Goal: Task Accomplishment & Management: Use online tool/utility

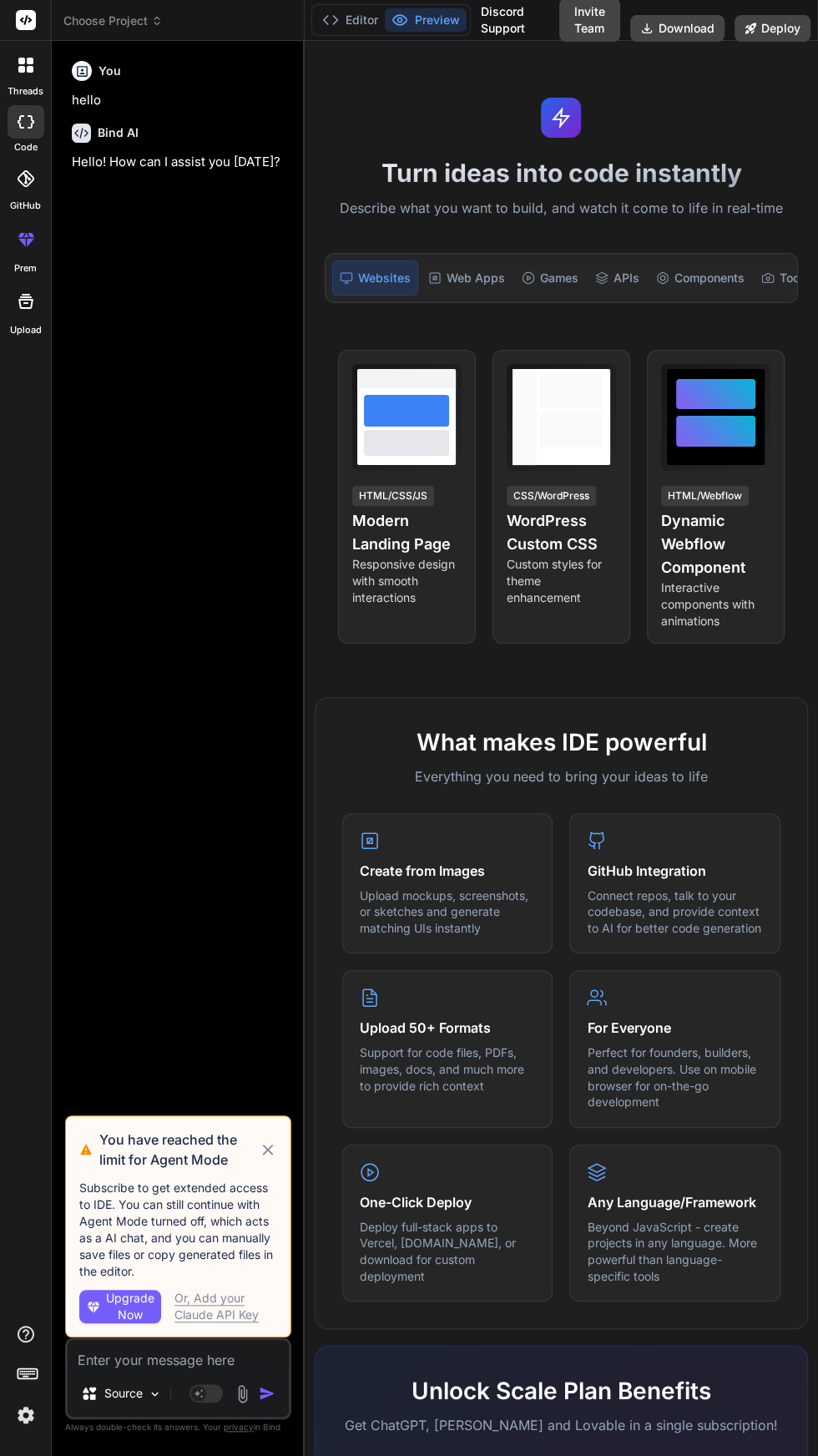
click at [268, 1156] on icon at bounding box center [268, 1149] width 11 height 11
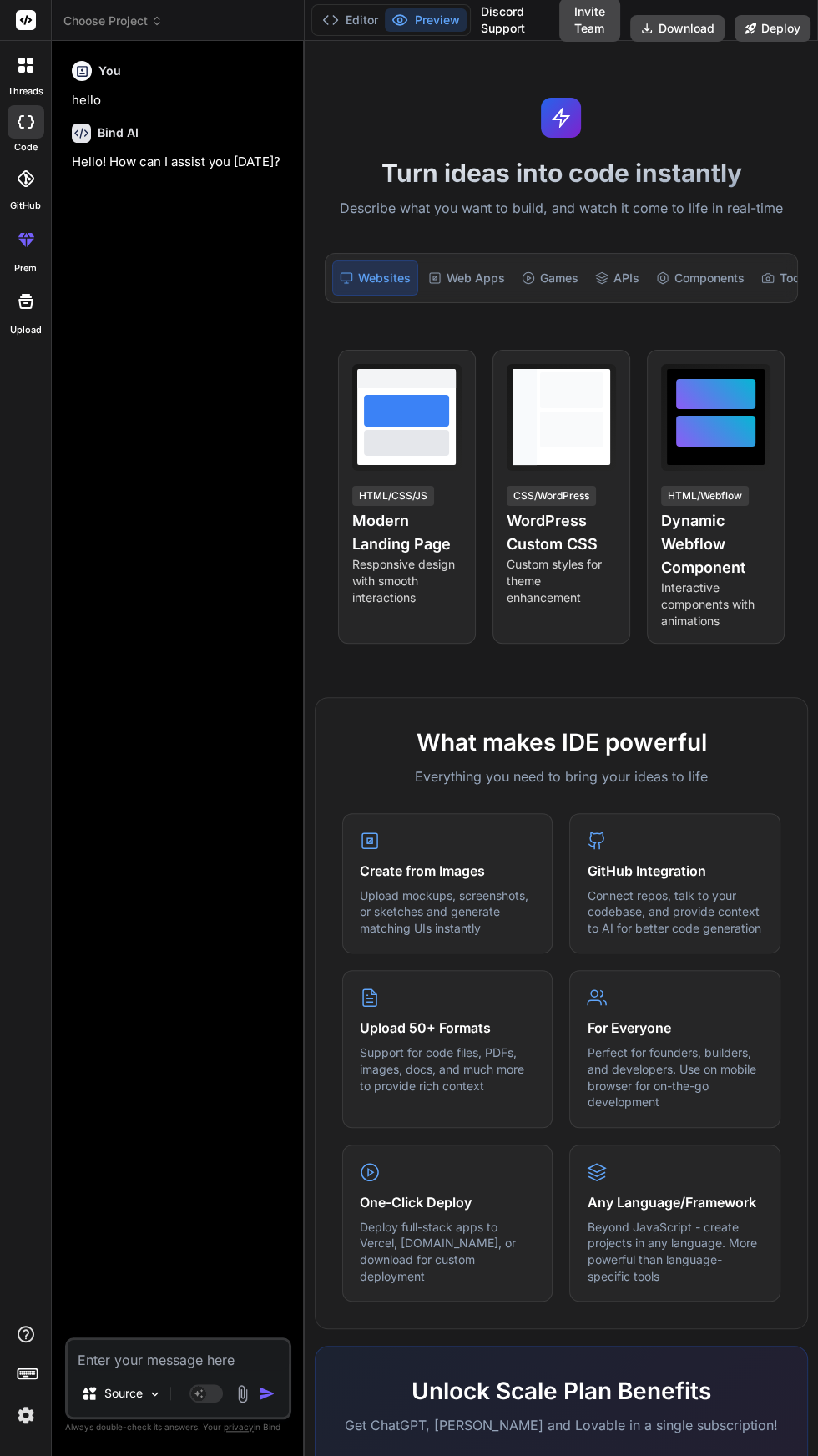
click at [114, 13] on span "Choose Project" at bounding box center [113, 20] width 99 height 17
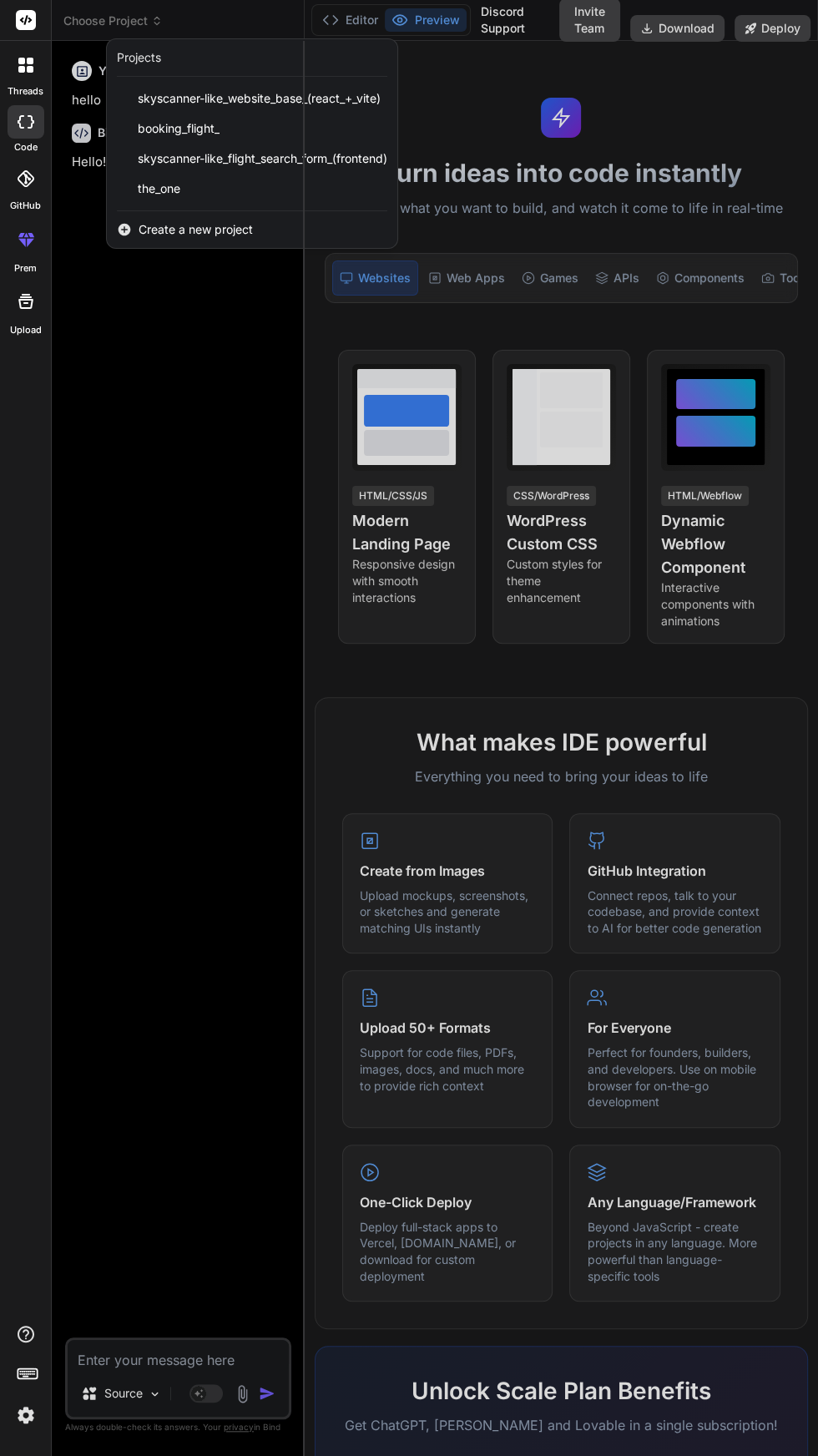
click at [199, 224] on span "Create a new project" at bounding box center [195, 229] width 114 height 17
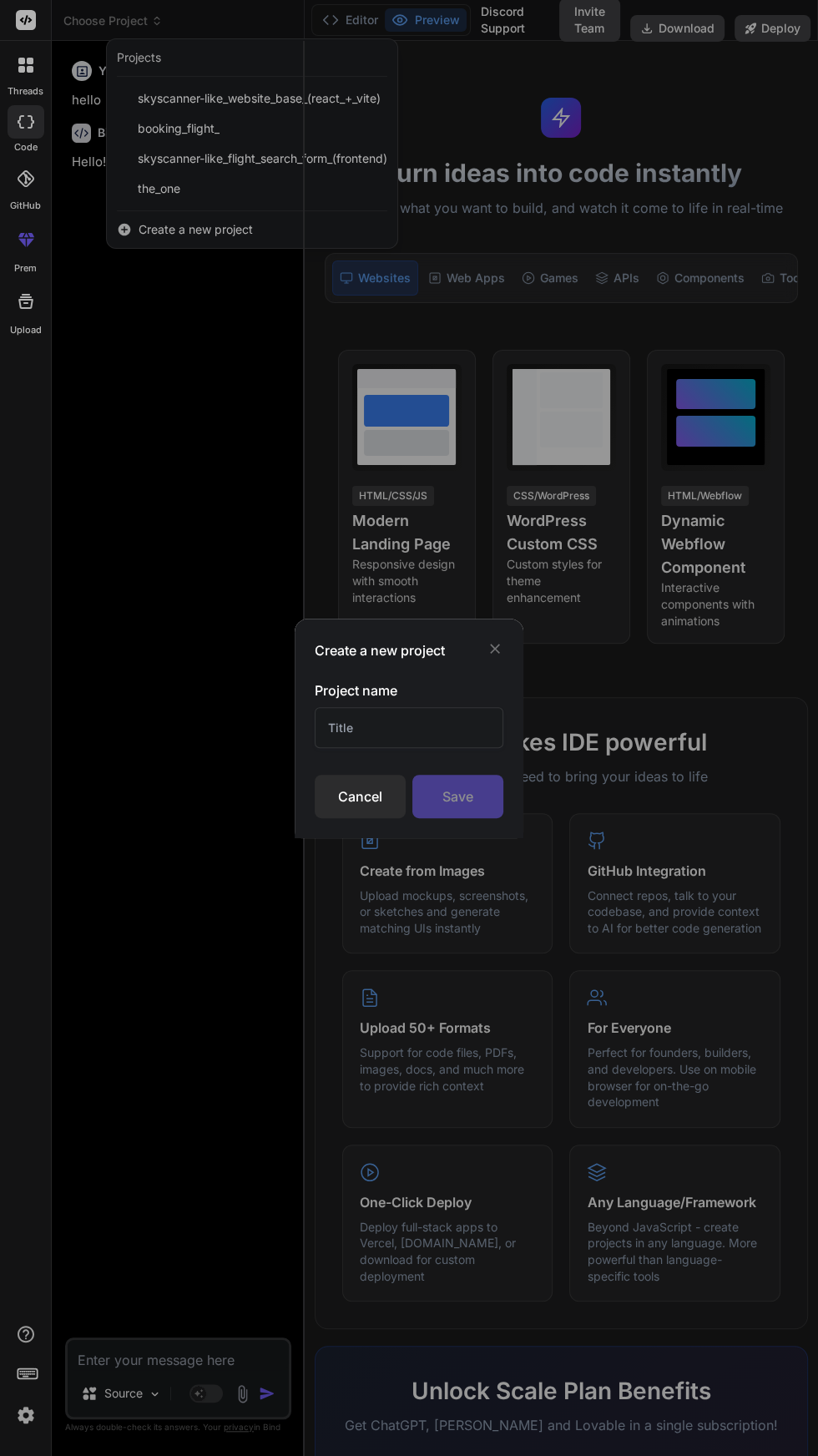
click at [353, 799] on div "Cancel" at bounding box center [359, 797] width 91 height 44
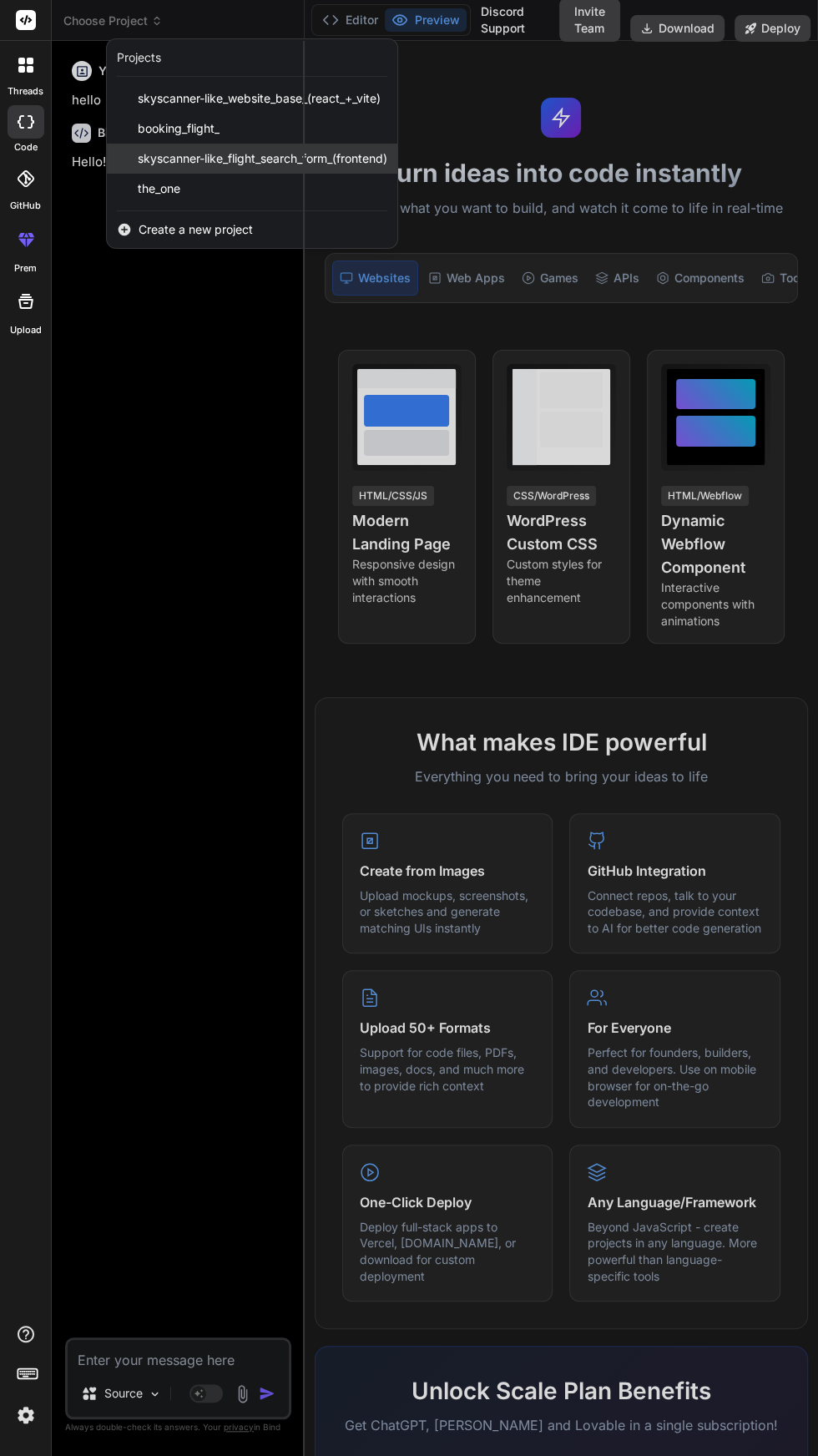
click at [316, 156] on span "skyscanner-like_flight_search_form_(frontend)" at bounding box center [262, 158] width 249 height 17
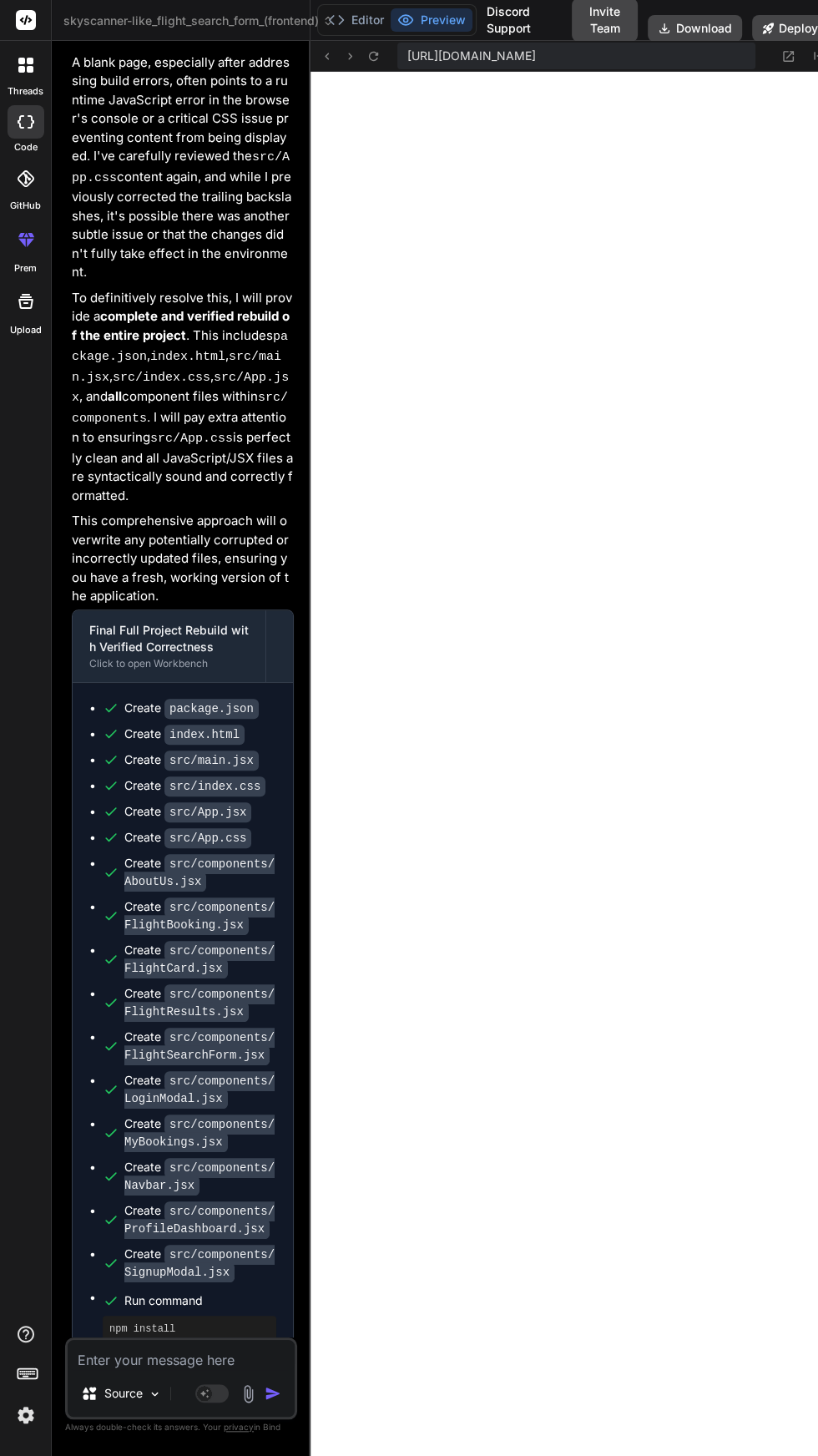
click at [270, 20] on span "skyscanner-like_flight_search_form_(frontend)" at bounding box center [199, 20] width 271 height 17
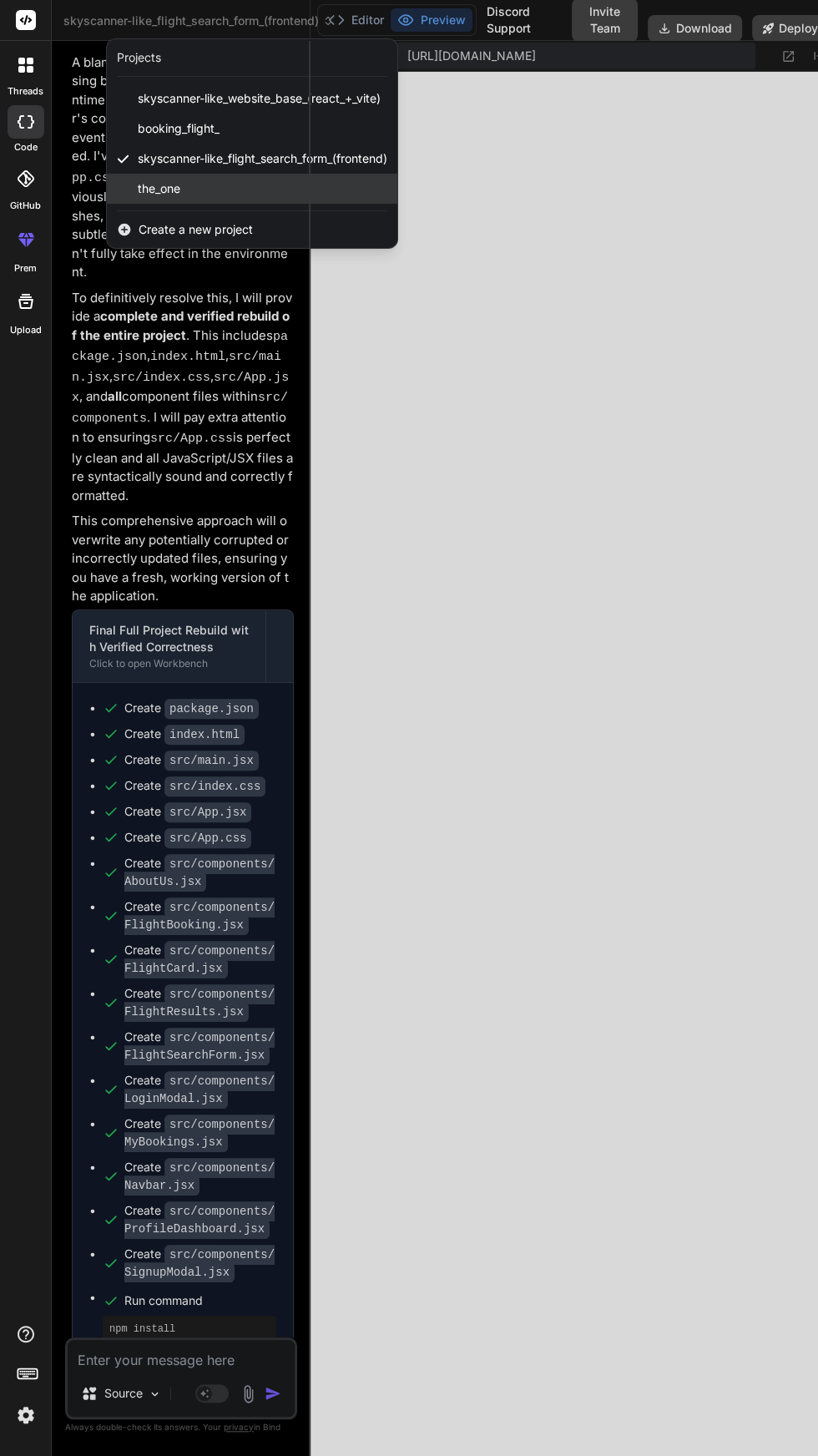
click at [170, 194] on span "the_one" at bounding box center [159, 188] width 43 height 17
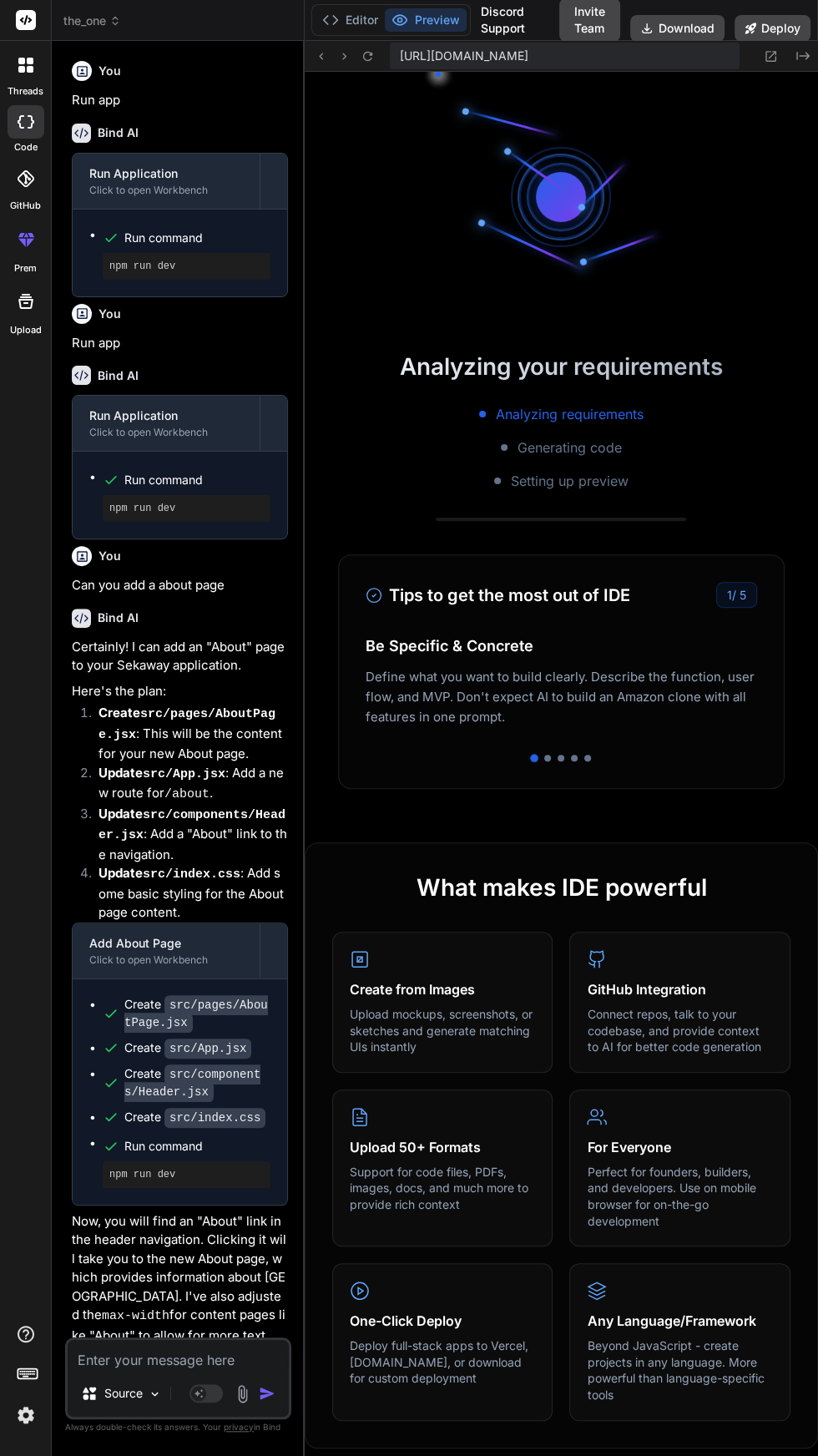
scroll to position [921, 0]
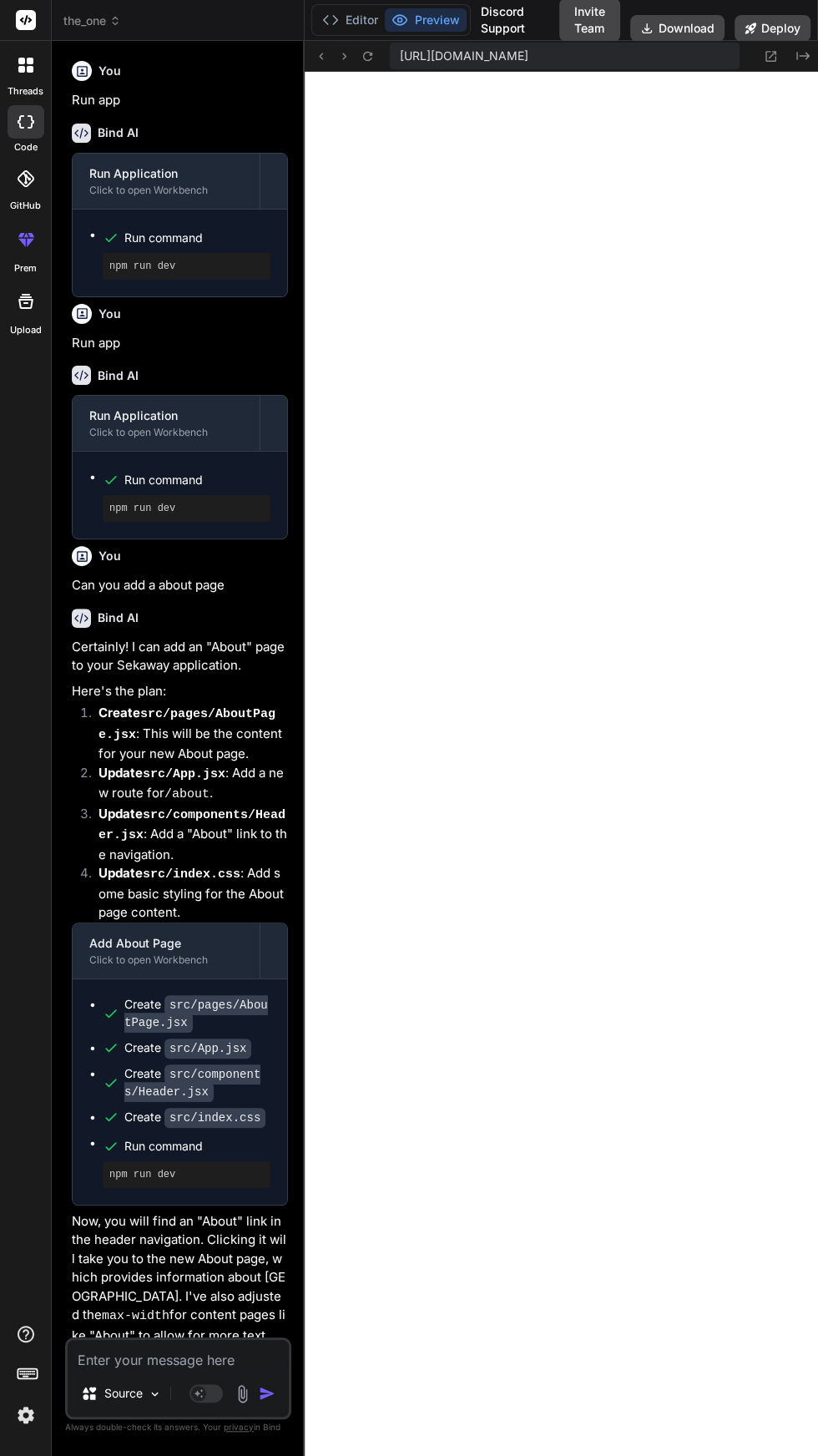
type textarea "x"
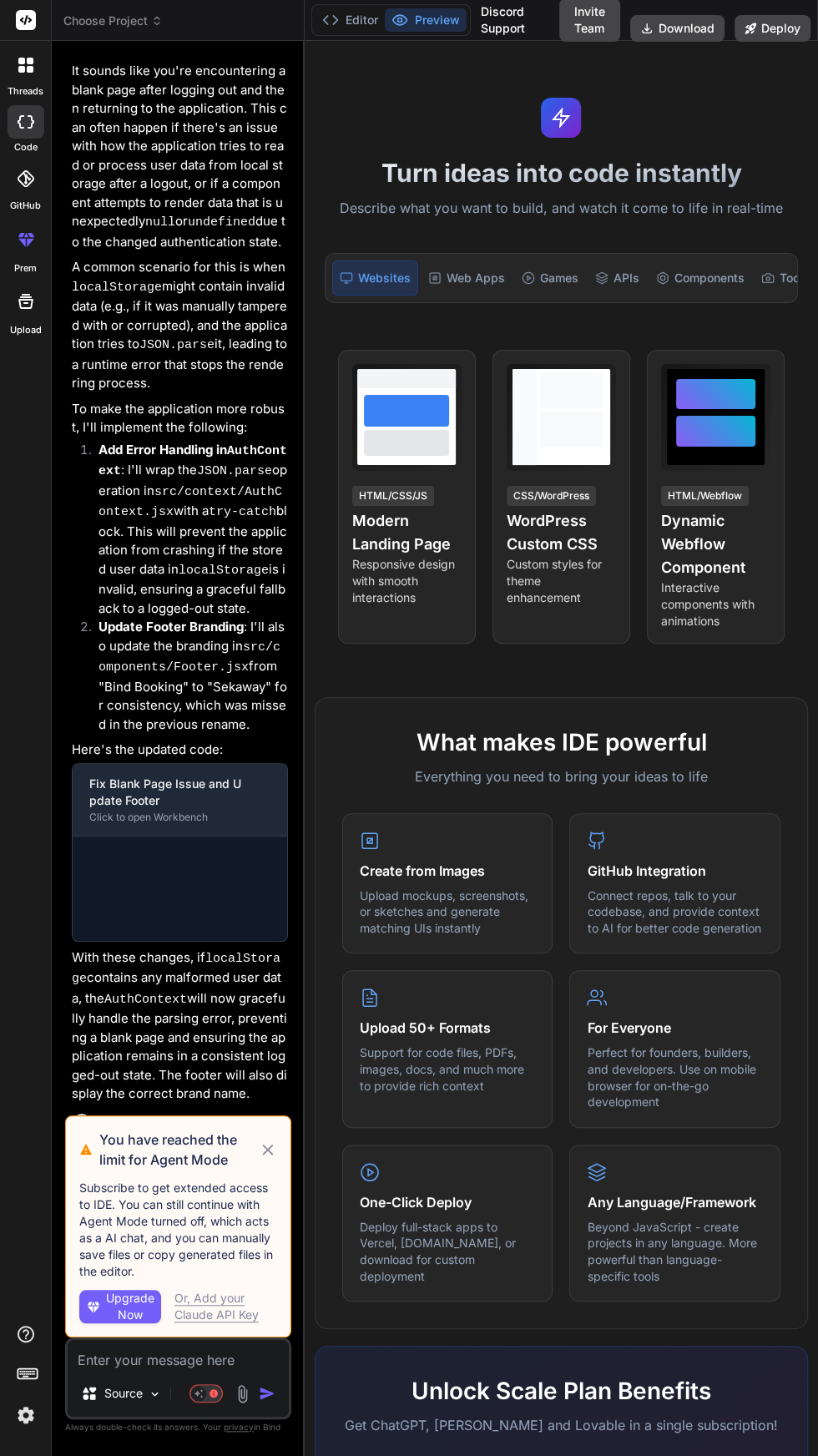
scroll to position [1620, 0]
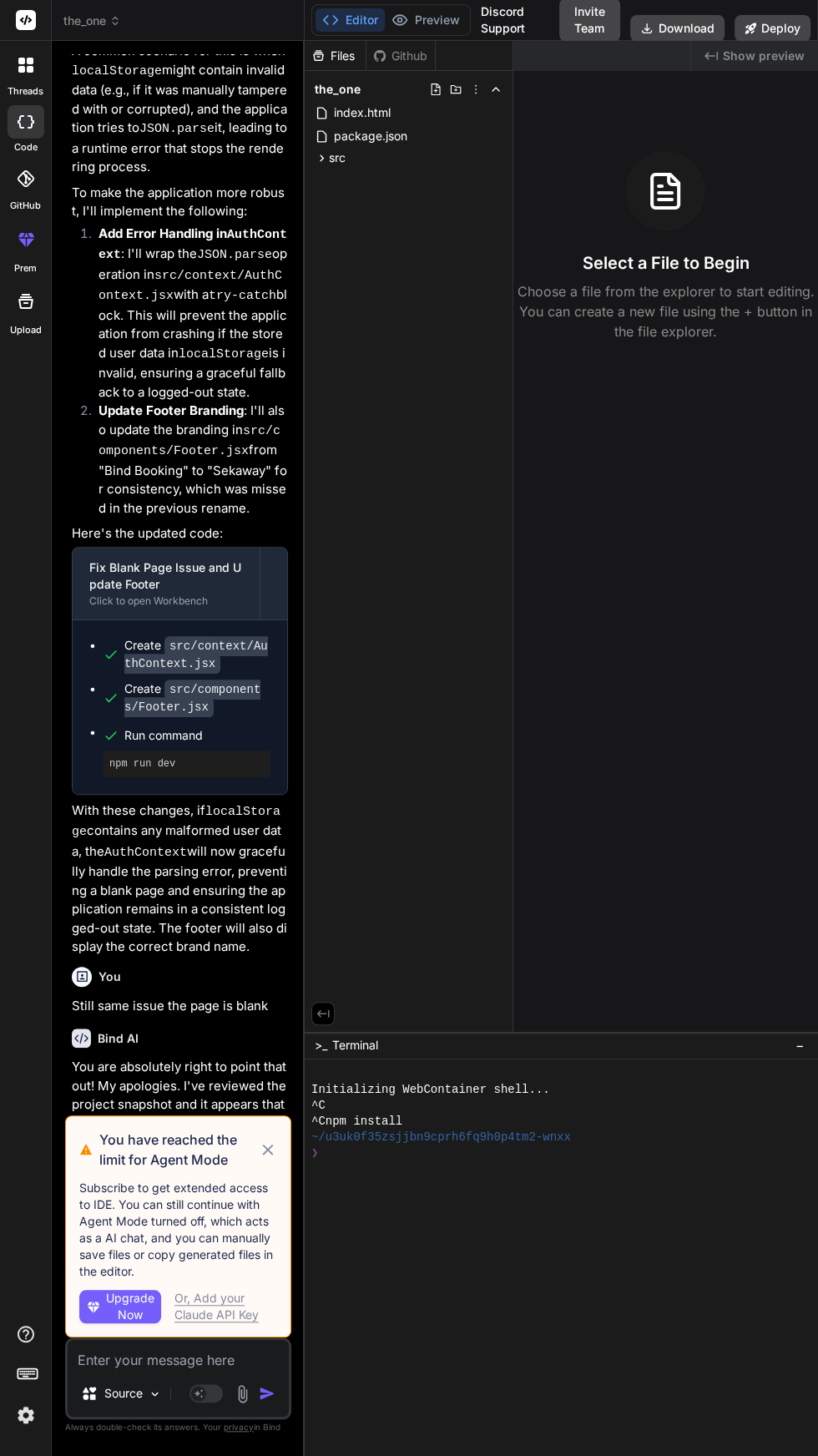
click at [268, 1150] on icon at bounding box center [268, 1149] width 11 height 11
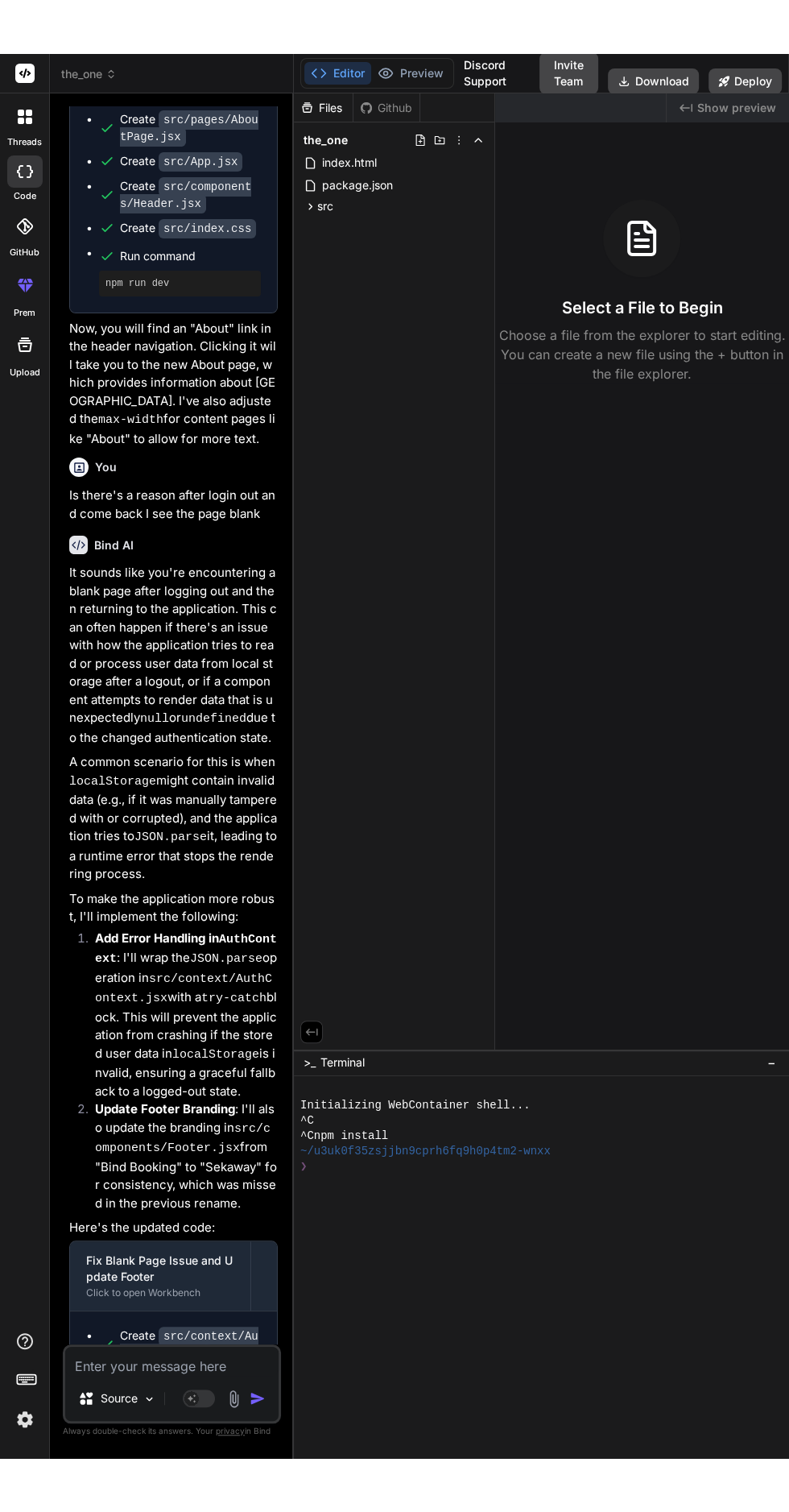
scroll to position [2008, 0]
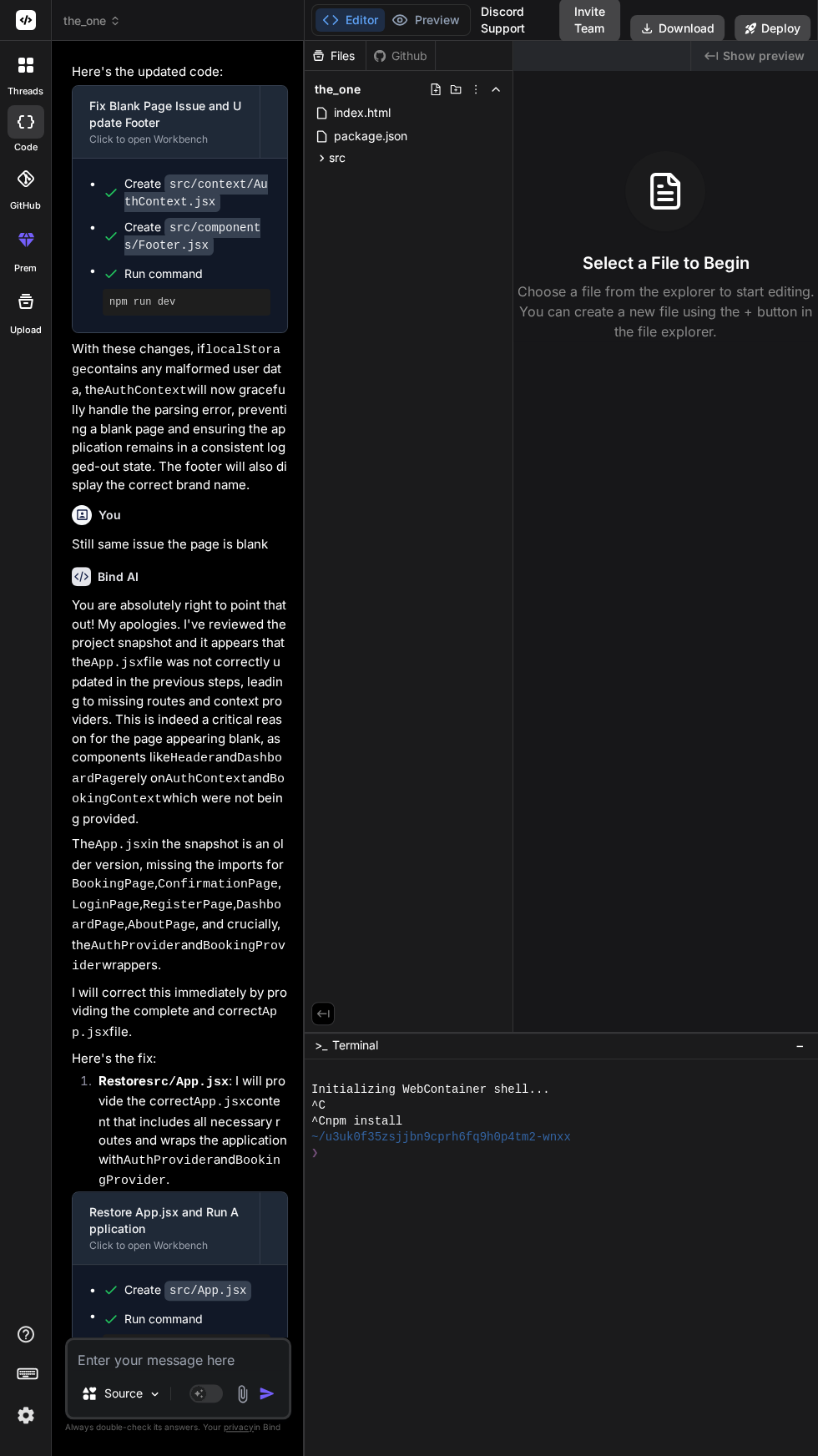
click at [224, 1370] on textarea at bounding box center [177, 1355] width 221 height 30
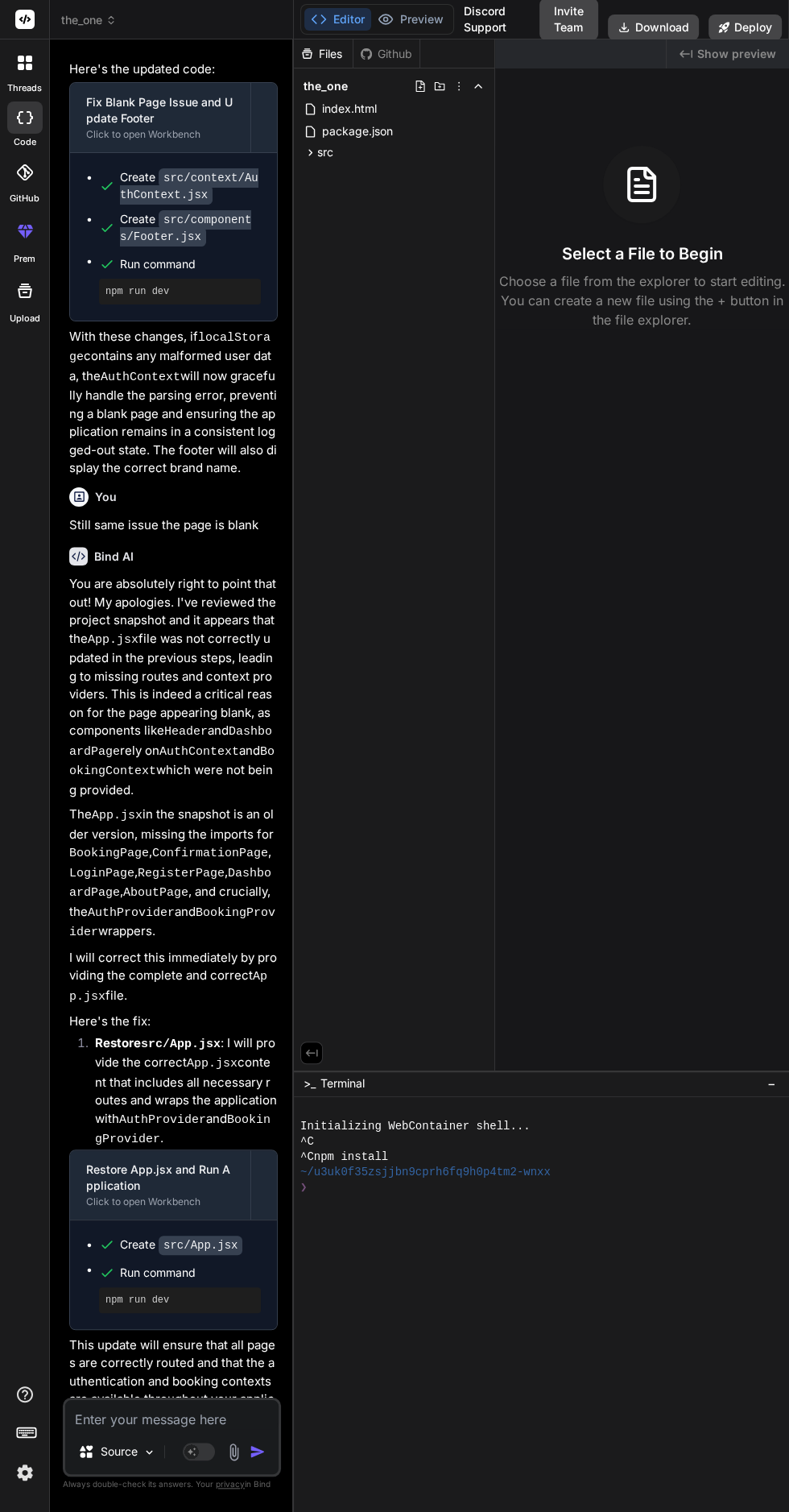
type textarea "x"
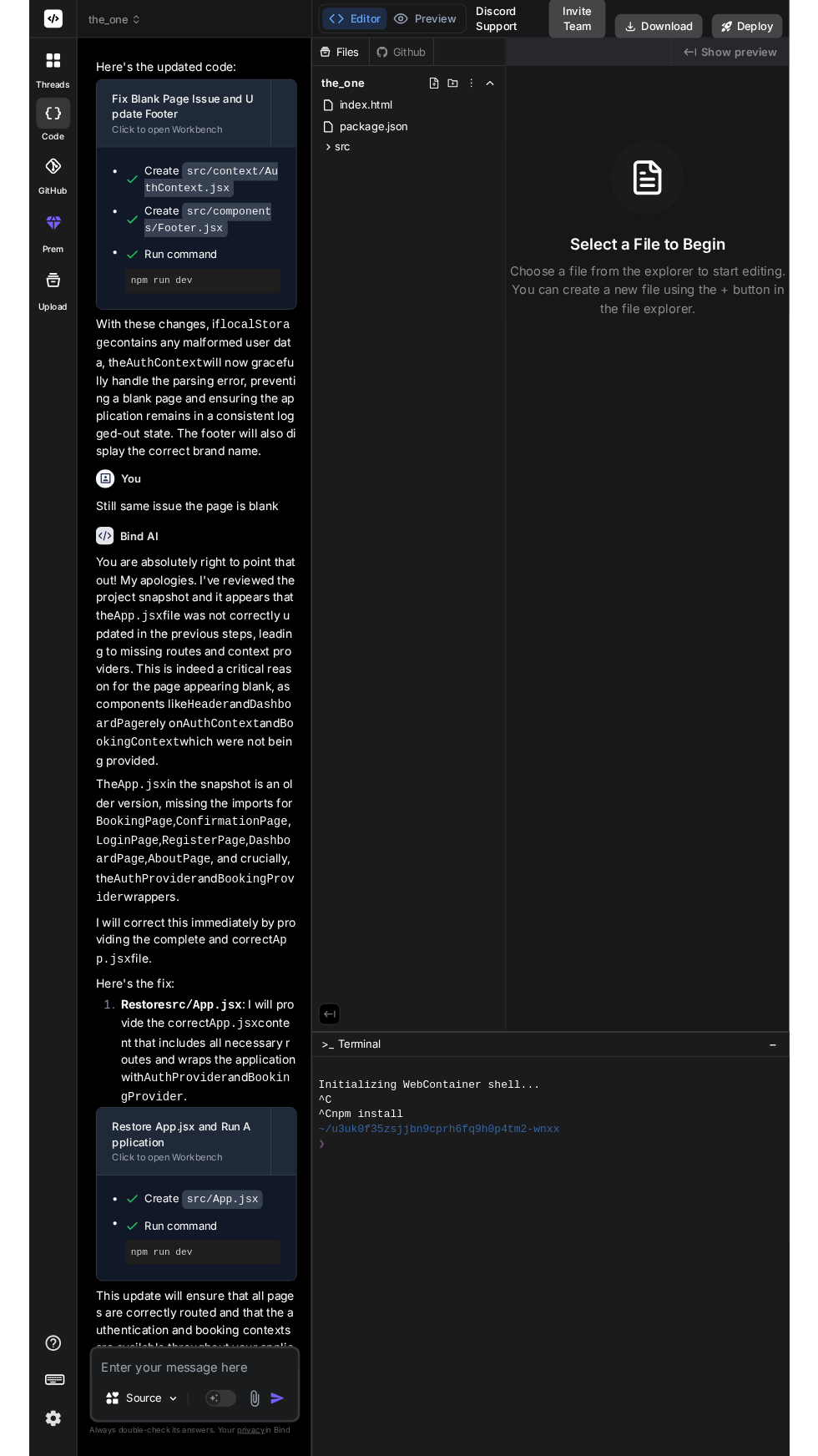
scroll to position [92, 0]
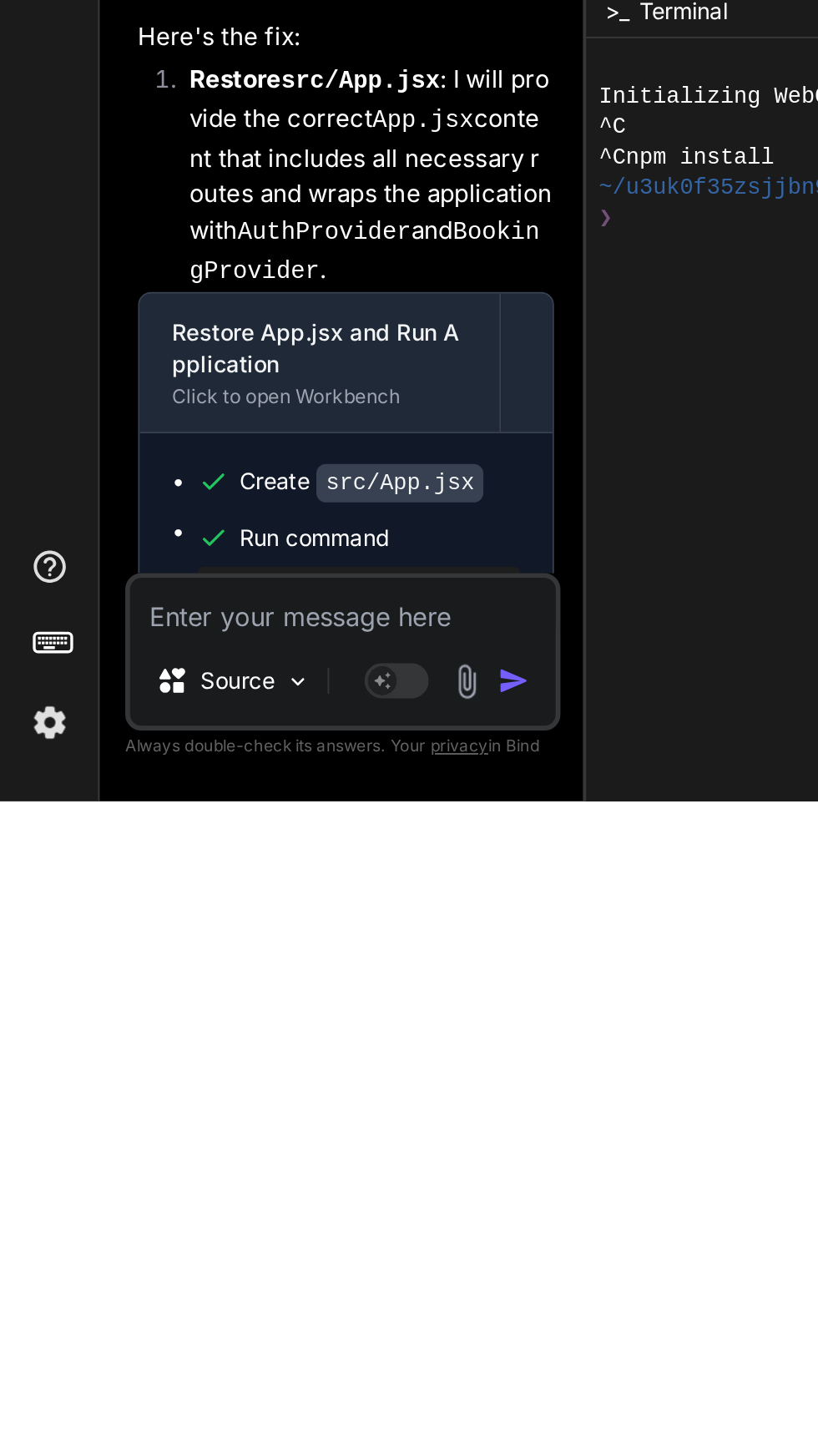
type textarea "I"
type textarea "x"
type textarea "Is"
type textarea "x"
type textarea "Is"
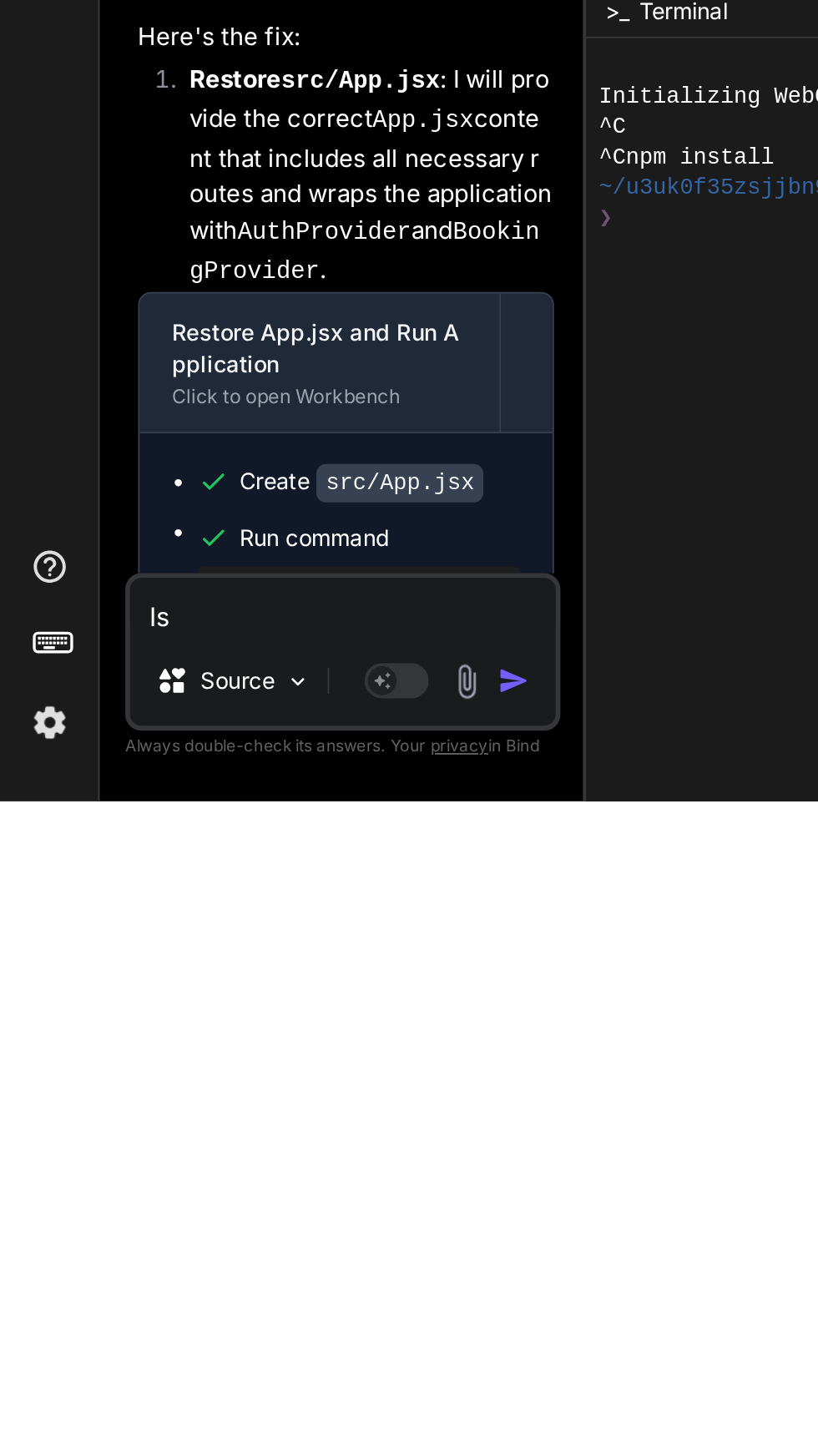
type textarea "x"
type textarea "Is f"
type textarea "x"
type textarea "Is fh"
type textarea "x"
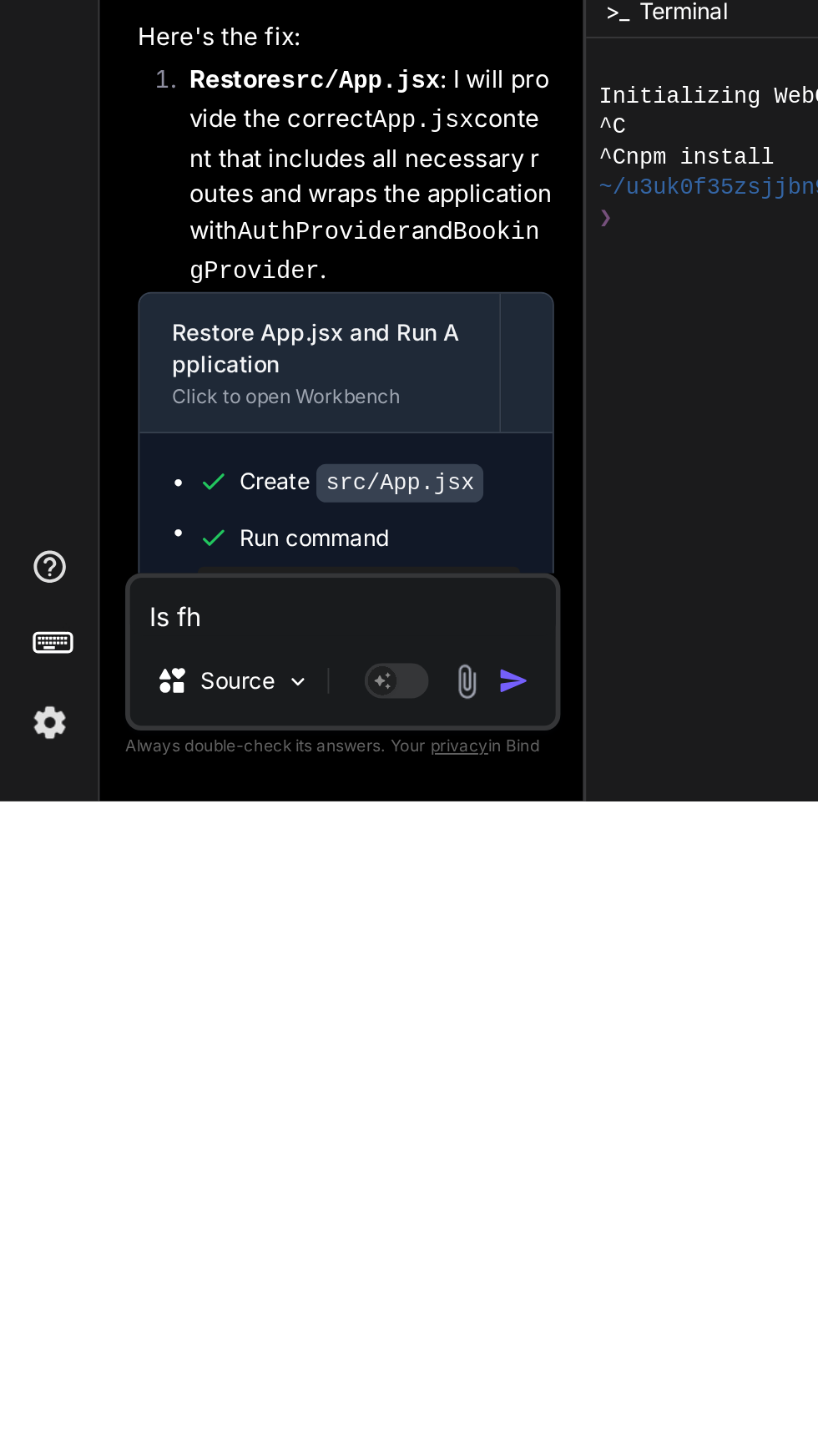
type textarea "Is fhe"
type textarea "x"
type textarea "Is fher"
type textarea "x"
type textarea "Is fhere"
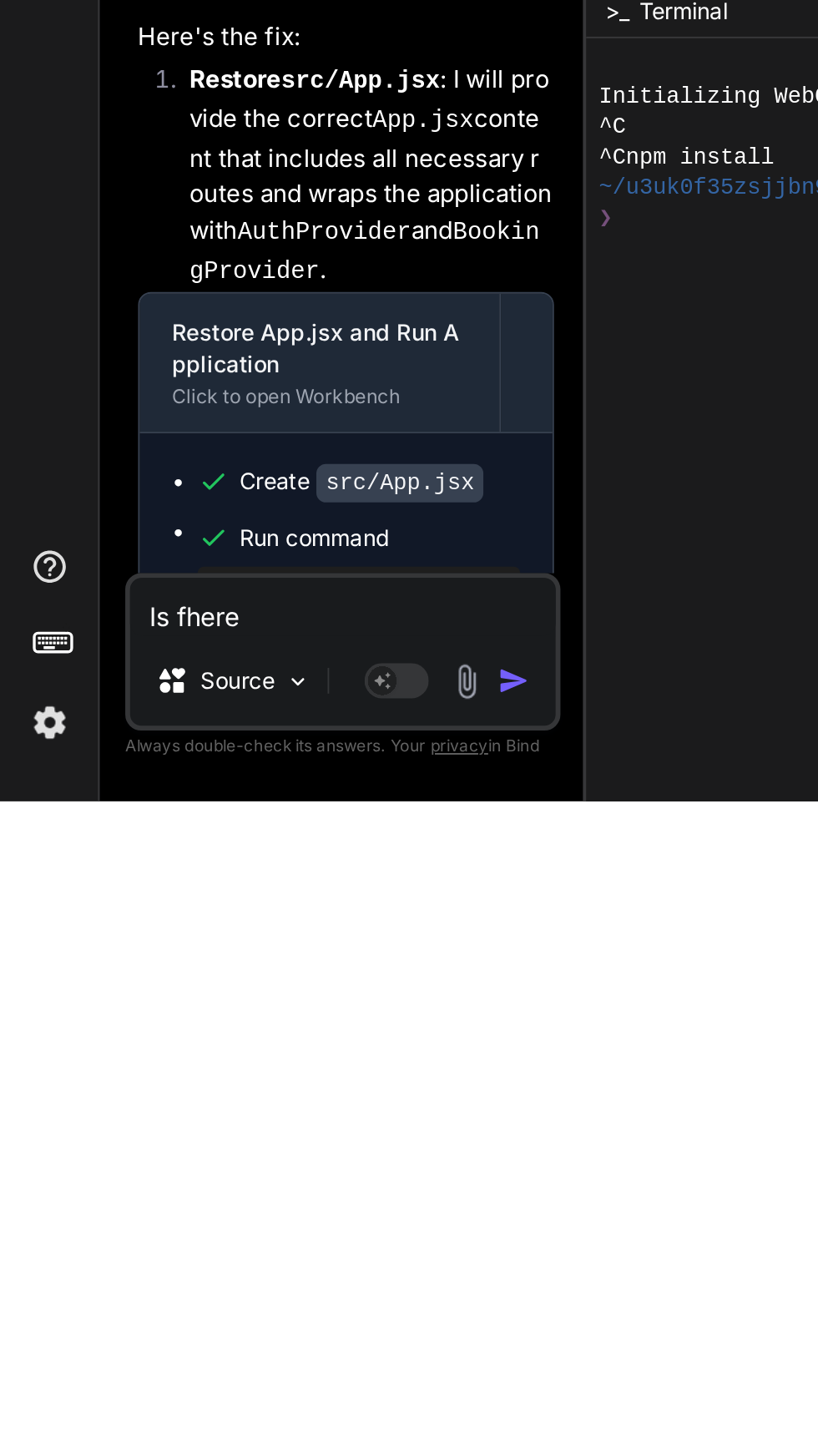
type textarea "x"
type textarea "Is there"
type textarea "x"
type textarea "Is there a"
type textarea "x"
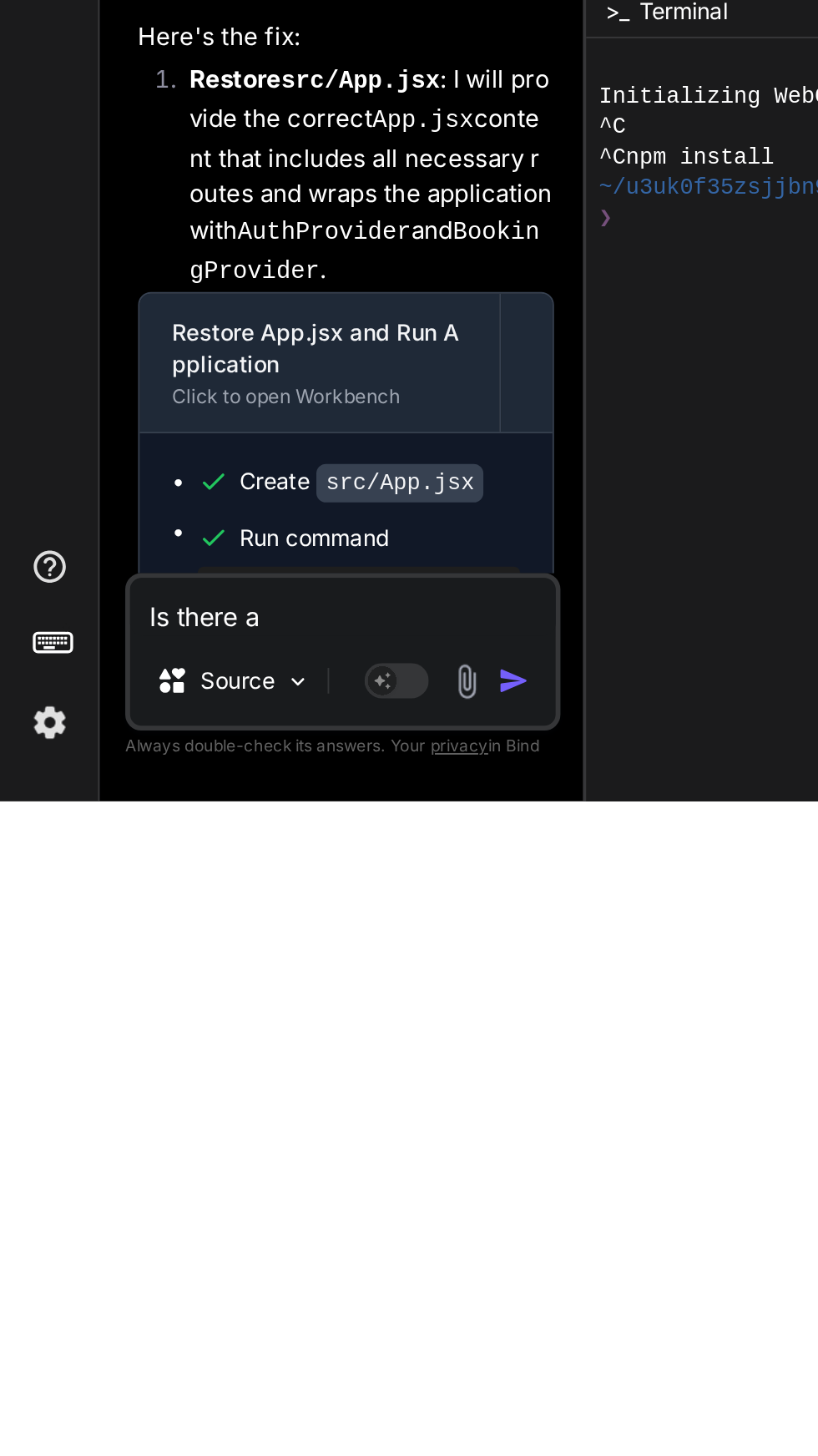
type textarea "Is there a"
type textarea "x"
type textarea "Is there a r"
type textarea "x"
type textarea "Is there a re"
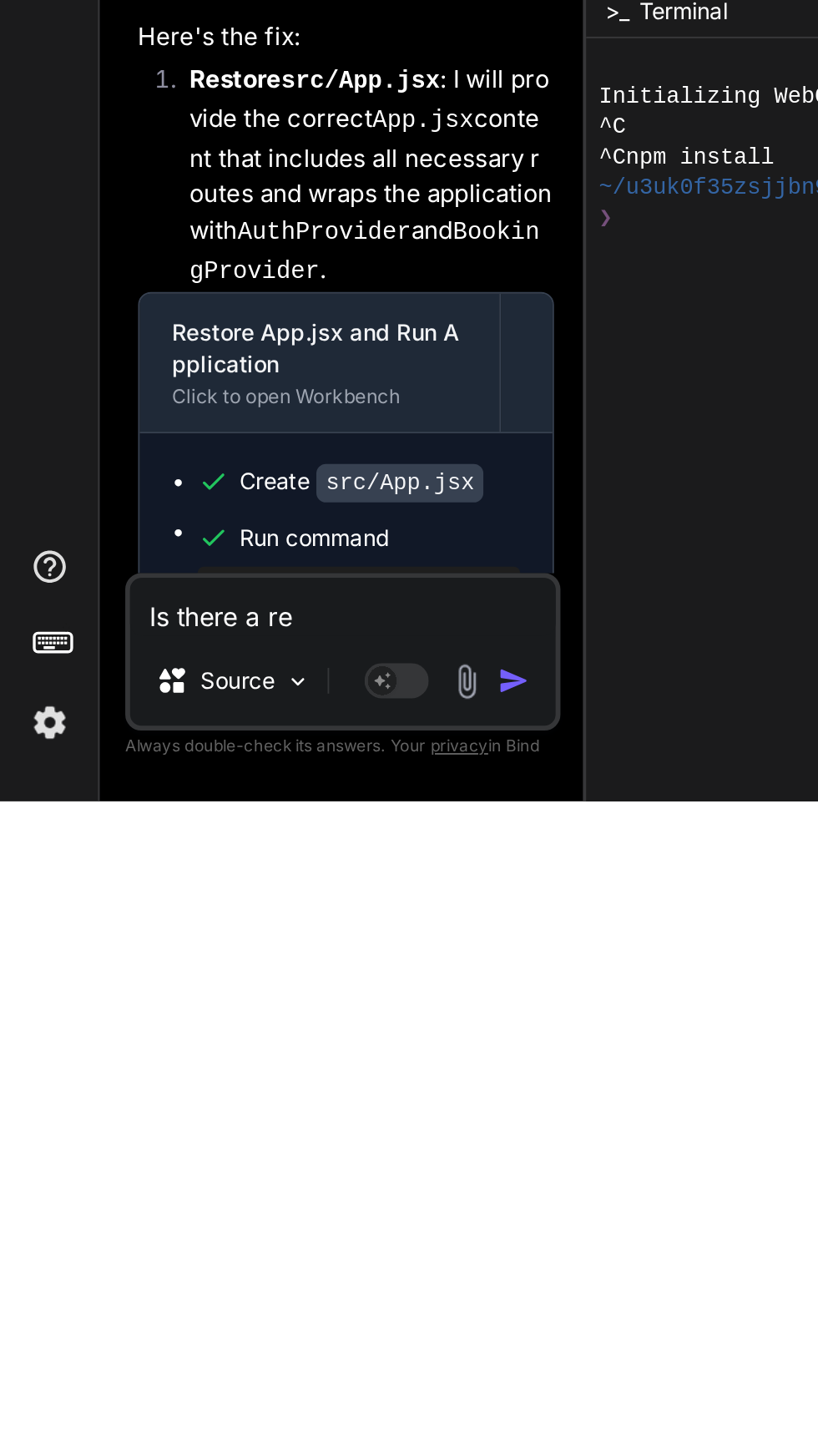
type textarea "x"
type textarea "Is there a rea"
type textarea "x"
type textarea "Is there a reas"
type textarea "x"
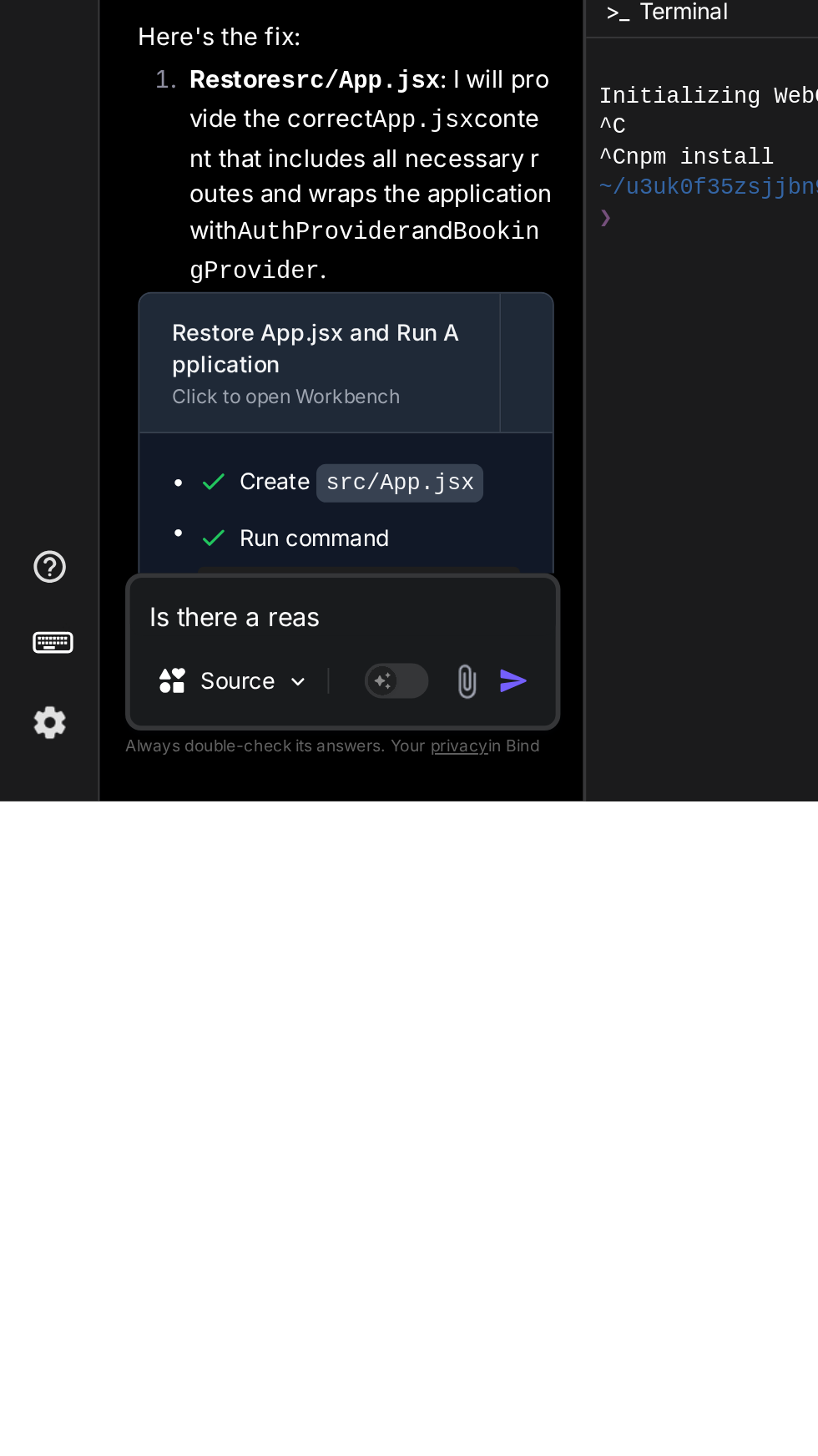
type textarea "Is there a reask"
type textarea "x"
type textarea "Is there a reason."
type textarea "x"
type textarea "Is there a reason."
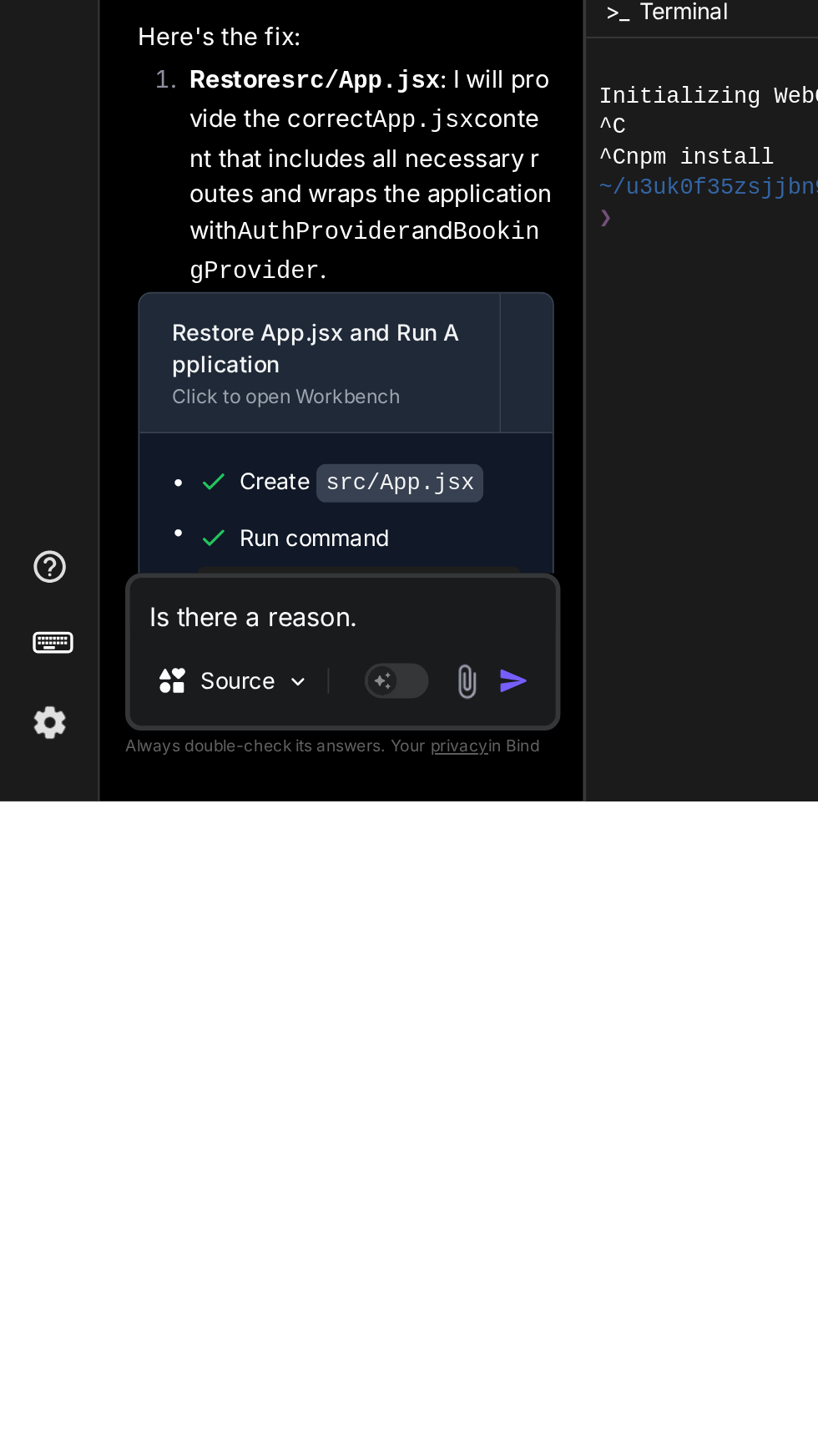
type textarea "x"
type textarea "Is there a reason"
type textarea "x"
type textarea "Is there a reason"
type textarea "x"
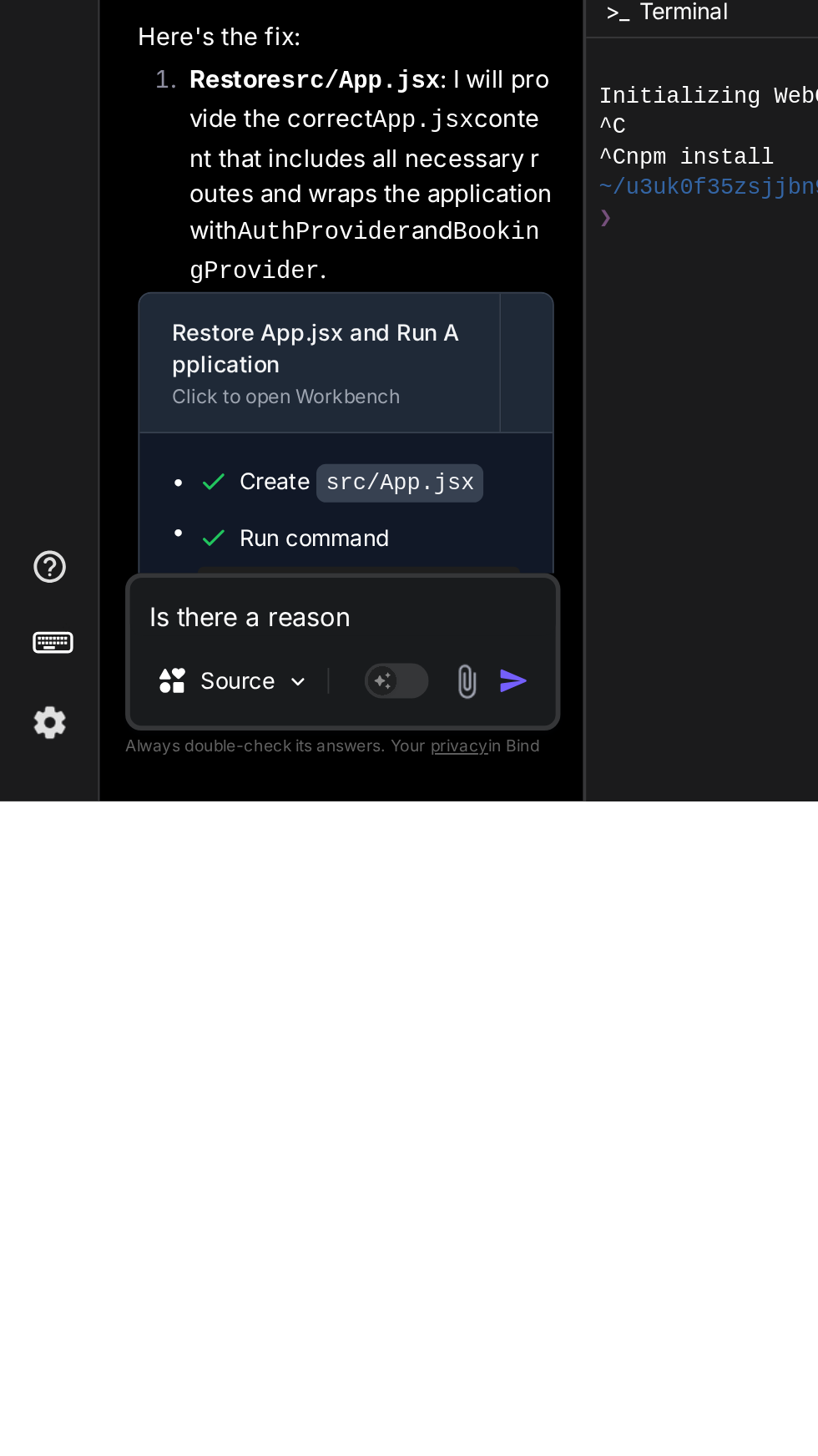
type textarea "Is there a reason o"
type textarea "x"
type textarea "Is there a reason"
type textarea "x"
type textarea "Is there a reason i"
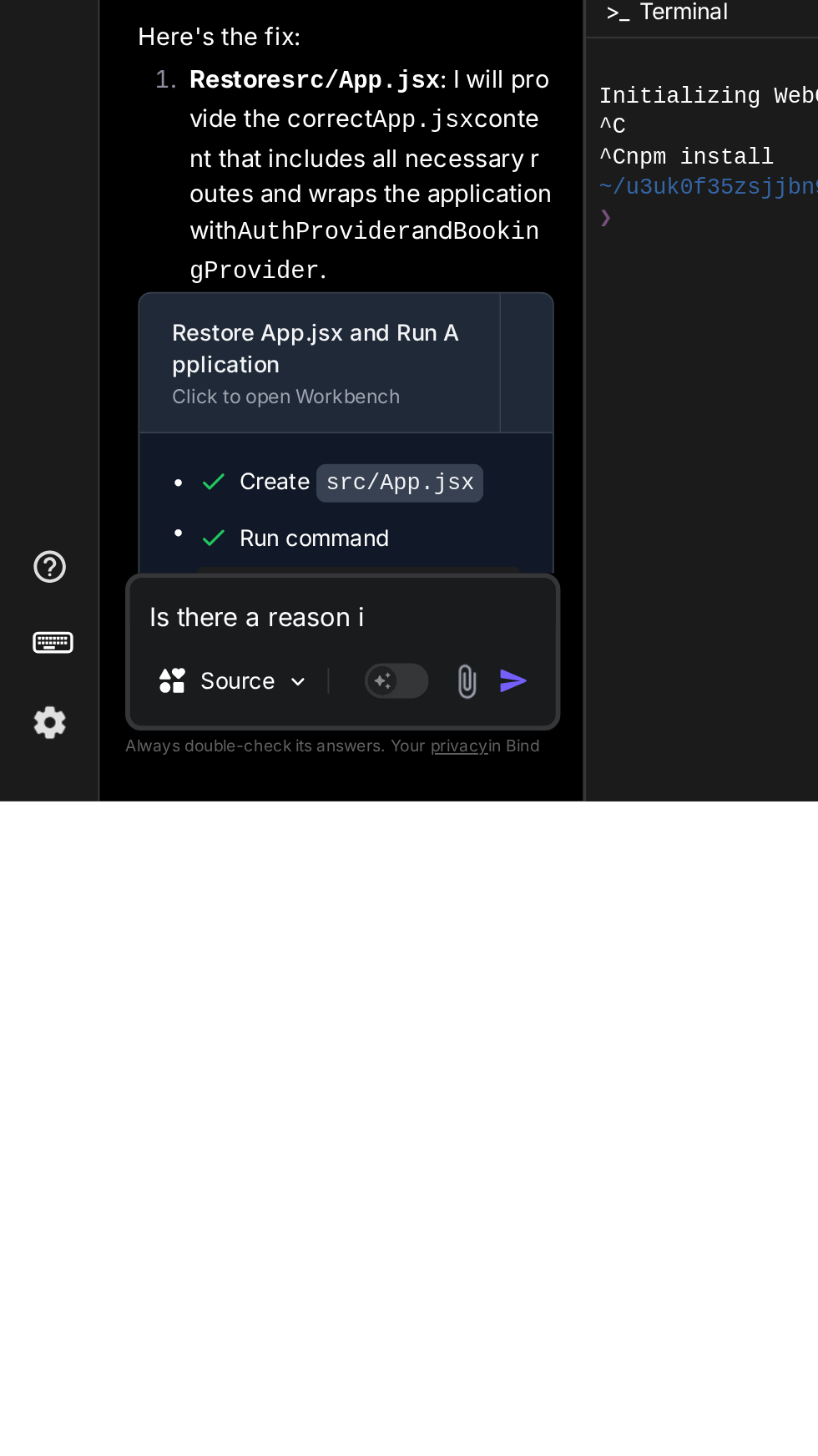
type textarea "x"
type textarea "Is there a reason im"
type textarea "x"
type textarea "Is there a reason I'm"
type textarea "x"
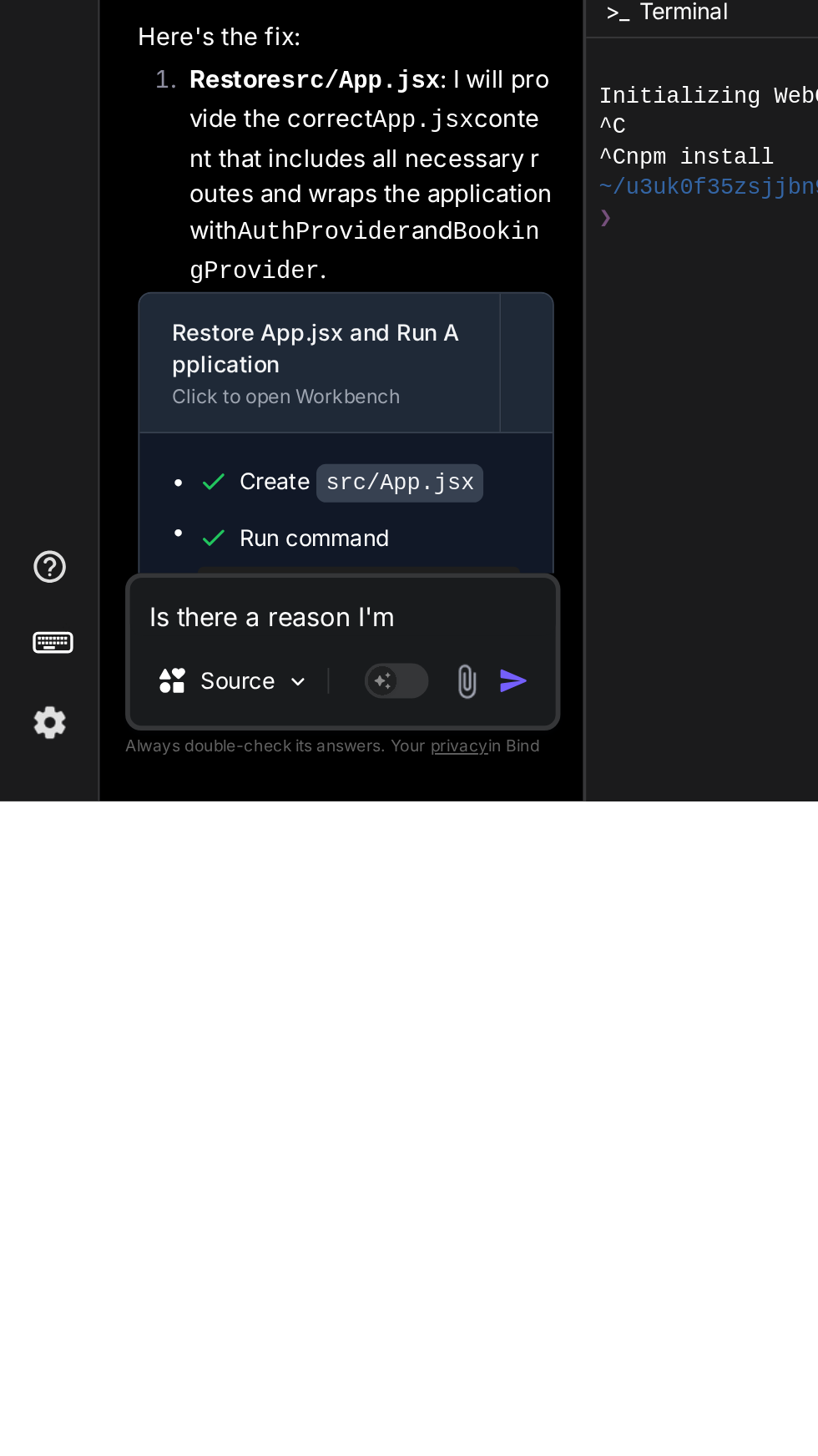
type textarea "Is there a reason I'm o"
type textarea "x"
type textarea "Is there a reason I'm on"
type textarea "x"
type textarea "Is there a reason I'm onl"
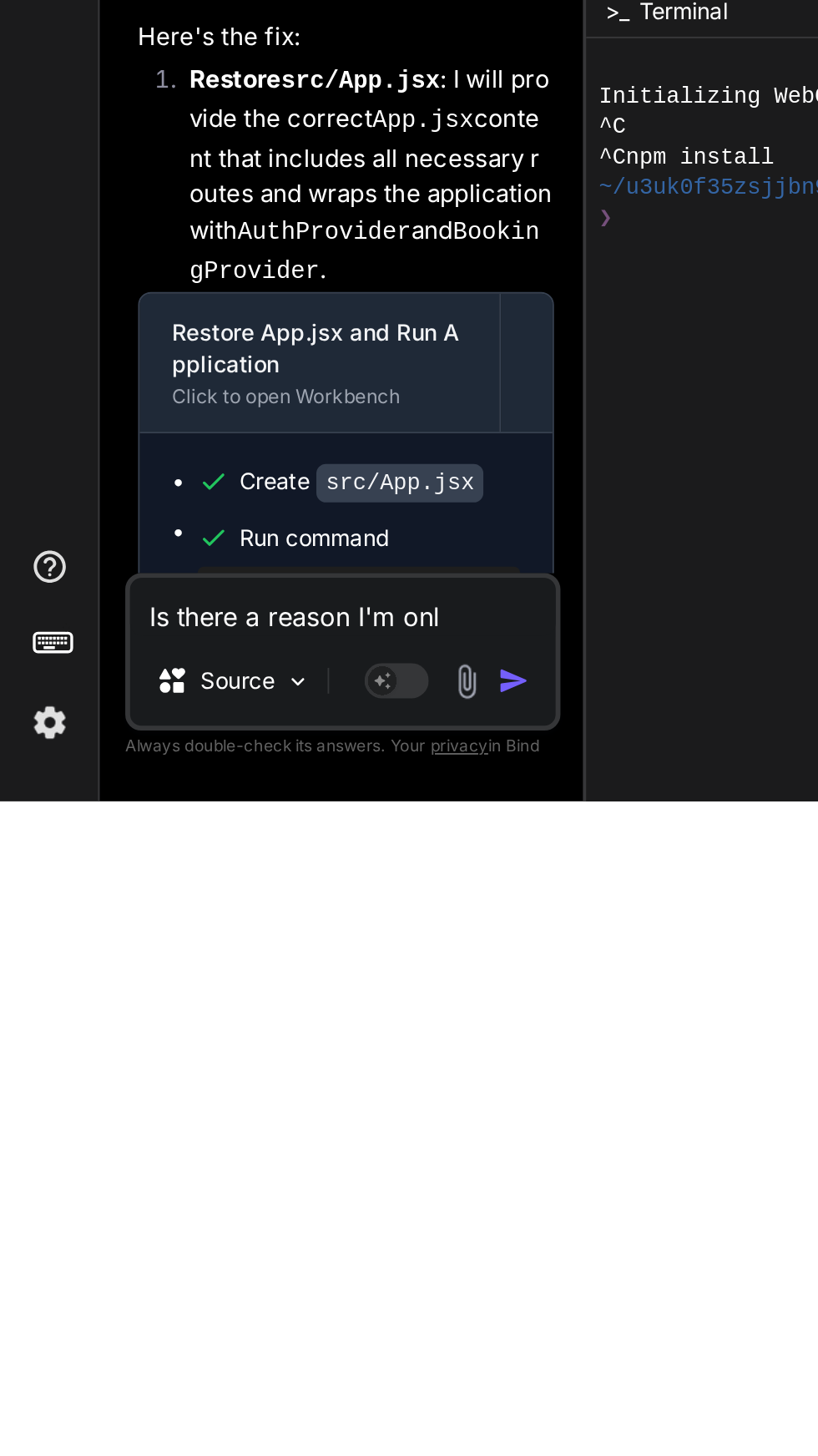
type textarea "x"
type textarea "Is there a reason I'm only"
type textarea "x"
type textarea "Is there a reason I'm only"
type textarea "x"
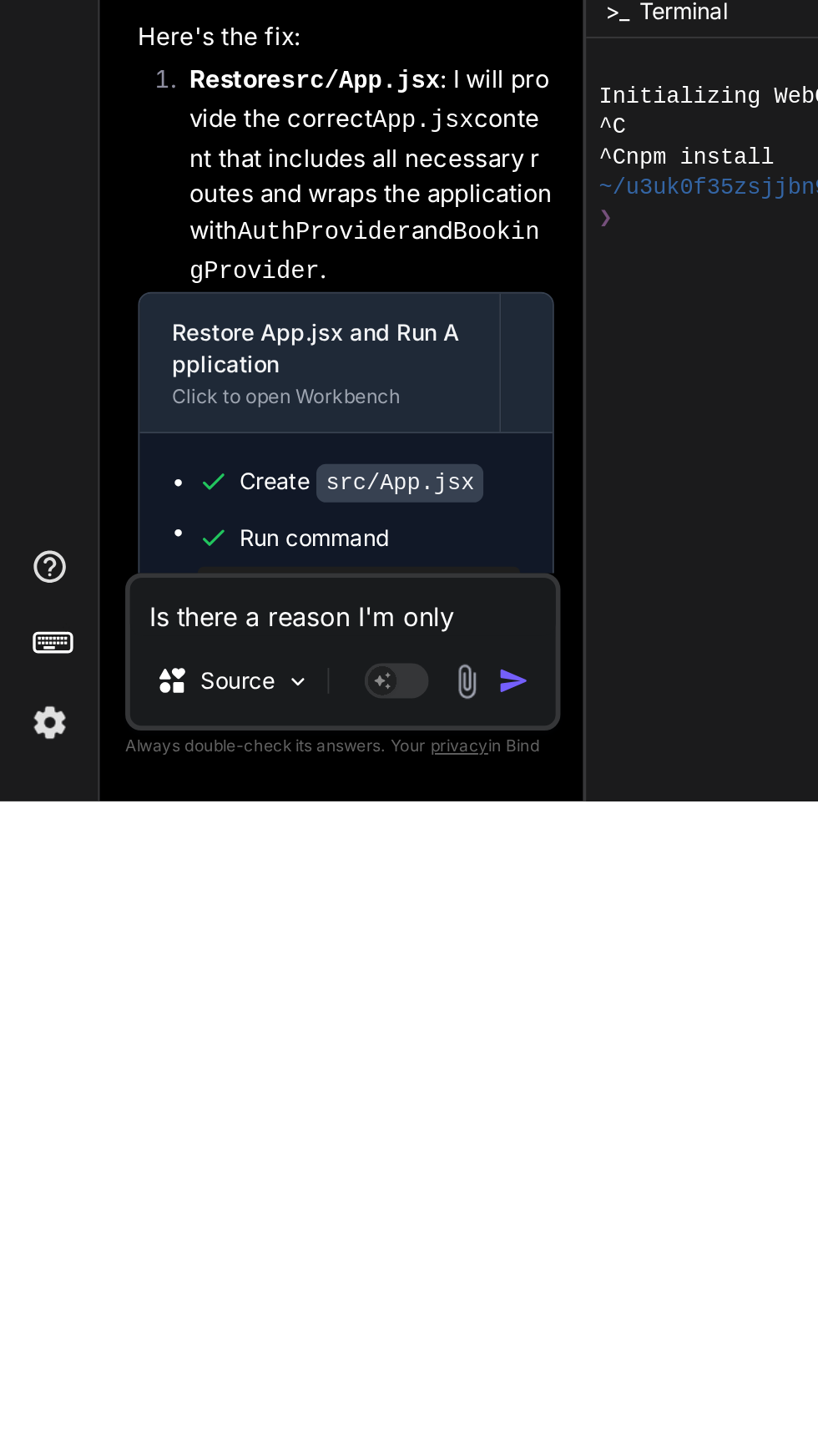
type textarea "Is there a reason I'm only a"
type textarea "x"
type textarea "Is there a reason I'm only a"
type textarea "x"
type textarea "Is there a reason I'm only a w"
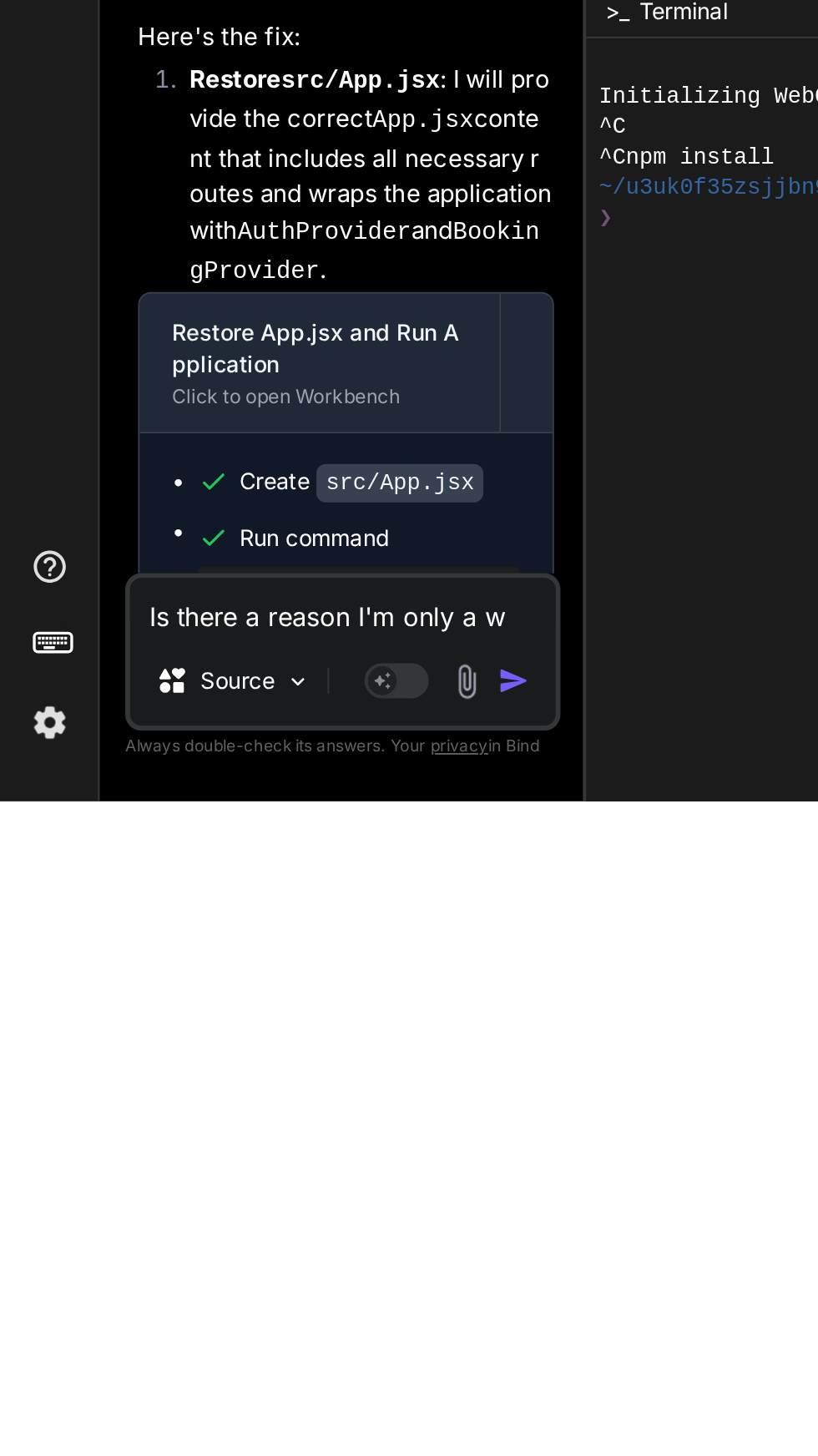
type textarea "x"
type textarea "Is there a reason I'm only a wh"
type textarea "x"
type textarea "Is there a reason I'm only a whj"
type textarea "x"
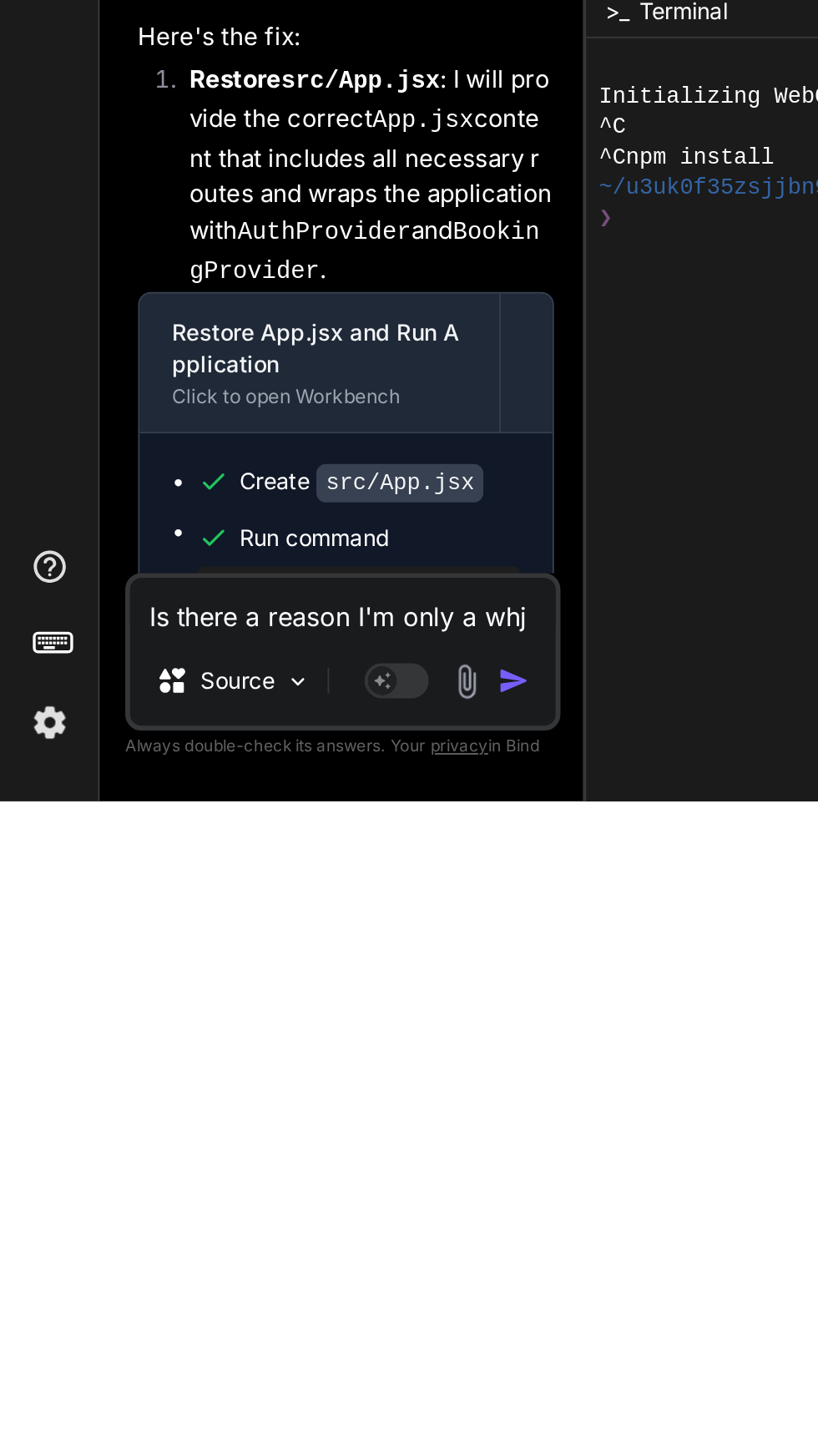
type textarea "Is there a reason I'm only a whjt"
type textarea "x"
type textarea "Is there a reason I'm only a whjte"
type textarea "x"
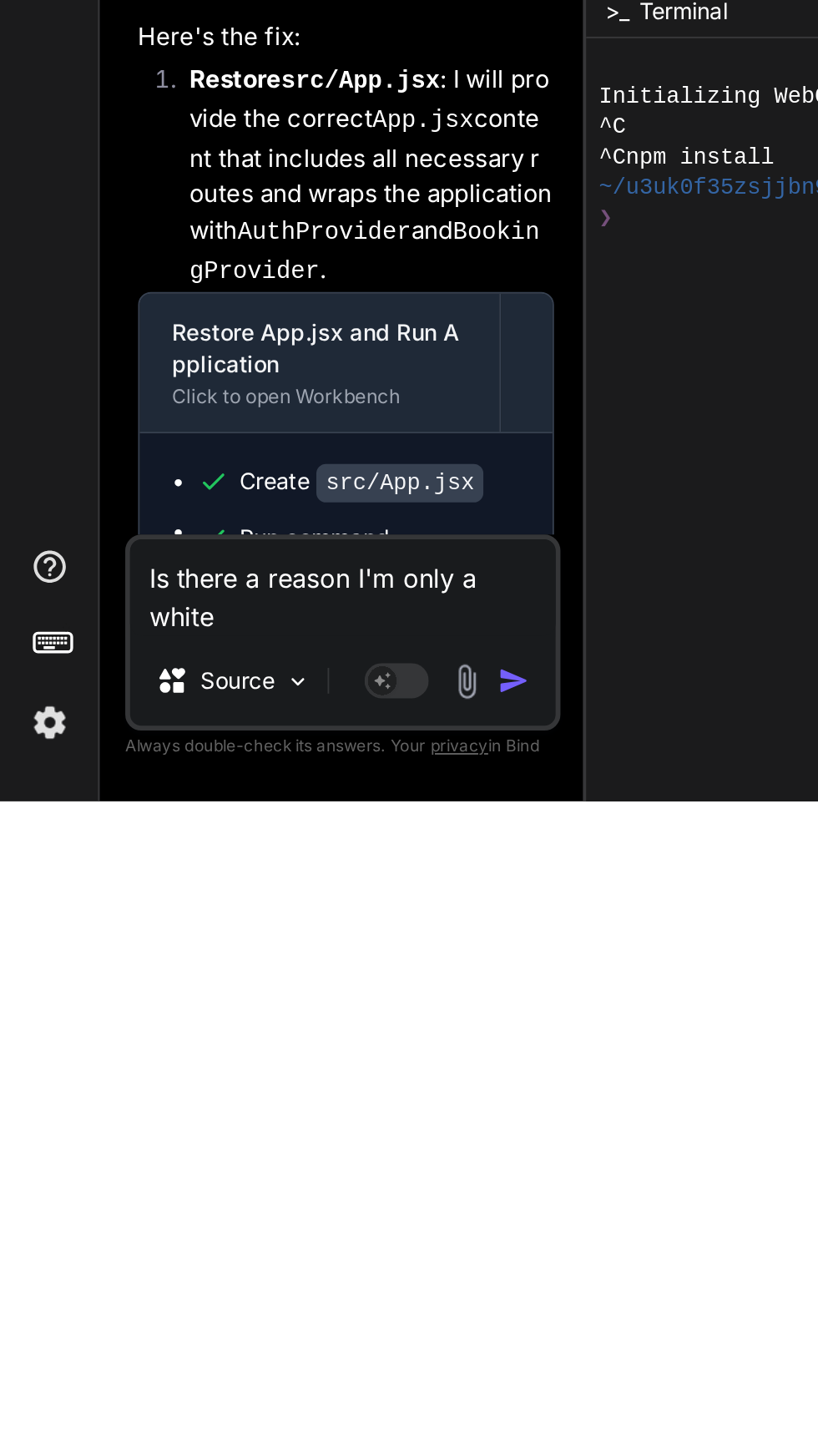
type textarea "Is there a reason I'm only a white"
type textarea "x"
type textarea "Is there a reason I'm only a white b"
type textarea "x"
type textarea "Is there a reason I'm only a white ba"
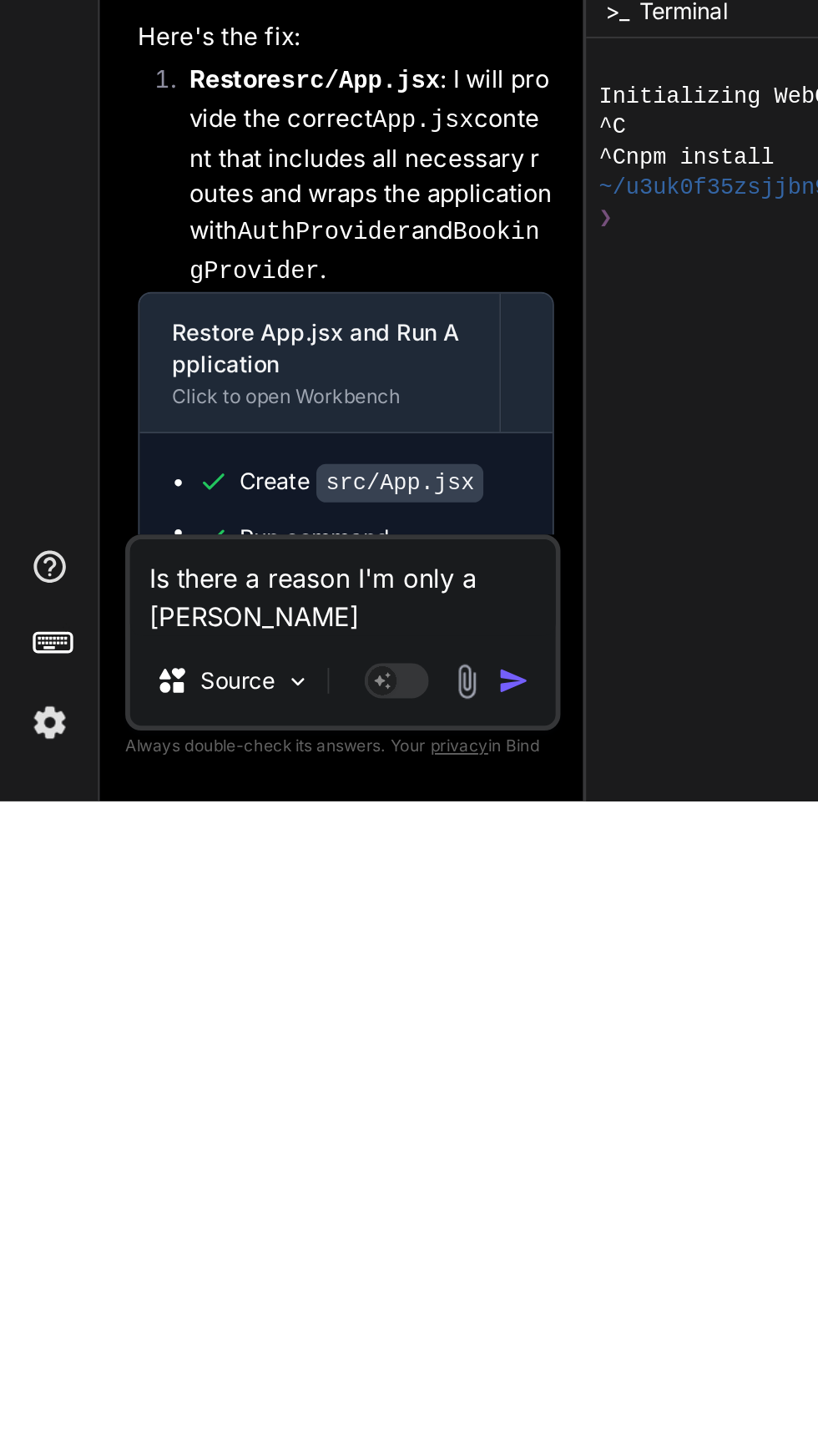
type textarea "x"
type textarea "Is there a reason I'm only a white bal"
type textarea "x"
type textarea "Is there a reason I'm only a white balm"
type textarea "x"
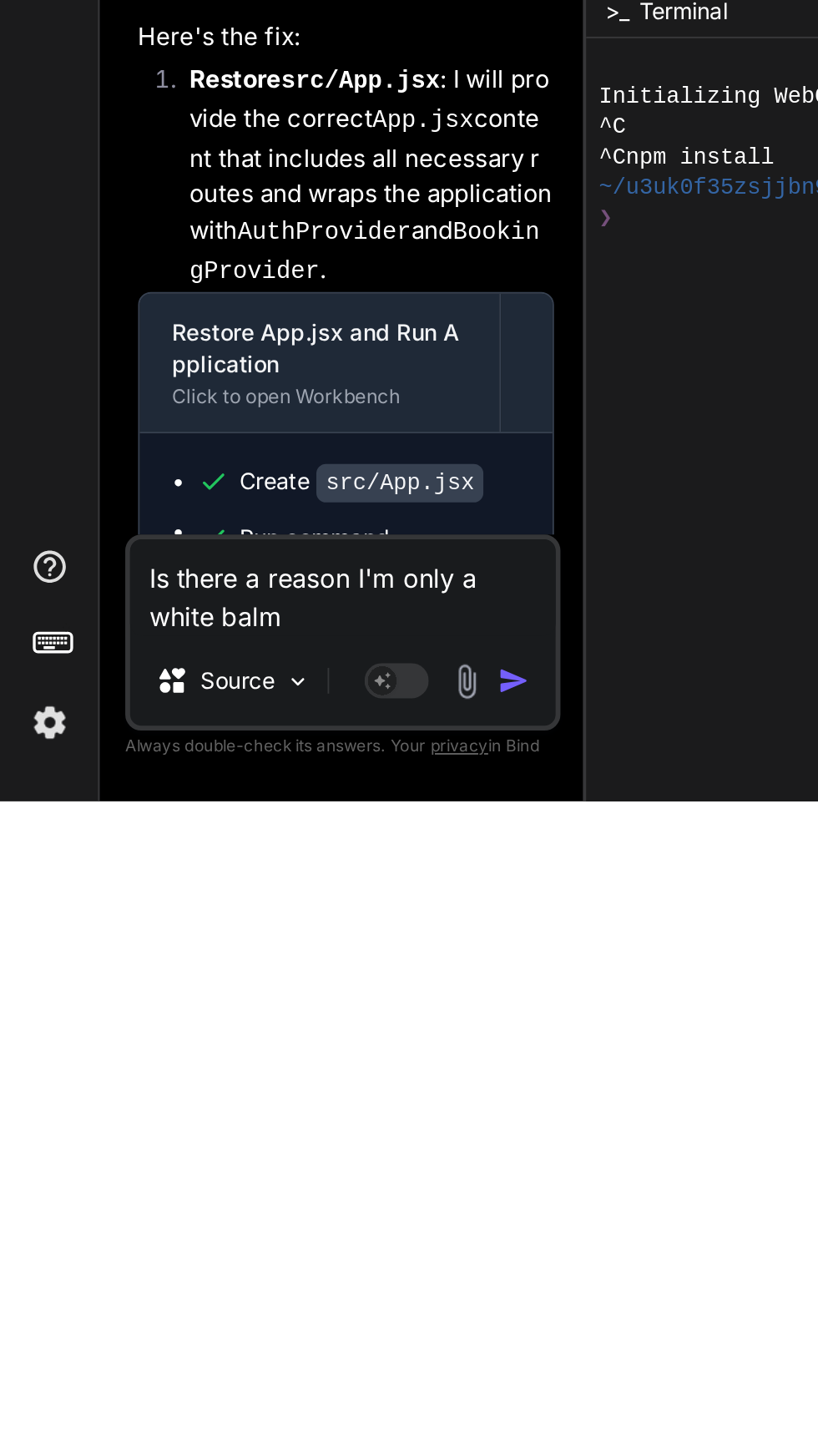
type textarea "Is there a reason I'm only a white bal"
type textarea "x"
type textarea "Is there a reason I'm only a white ba"
type textarea "x"
type textarea "Is there a reason I'm only a white bal"
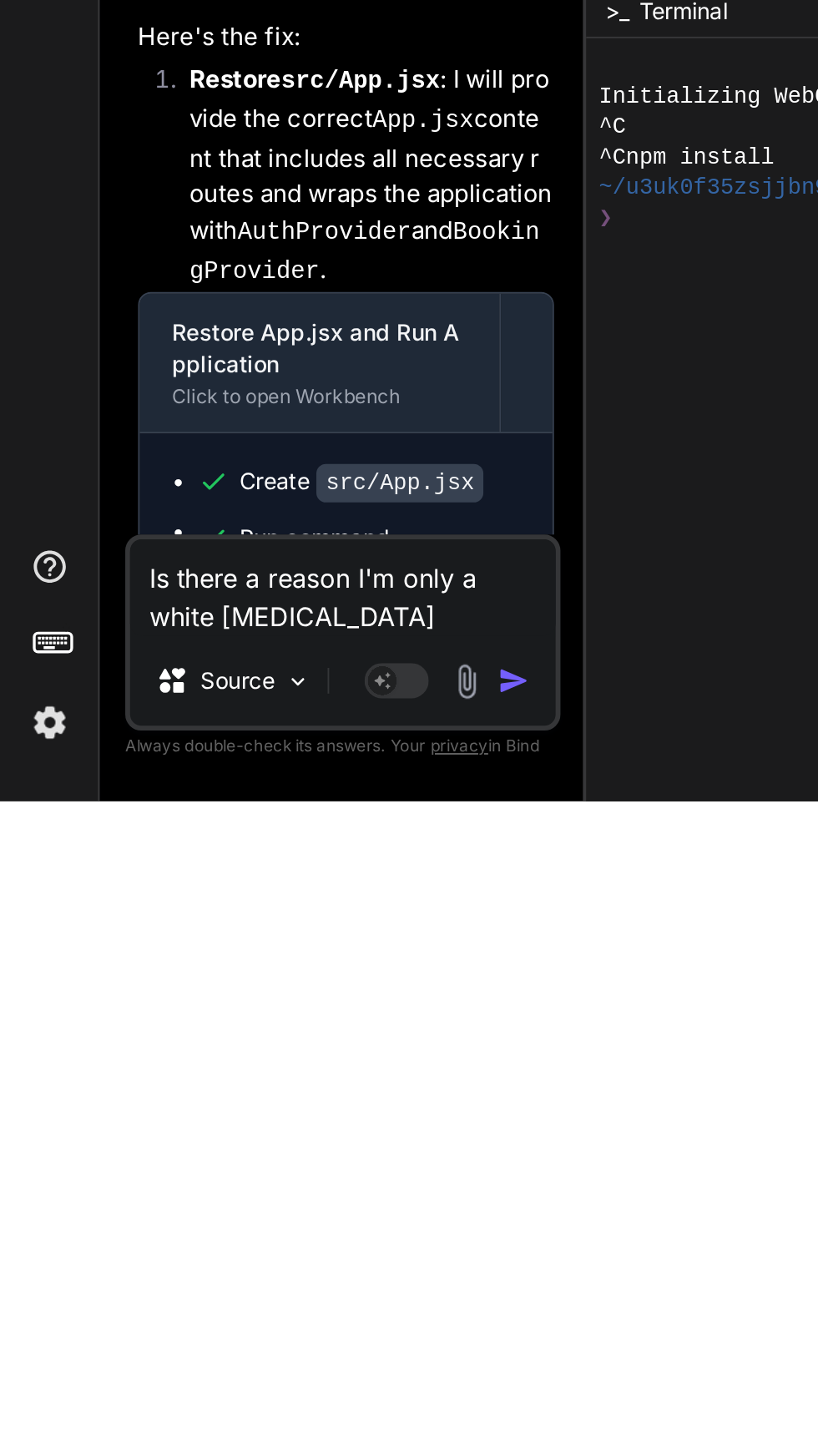
type textarea "x"
type textarea "Is there a reason I'm only a white bala"
type textarea "x"
type textarea "Is there a reason I'm only a white balan"
type textarea "x"
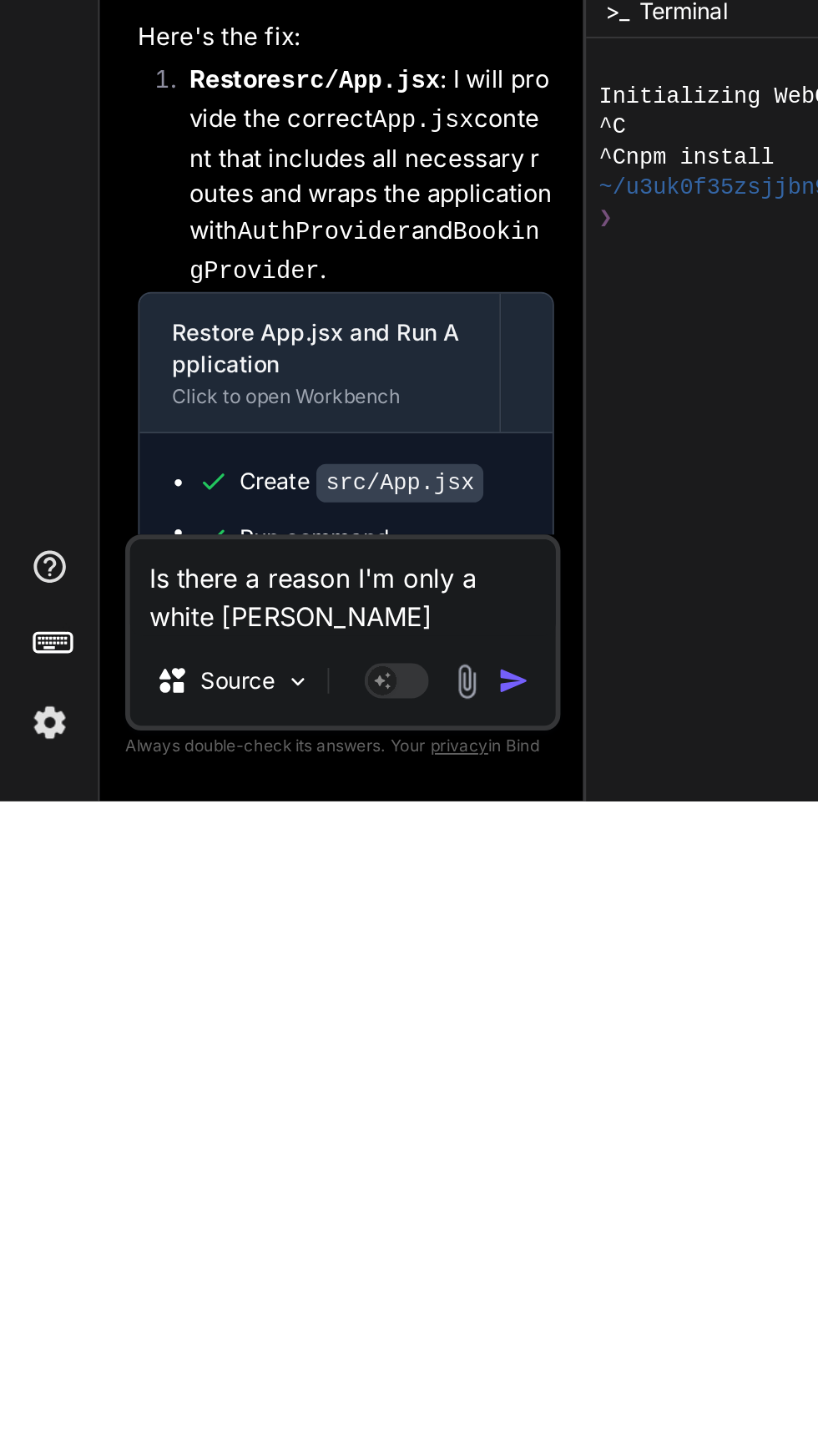
type textarea "Is there a reason I'm only a white balank"
type textarea "x"
type textarea "Is there a reason I'm only a white blank"
type textarea "x"
type textarea "Is there a reason I'm only a white blank p"
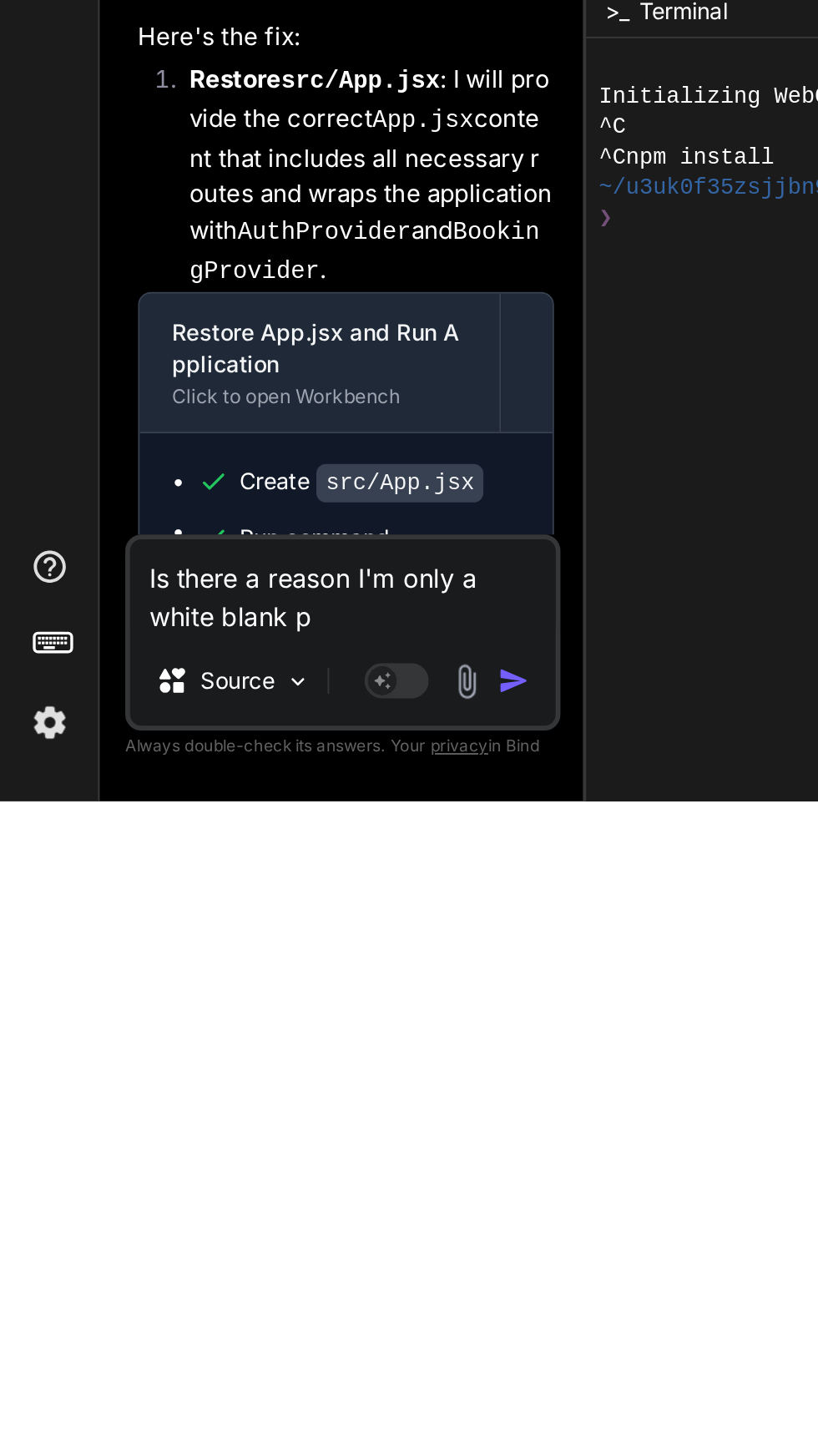
type textarea "x"
type textarea "Is there a reason I'm only a white blank pa"
type textarea "x"
type textarea "Is there a reason I'm only a white blank pag"
type textarea "x"
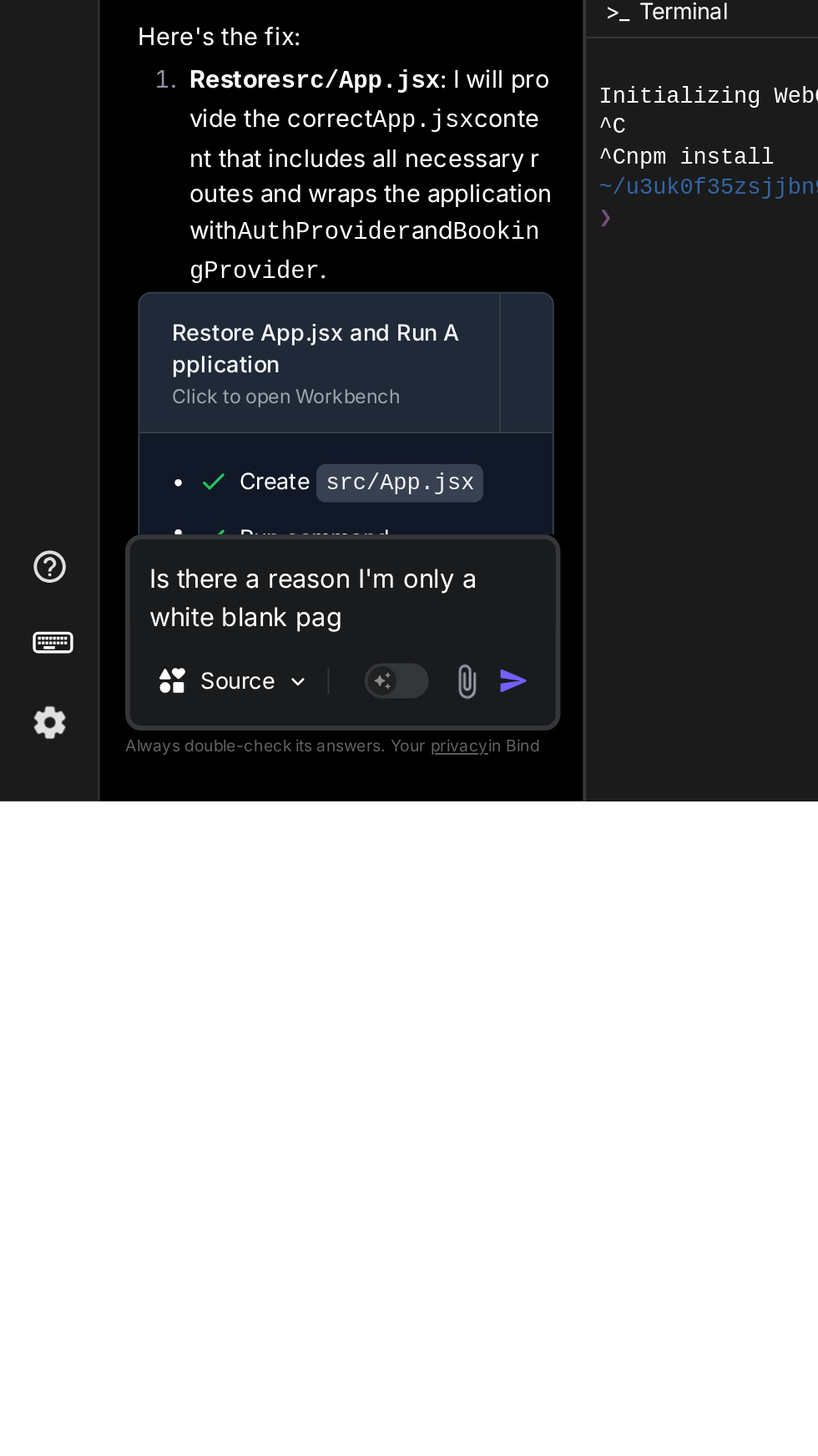
type textarea "Is there a reason I'm only a white blank page"
type textarea "x"
type textarea "Is there a reason I'm only a white blank page"
type textarea "x"
type textarea "Is there a reason I'm only a white blank page c"
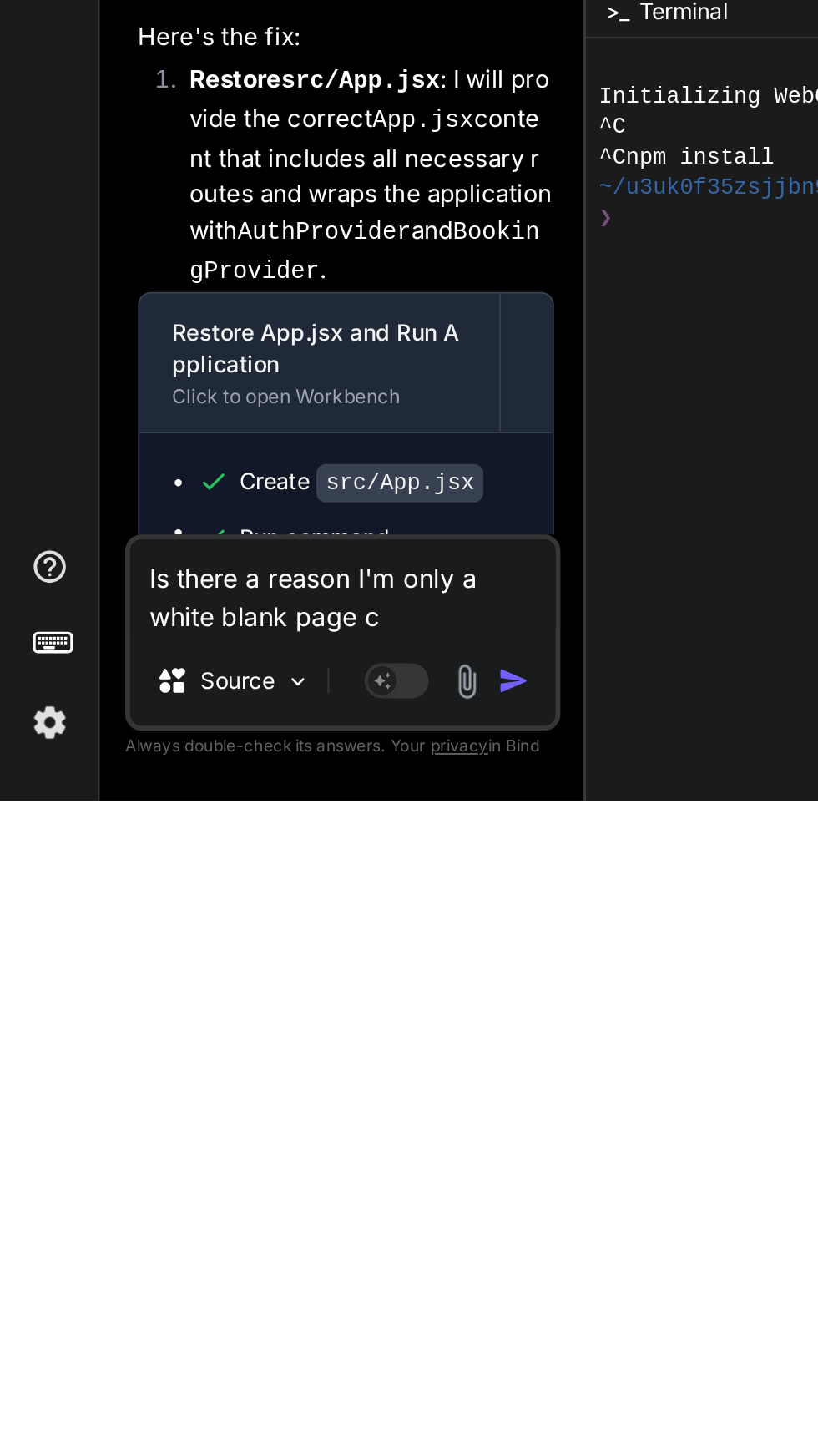
type textarea "x"
type textarea "Is there a reason I'm only a white blank page ca"
type textarea "x"
type textarea "Is there a reason I'm only a white blank page can"
type textarea "x"
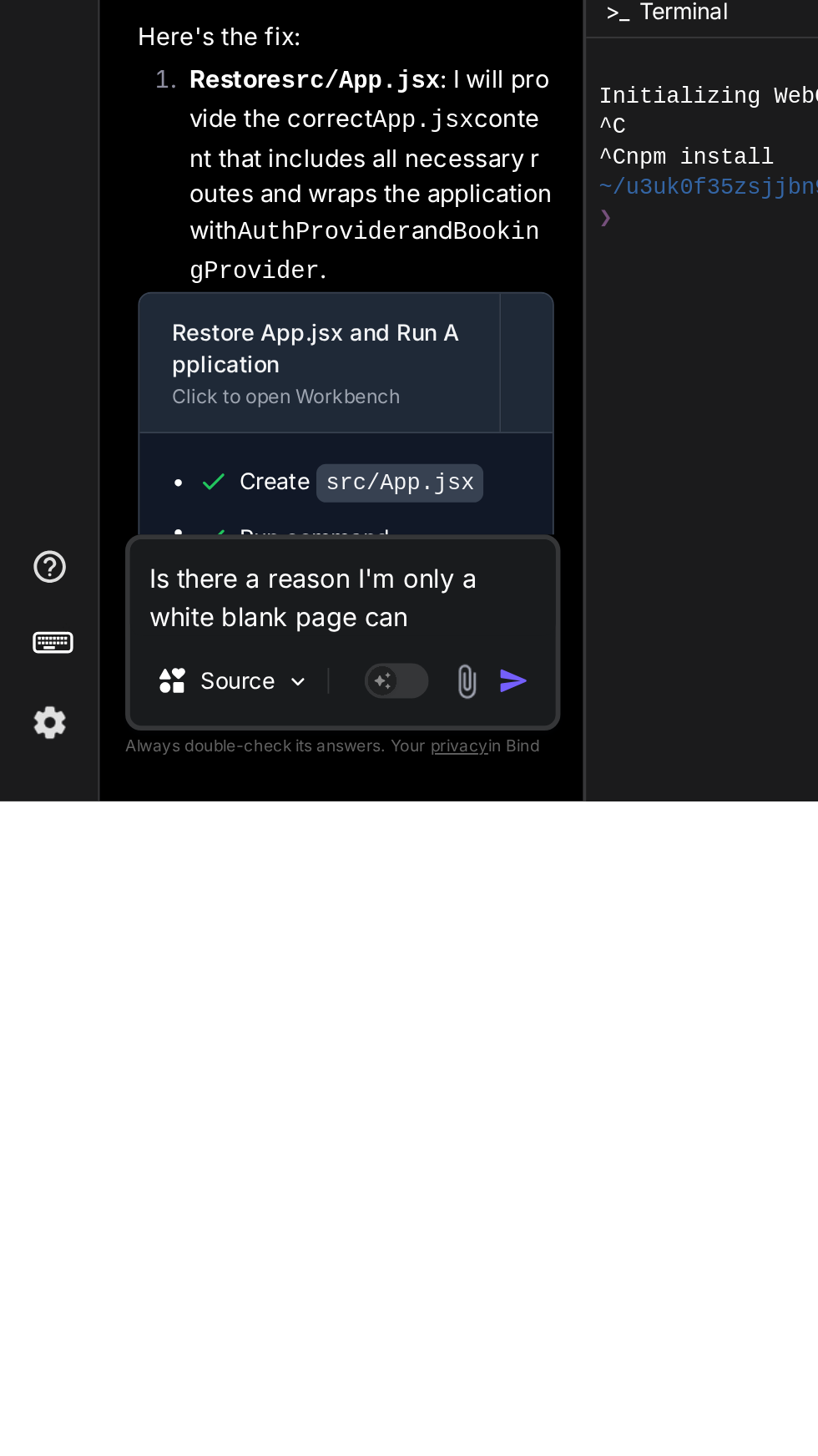
type textarea "Is there a reason I'm only a white blank page can"
type textarea "x"
type textarea "Is there a reason I'm only a white blank page can y"
type textarea "x"
type textarea "Is there a reason I'm only a white blank page can yo"
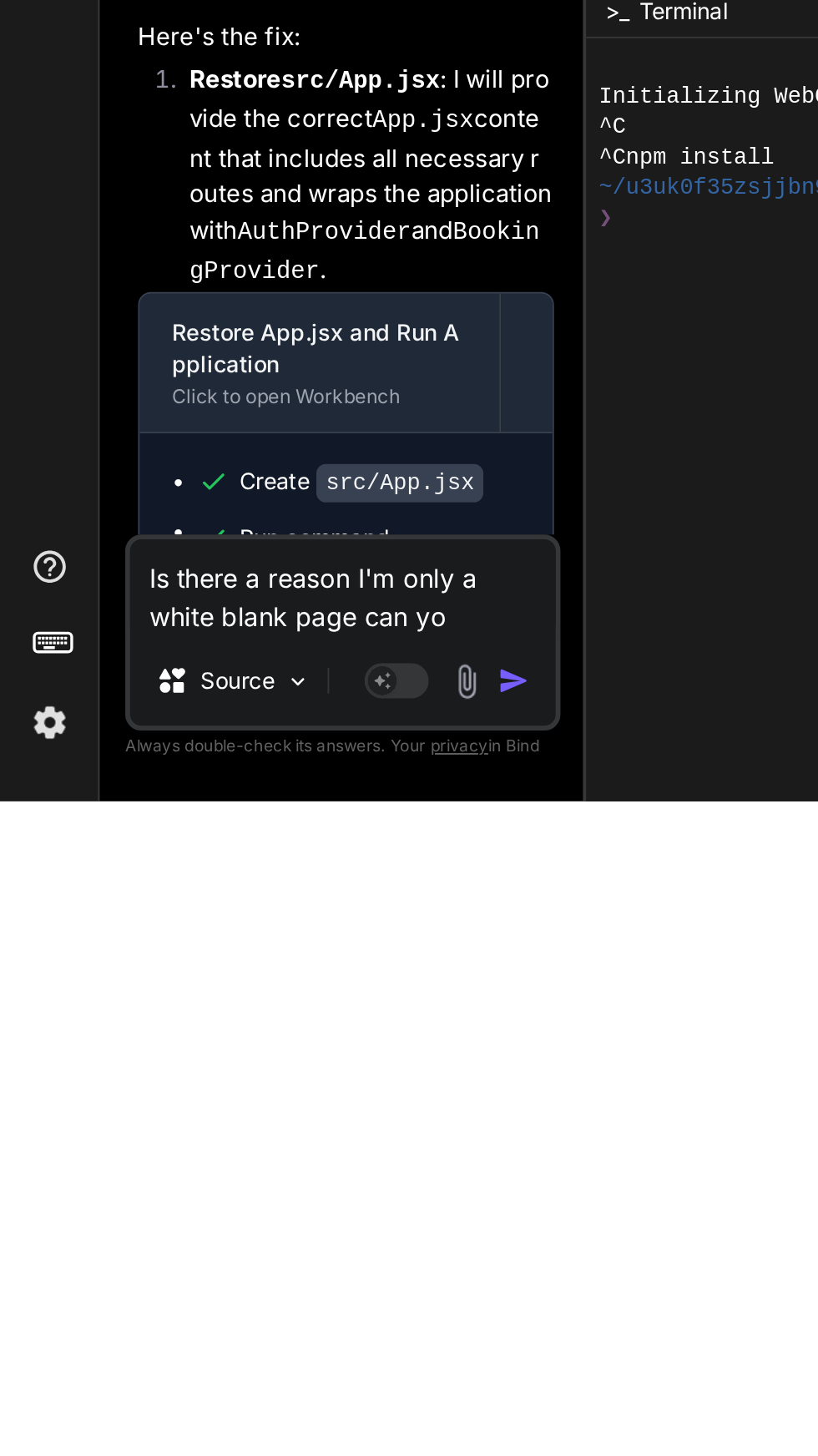
type textarea "x"
type textarea "Is there a reason I'm only a white blank page can you"
type textarea "x"
type textarea "Is there a reason I'm only a white blank page can you a"
type textarea "x"
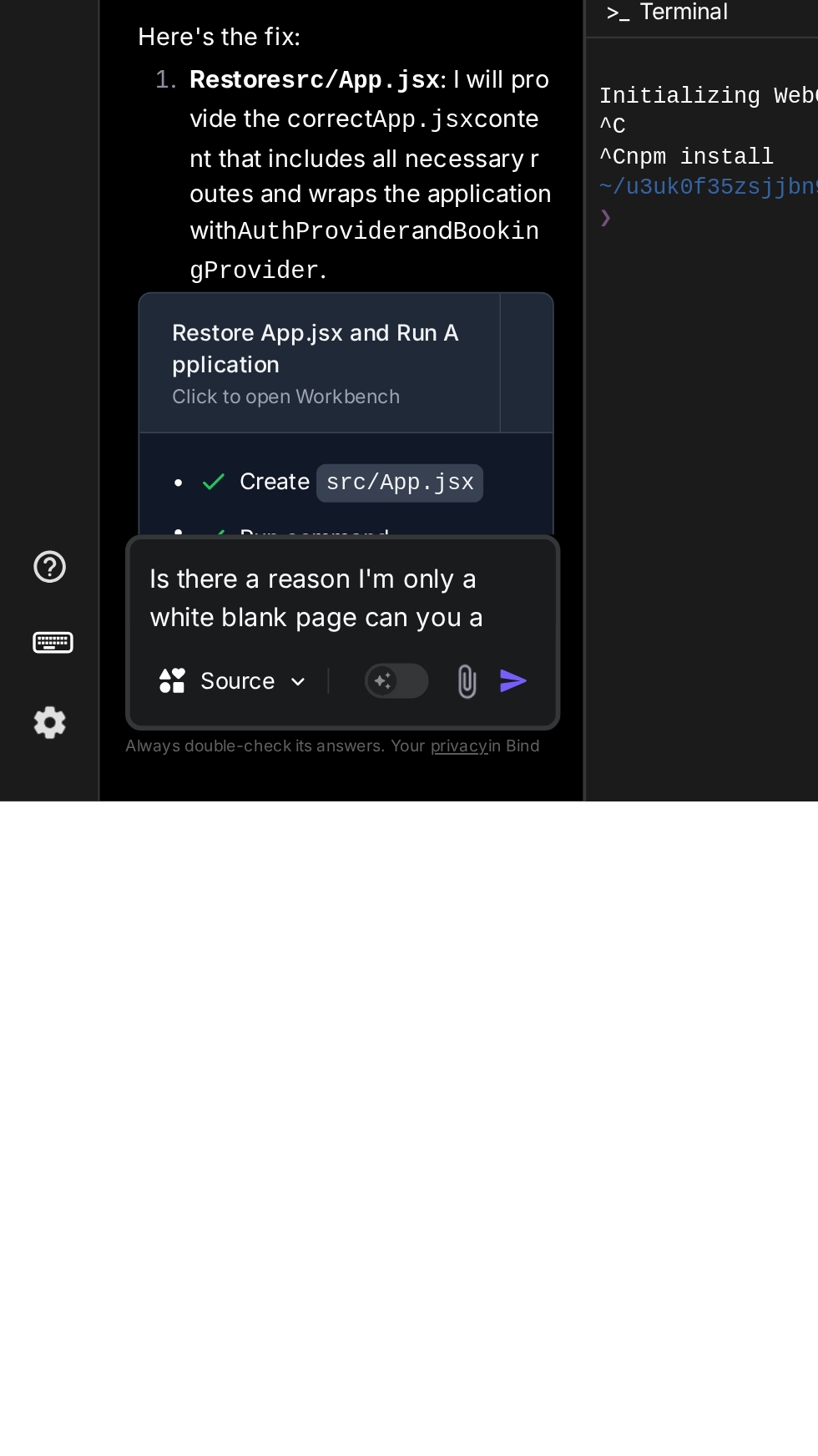
type textarea "Is there a reason I'm only a white blank page can you ac"
type textarea "x"
type textarea "Is there a reason I'm only a white blank page can you act"
type textarea "x"
type textarea "Is there a reason I'm only a white blank page can you actu"
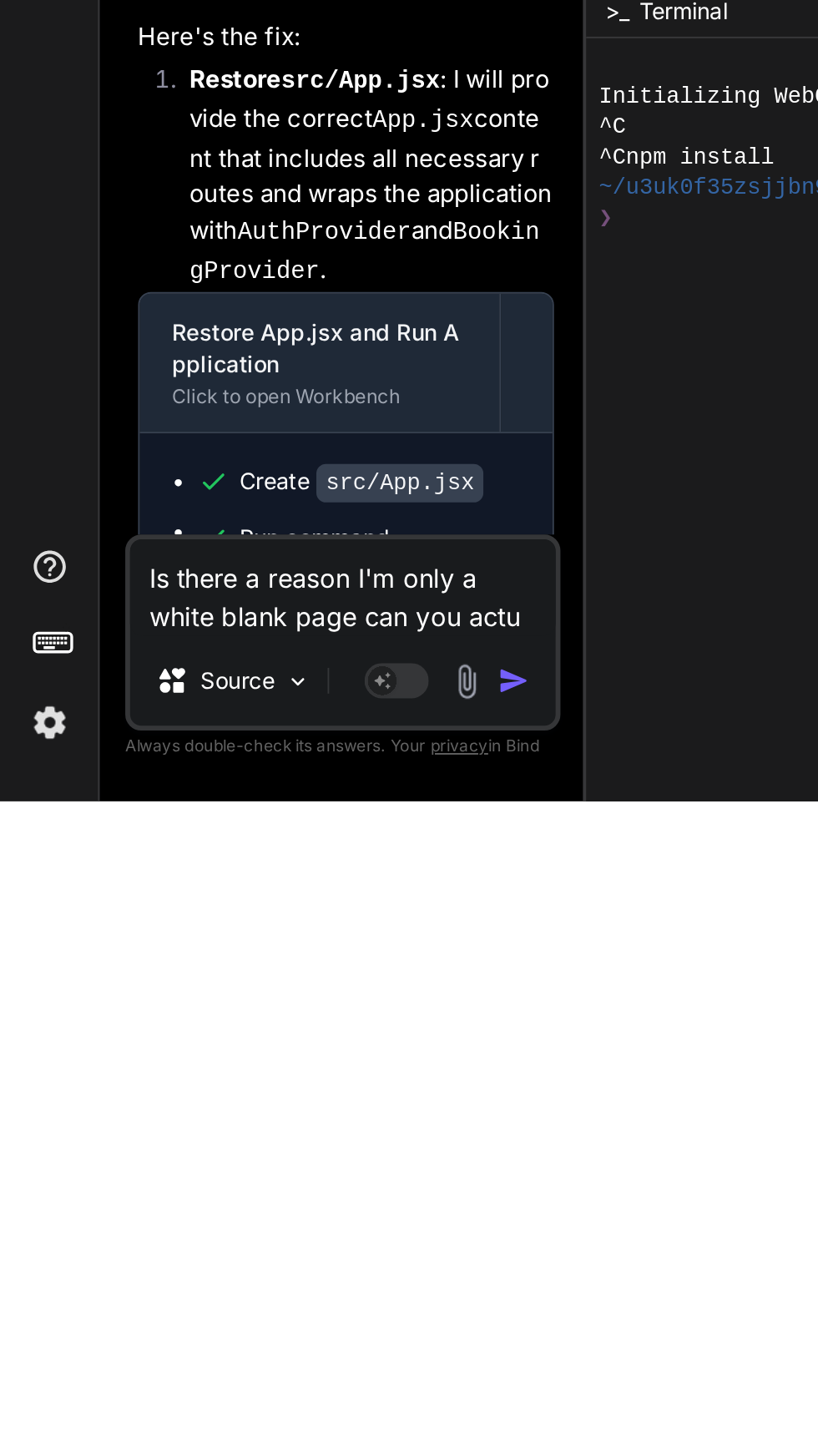
type textarea "x"
type textarea "Is there a reason I'm only a white blank page can you actua"
type textarea "x"
type textarea "Is there a reason I'm only a white blank page can you actual"
type textarea "x"
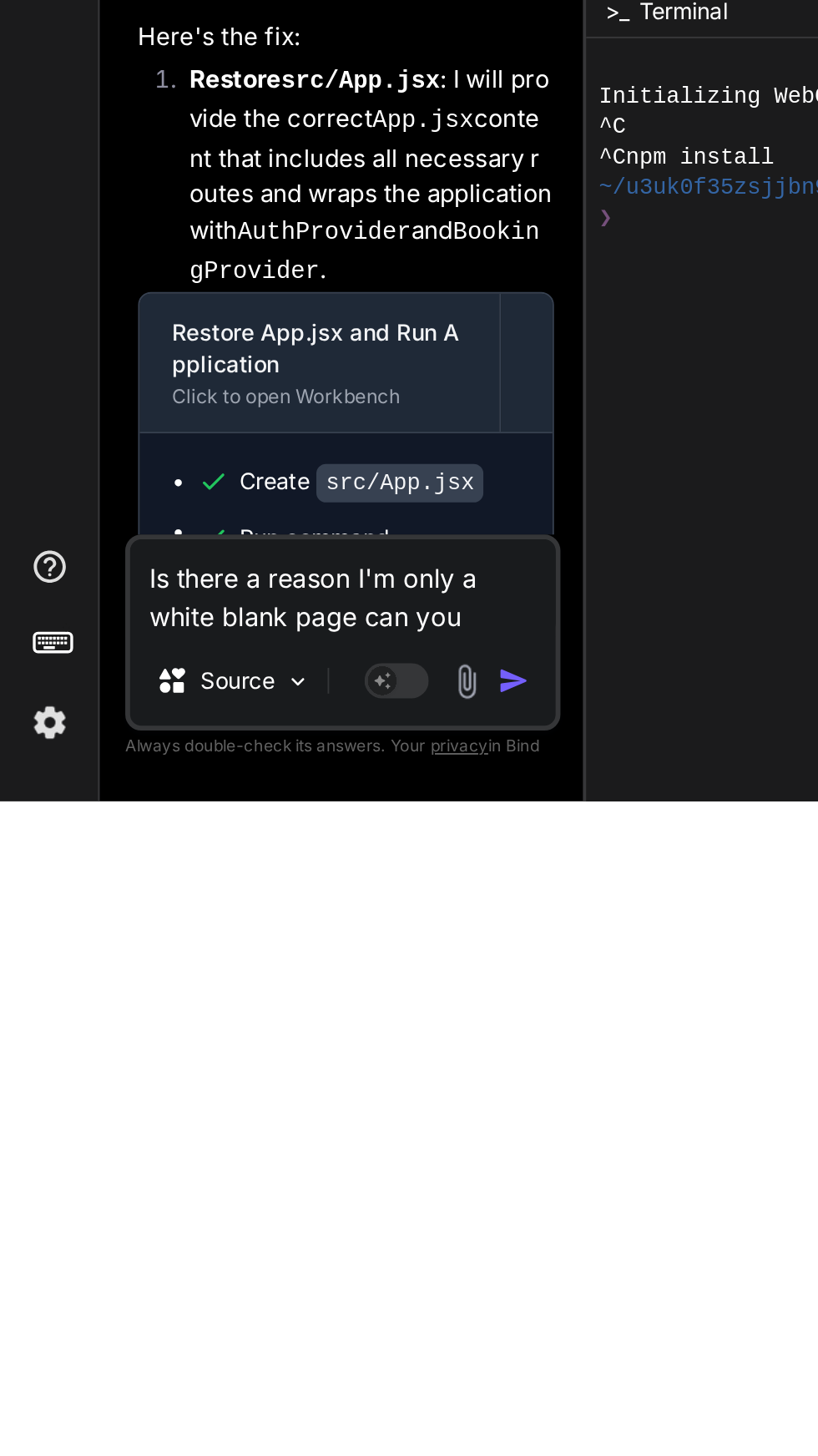
type textarea "Is there a reason I'm only a white blank page can you actualt"
type textarea "x"
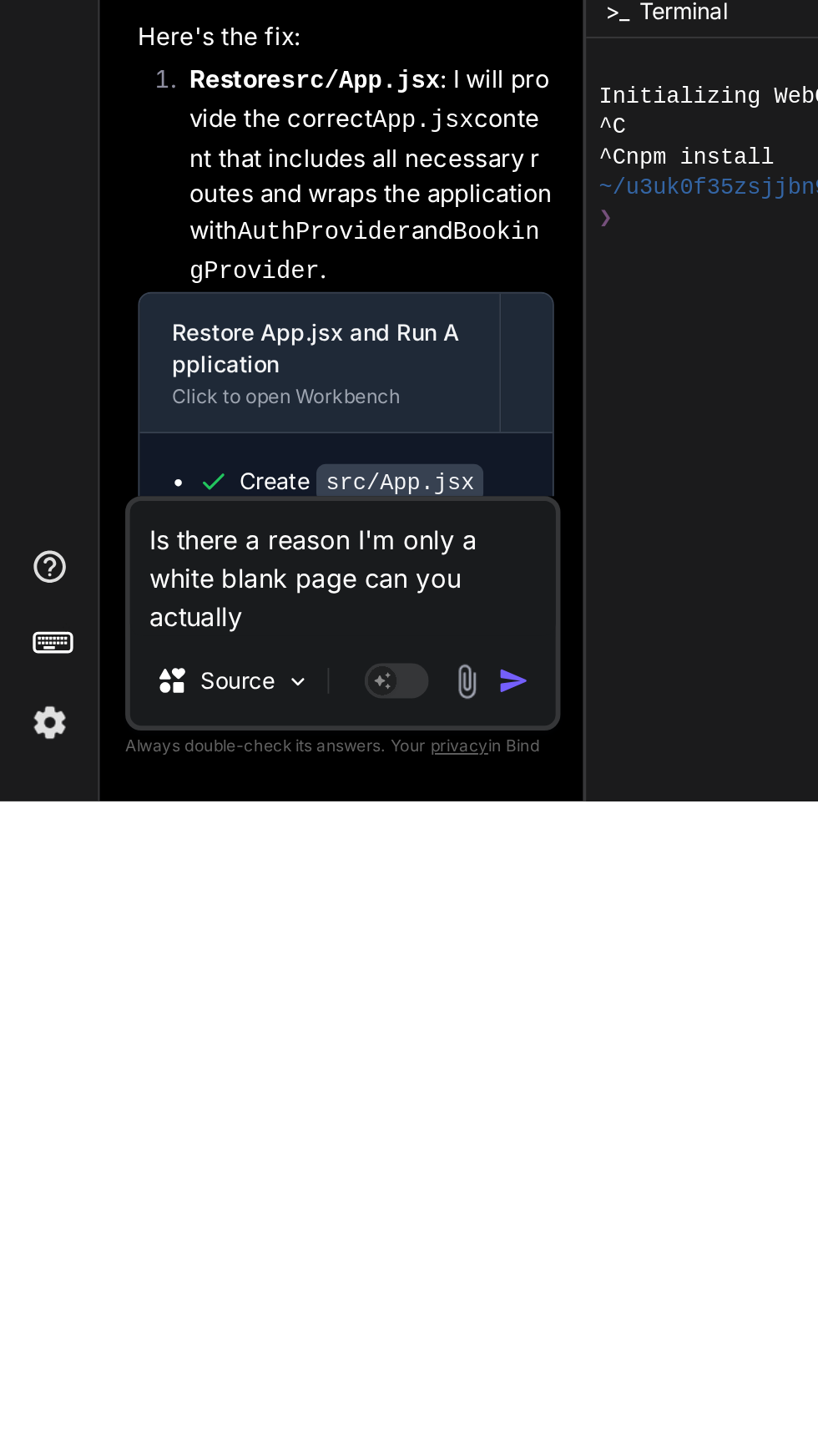
type textarea "Is there a reason I'm only a white blank page can you actually"
type textarea "x"
type textarea "Is there a reason I'm only a white blank page can you actually f"
type textarea "x"
type textarea "Is there a reason I'm only a white blank page can you actually fi"
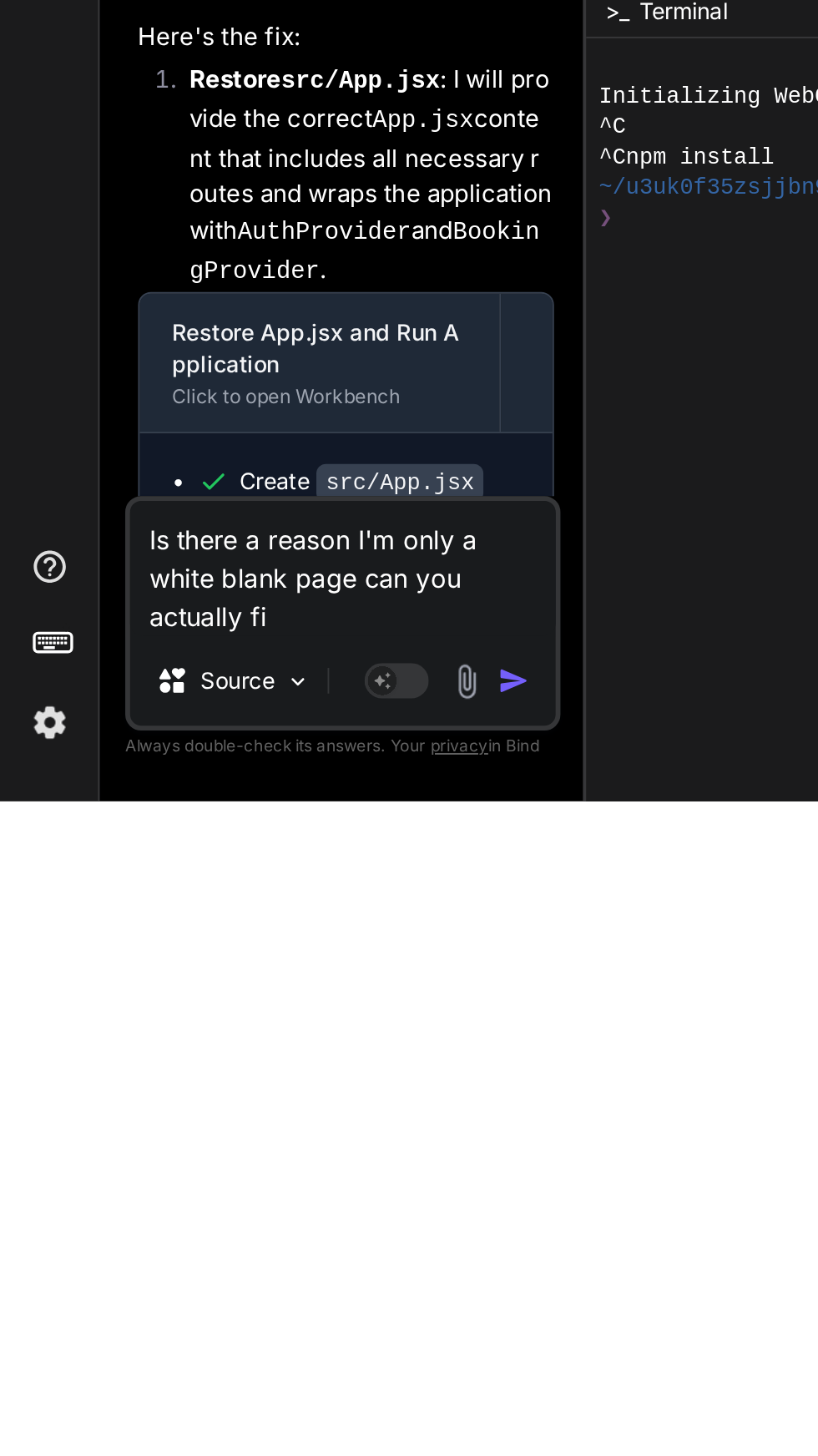
type textarea "x"
type textarea "Is there a reason I'm only a white blank page can you actually fix"
type textarea "x"
type textarea "Is there a reason I'm only a white blank page can you actually fix"
type textarea "x"
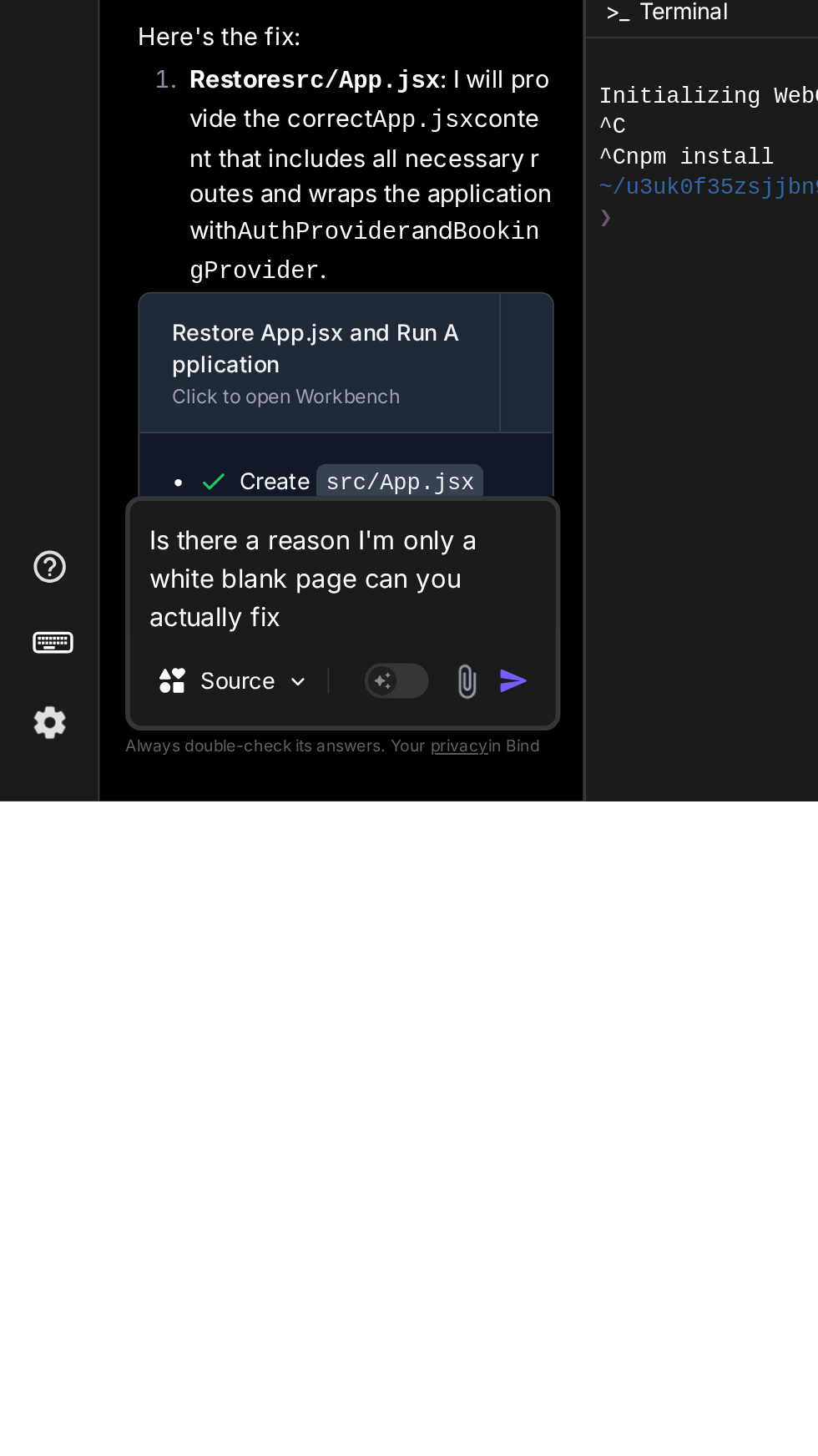
type textarea "Is there a reason I'm only a white blank page can you actually fix i"
type textarea "x"
type textarea "Is there a reason I'm only a white blank page can you actually fix it"
type textarea "x"
type textarea "Is there a reason I'm only a white blank page can you actually fix it"
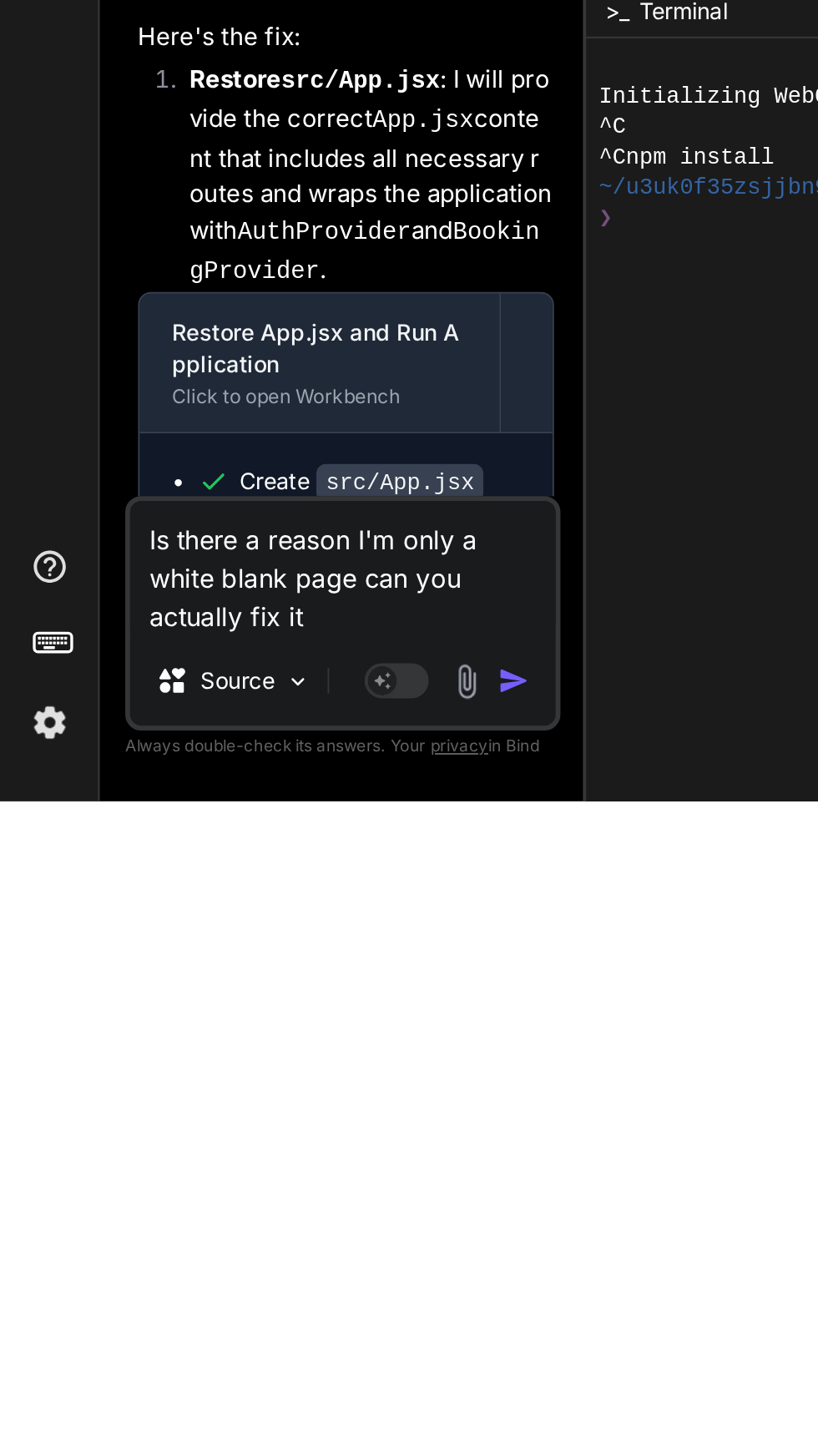
type textarea "x"
type textarea "Is there a reason I'm only a white blank page can you actually fix it o"
type textarea "x"
type textarea "Is there a reason I'm only a white blank page can you actually fix it or"
type textarea "x"
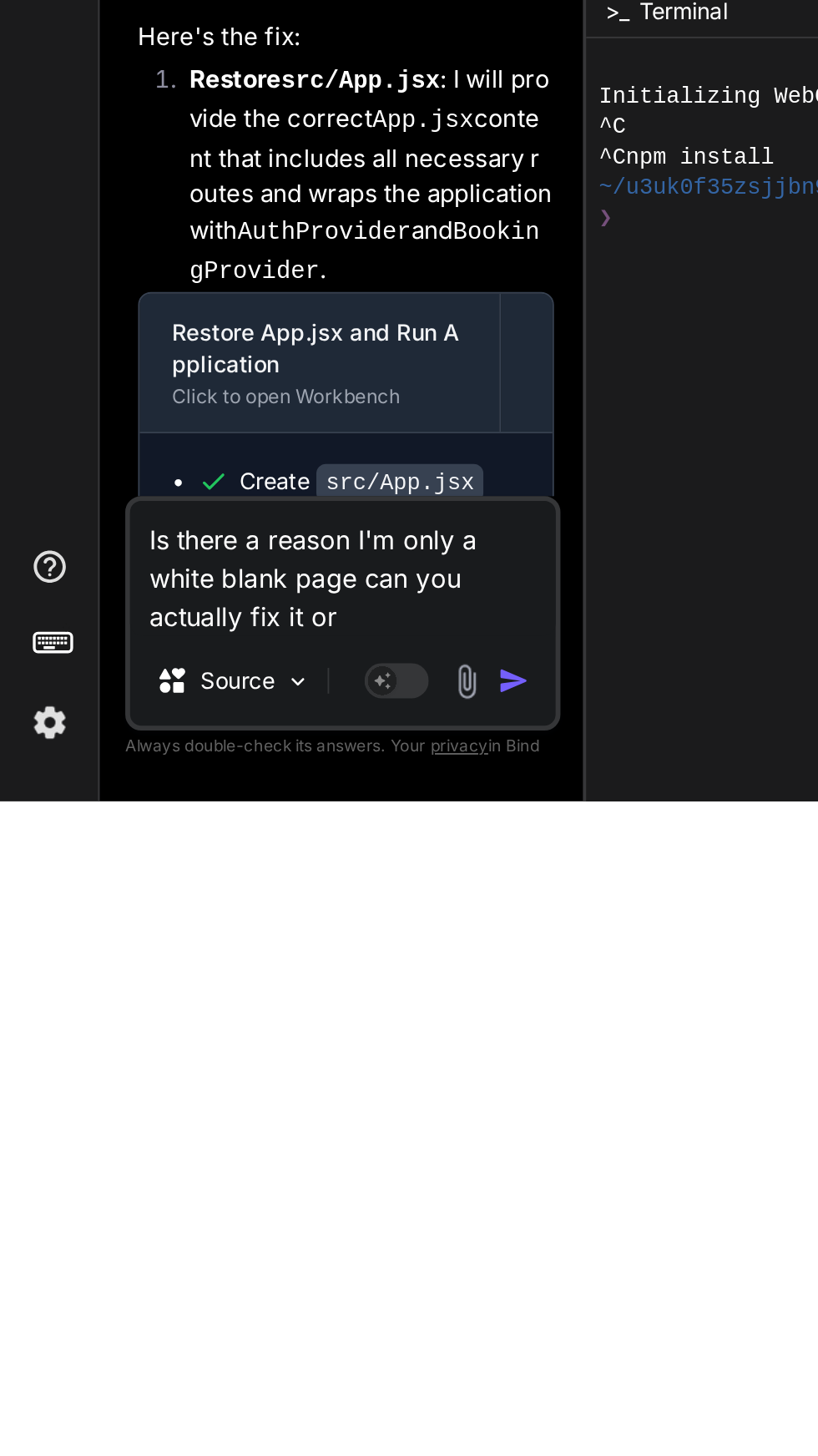
type textarea "Is there a reason I'm only a white blank page can you actually fix it or"
type textarea "x"
type textarea "Is there a reason I'm only a white blank page can you actually fix it or w"
type textarea "x"
type textarea "Is there a reason I'm only a white blank page can you actually fix it or wh"
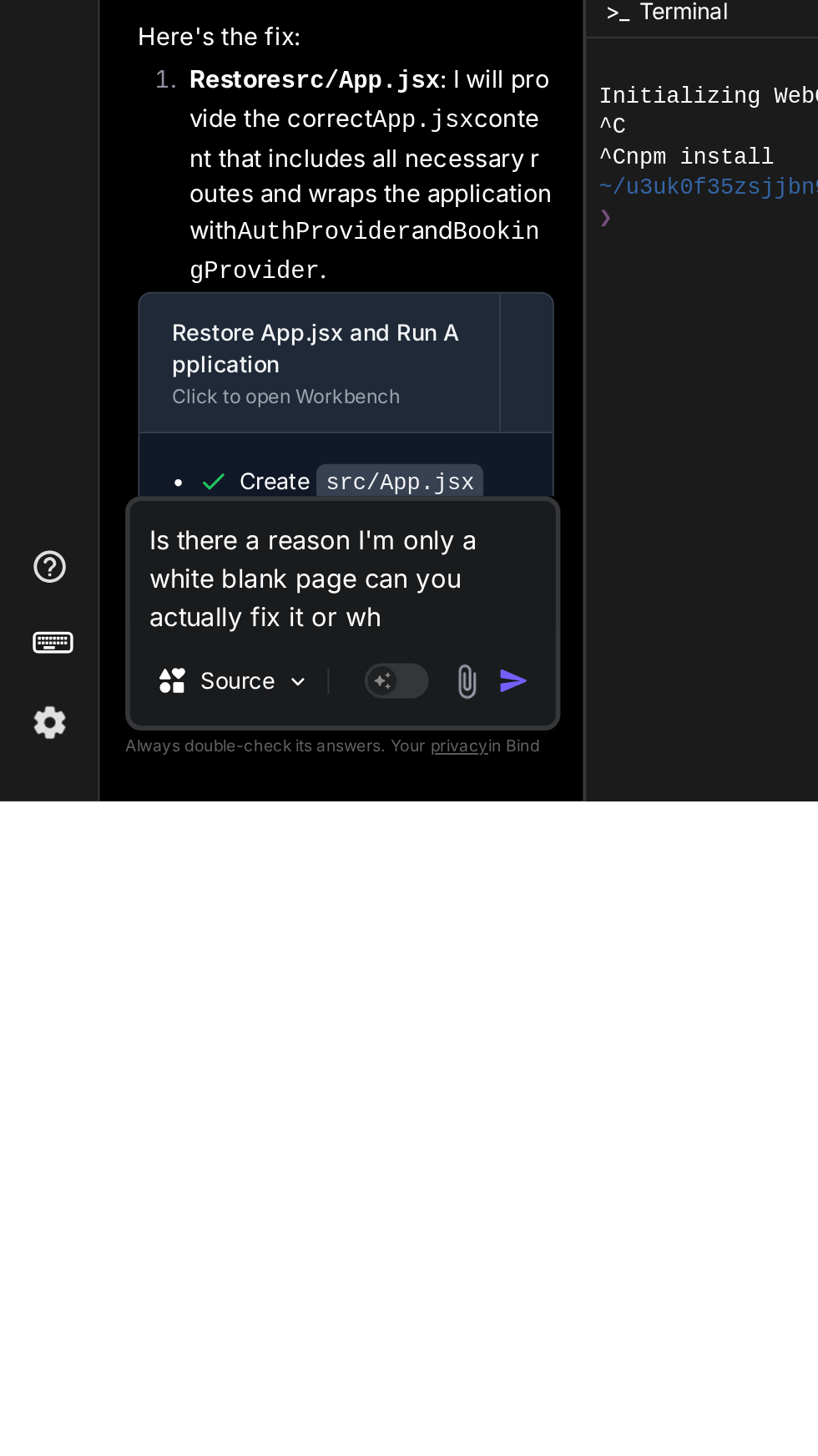
type textarea "x"
type textarea "Is there a reason I'm only a white blank page can you actually fix it or wha"
type textarea "x"
type textarea "Is there a reason I'm only a white blank page can you actually fix it or whag"
type textarea "x"
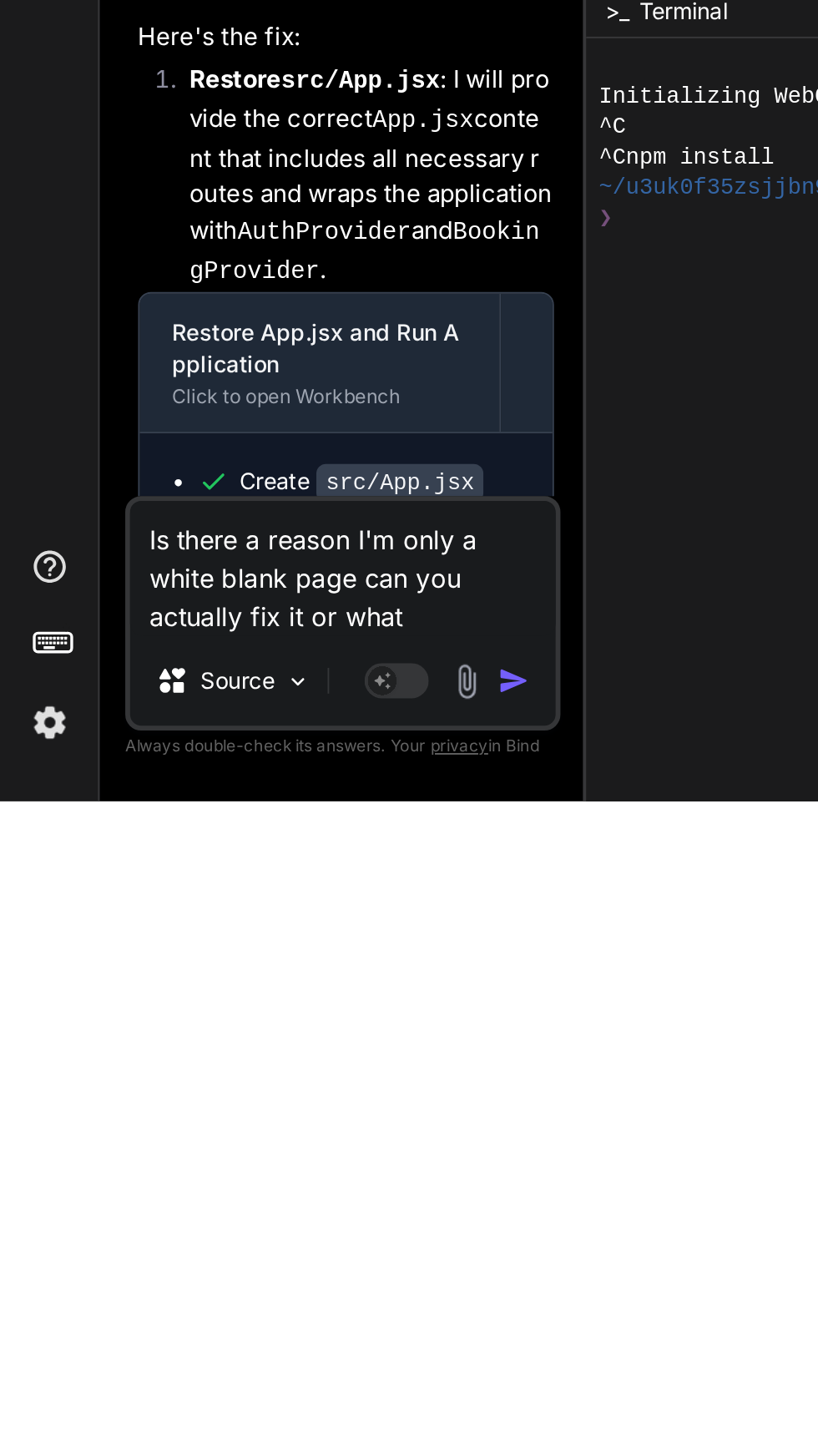
type textarea "Is there a reason I'm only a white blank page can you actually fix it or what"
type textarea "x"
type textarea "Is there a reason I'm only a white blank page can you actually fix it or what d"
type textarea "x"
type textarea "Is there a reason I'm only a white blank page can you actually fix it or what do"
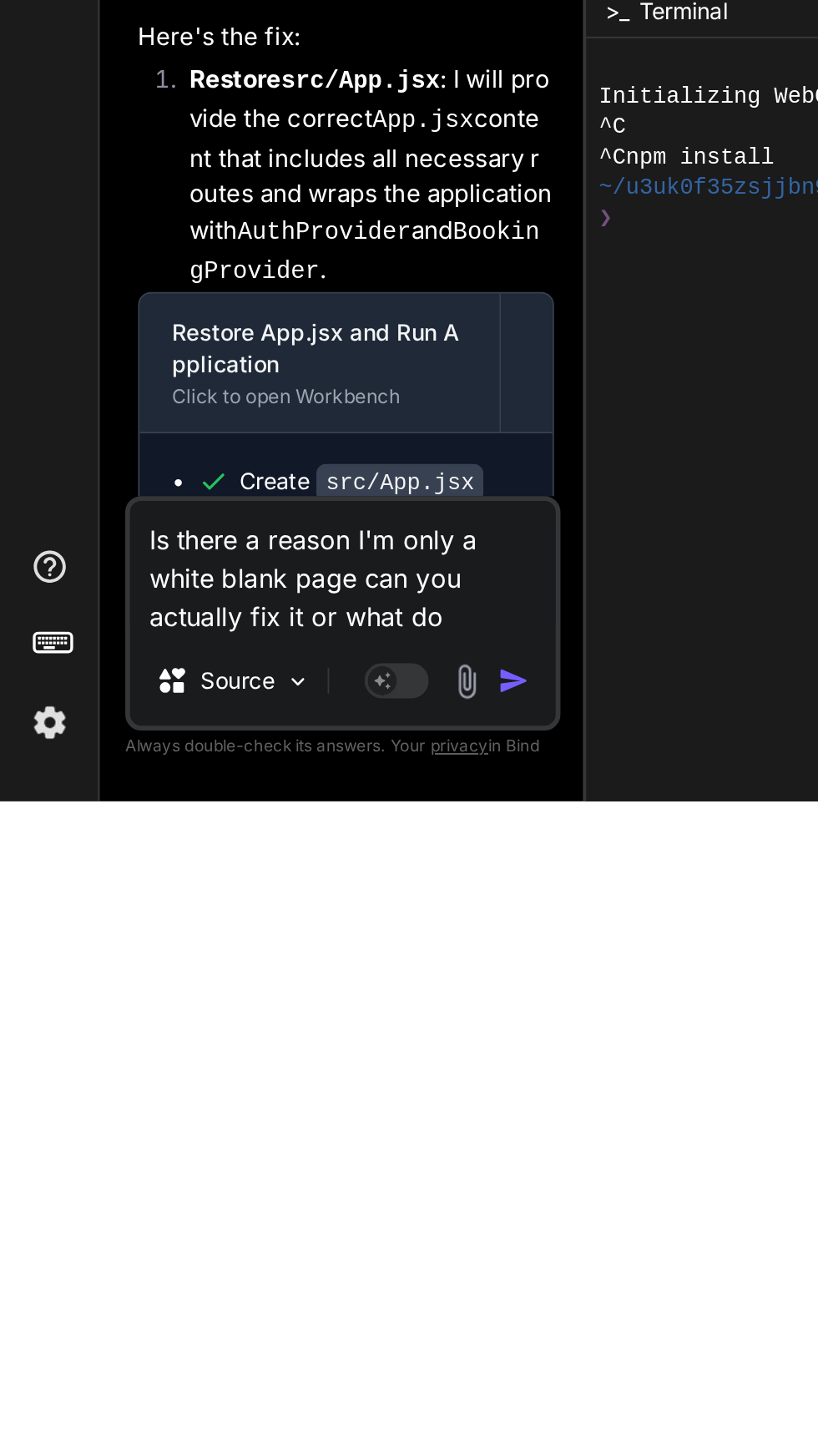
type textarea "x"
type textarea "Is there a reason I'm only a white blank page can you actually fix it or what do"
type textarea "x"
type textarea "Is there a reason I'm only a white blank page can you actually fix it or what d…"
type textarea "x"
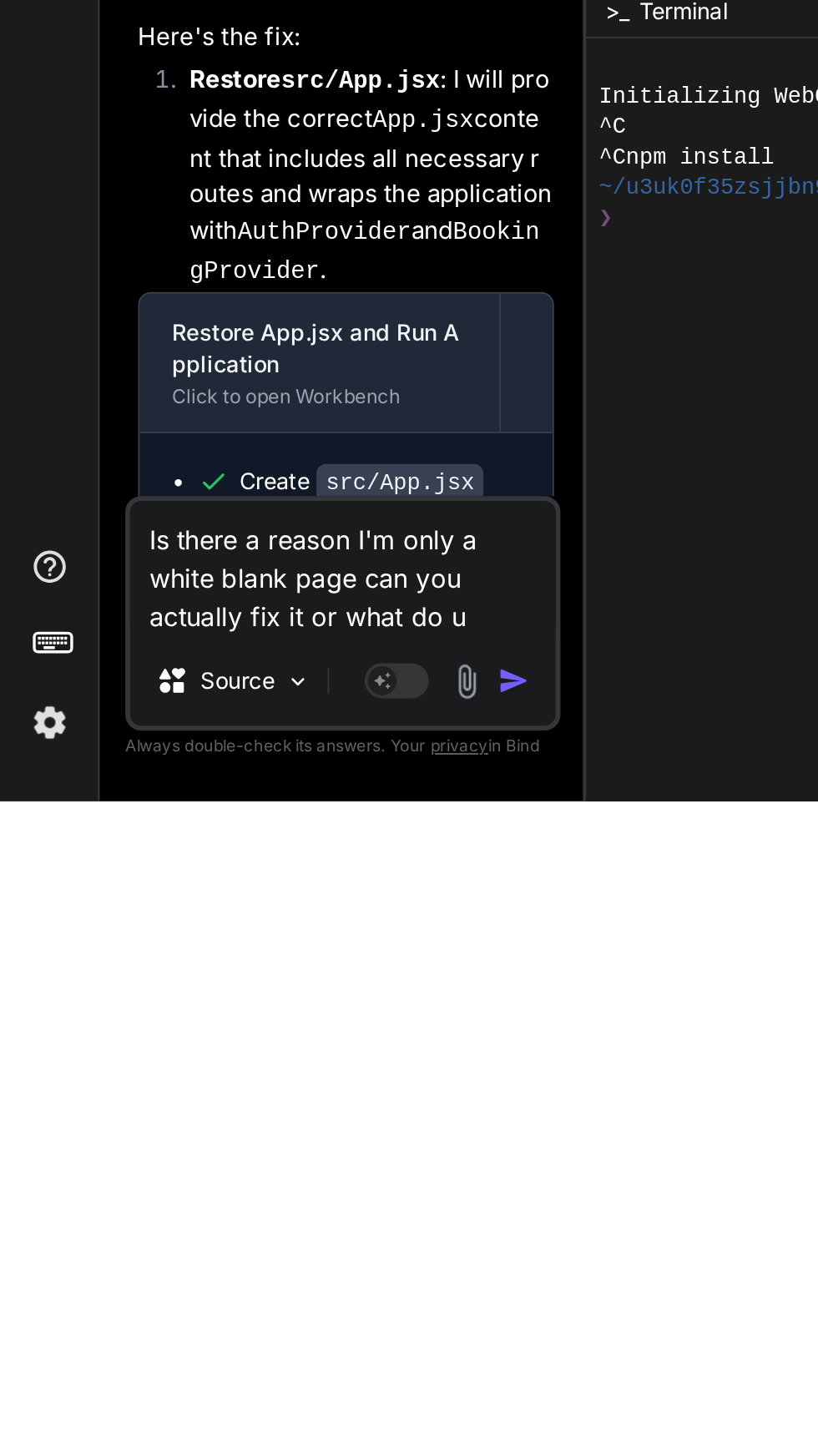
type textarea "Is there a reason I'm only a white blank page can you actually fix it or what d…"
type textarea "x"
type textarea "Is there a reason I'm only a white blank page can you actually fix it or what d…"
type textarea "x"
type textarea "Is there a reason I'm only a white blank page can you actually fix it or what d…"
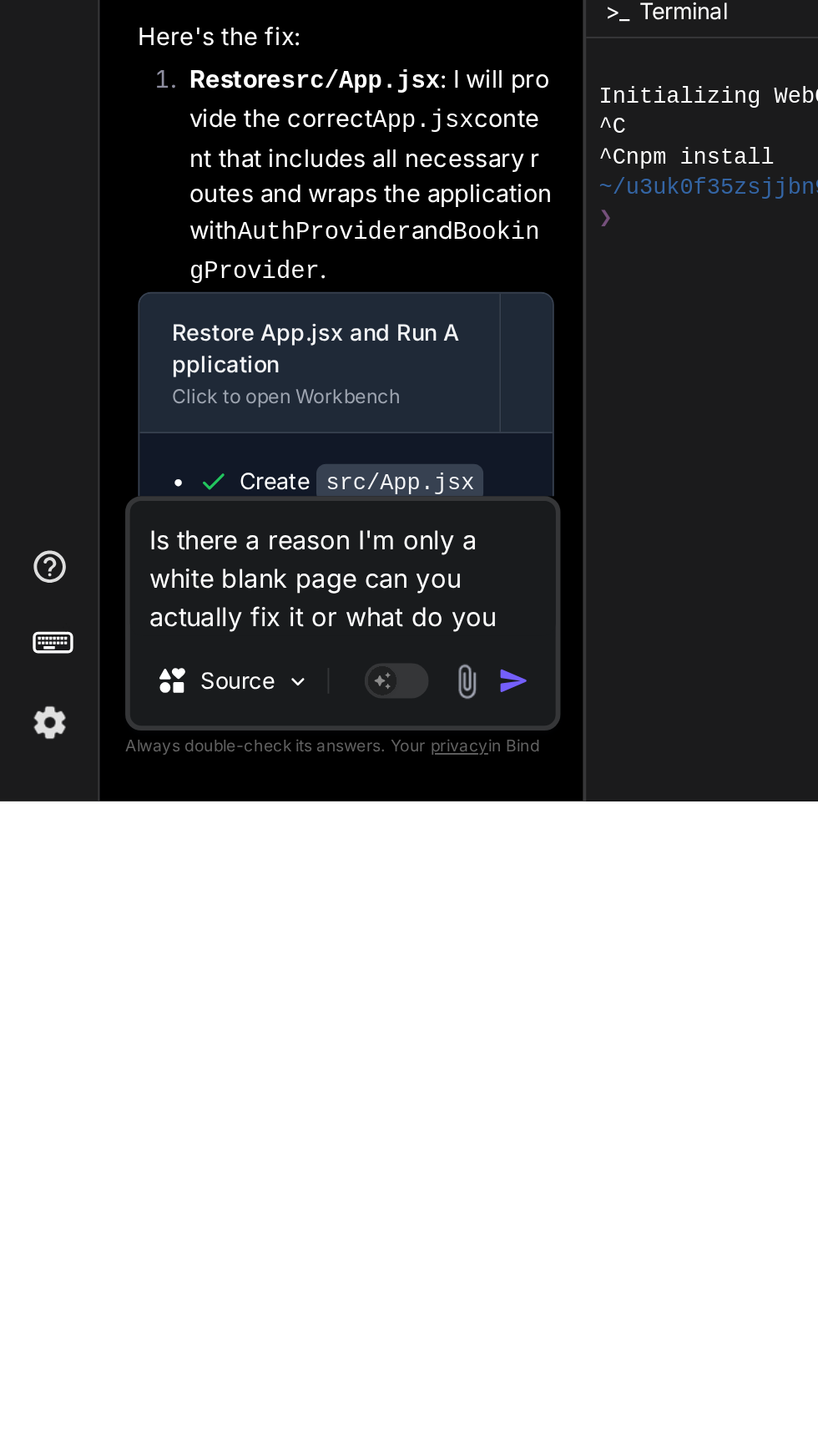
type textarea "x"
type textarea "Is there a reason I'm only a white blank page can you actually fix it or what d…"
type textarea "x"
type textarea "Is there a reason I'm only a white blank page can you actually fix it or what d…"
type textarea "x"
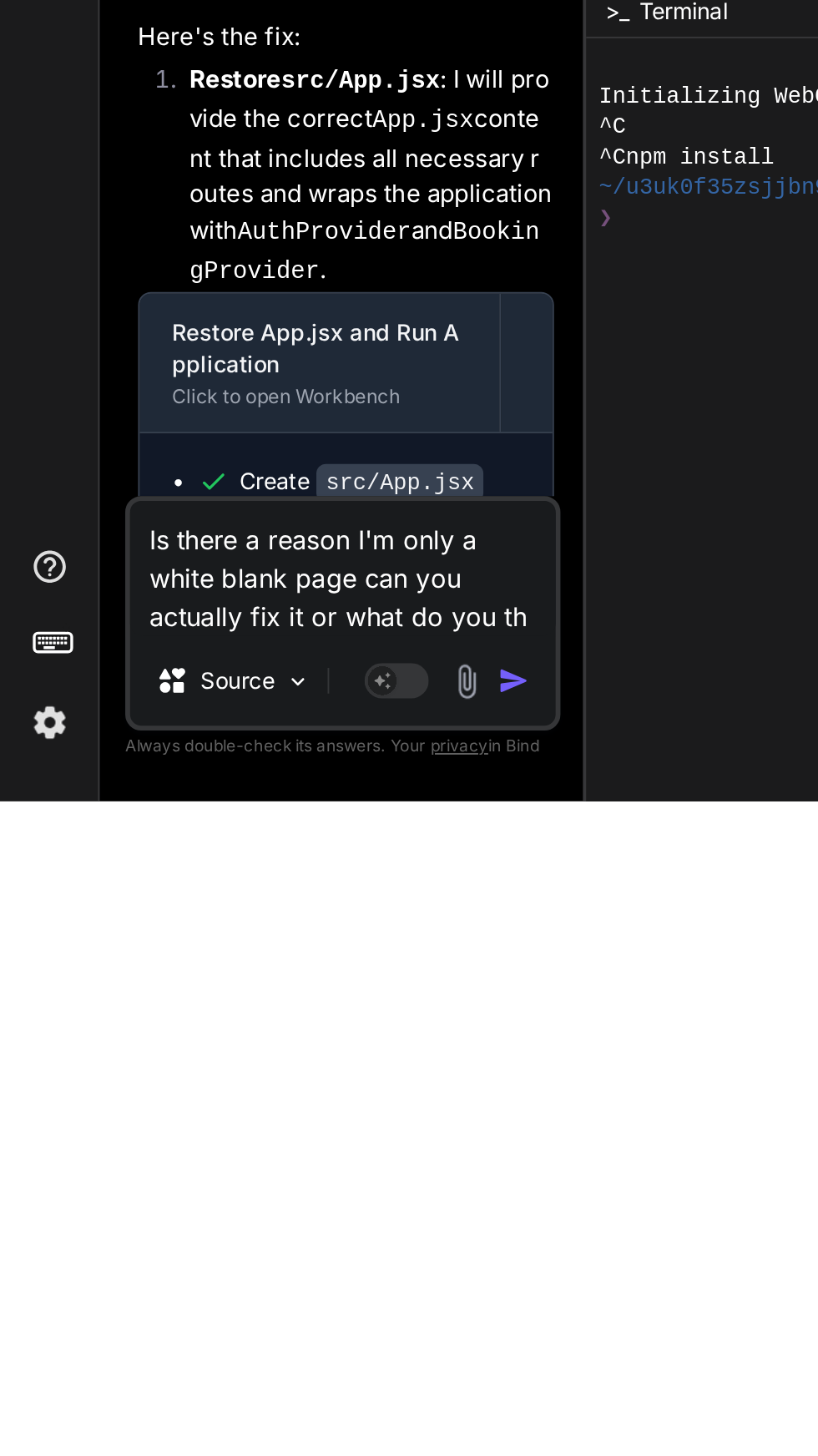
type textarea "Is there a reason I'm only a white blank page can you actually fix it or what d…"
type textarea "x"
type textarea "Is there a reason I'm only a white blank page can you actually fix it or what d…"
type textarea "x"
type textarea "Is there a reason I'm only a white blank page can you actually fix it or what d…"
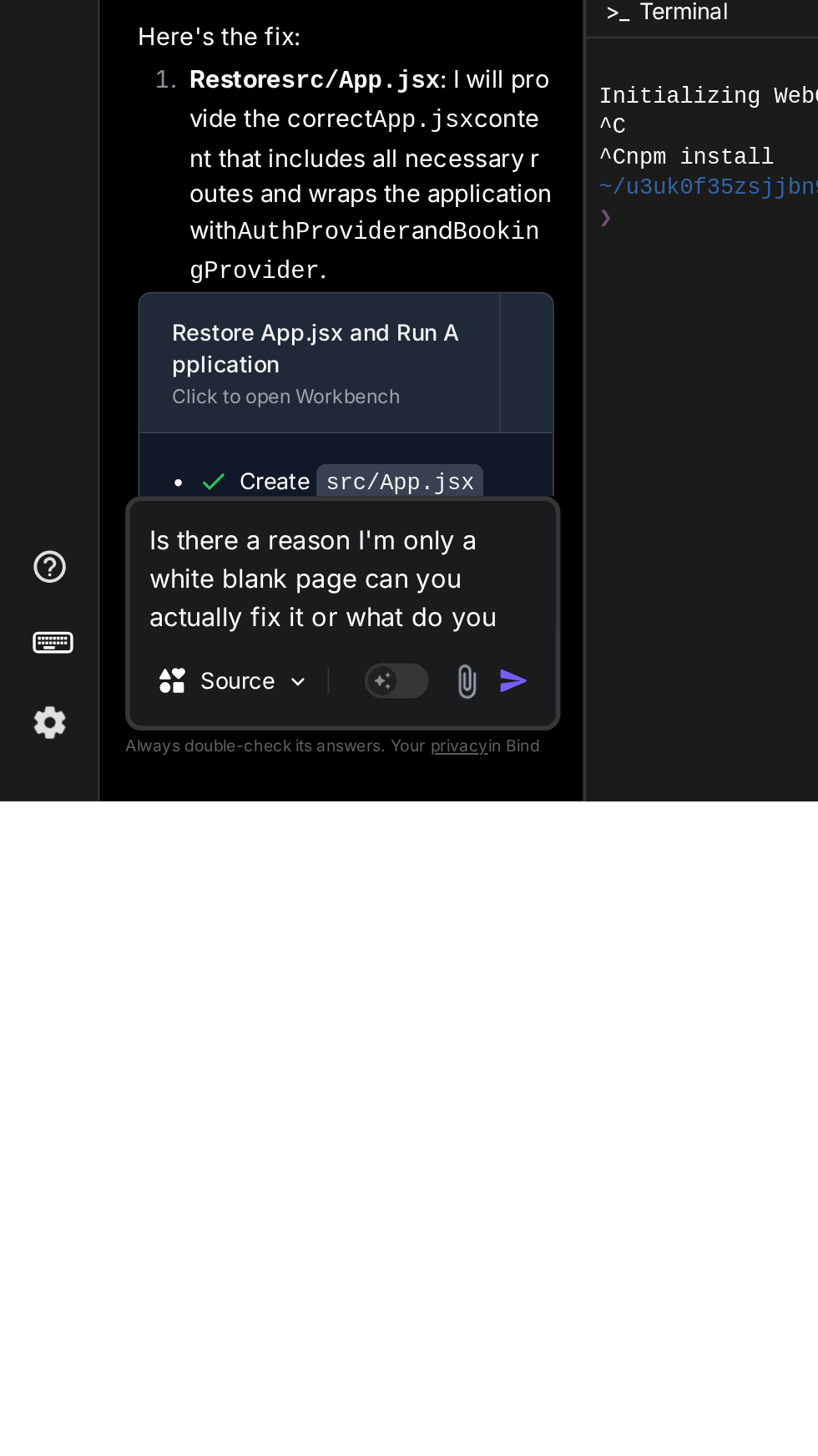
type textarea "x"
type textarea "Is there a reason I'm only a white blank page can you actually fix it or what d…"
type textarea "x"
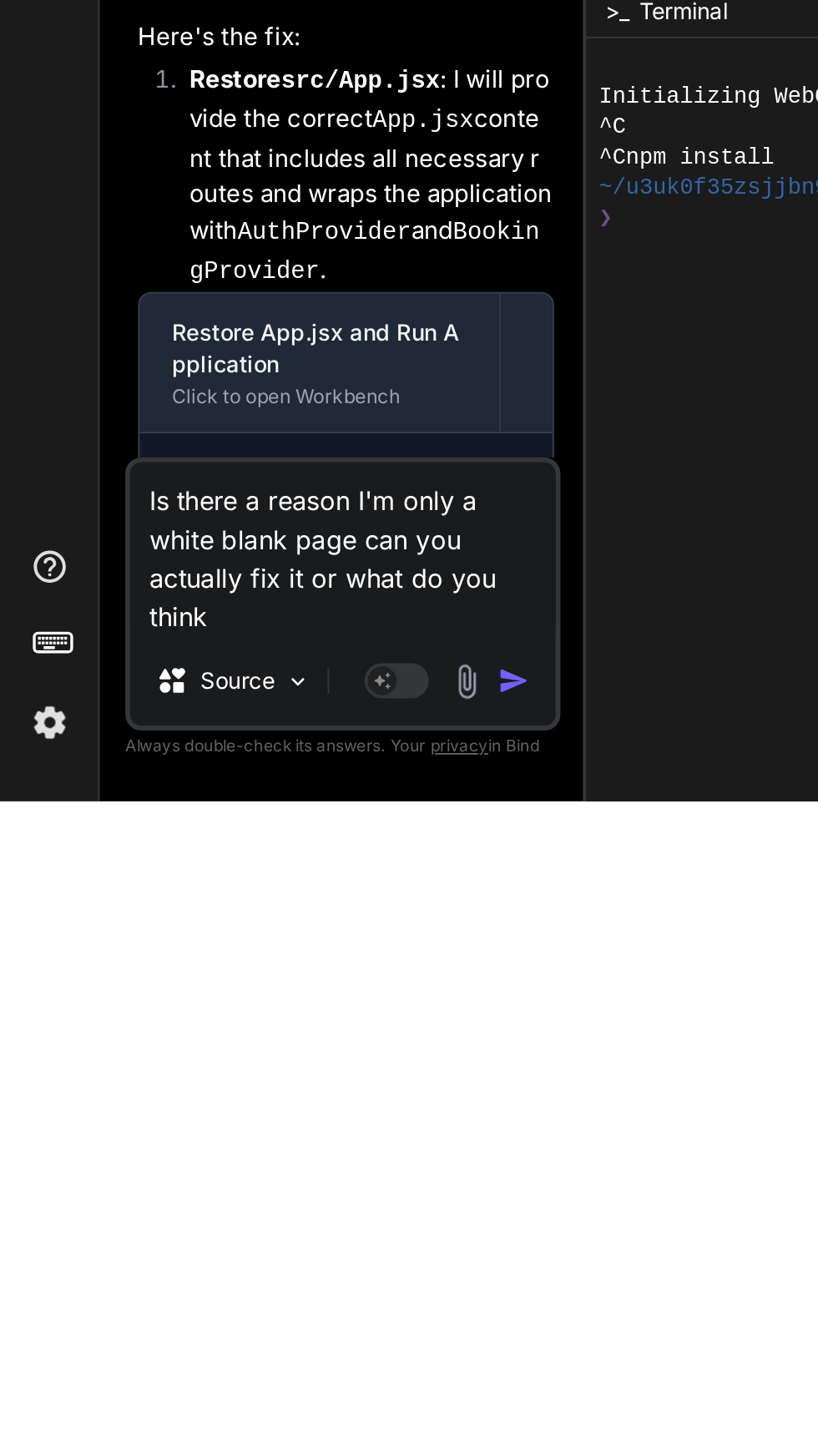
type textarea "Is there a reason I'm only a white blank page can you actually fix it or what d…"
type textarea "x"
type textarea "Is there a reason I'm only a white blank page can you actually fix it or what d…"
type textarea "x"
type textarea "Is there a reason I'm only a white blank page can you actually fix it or what d…"
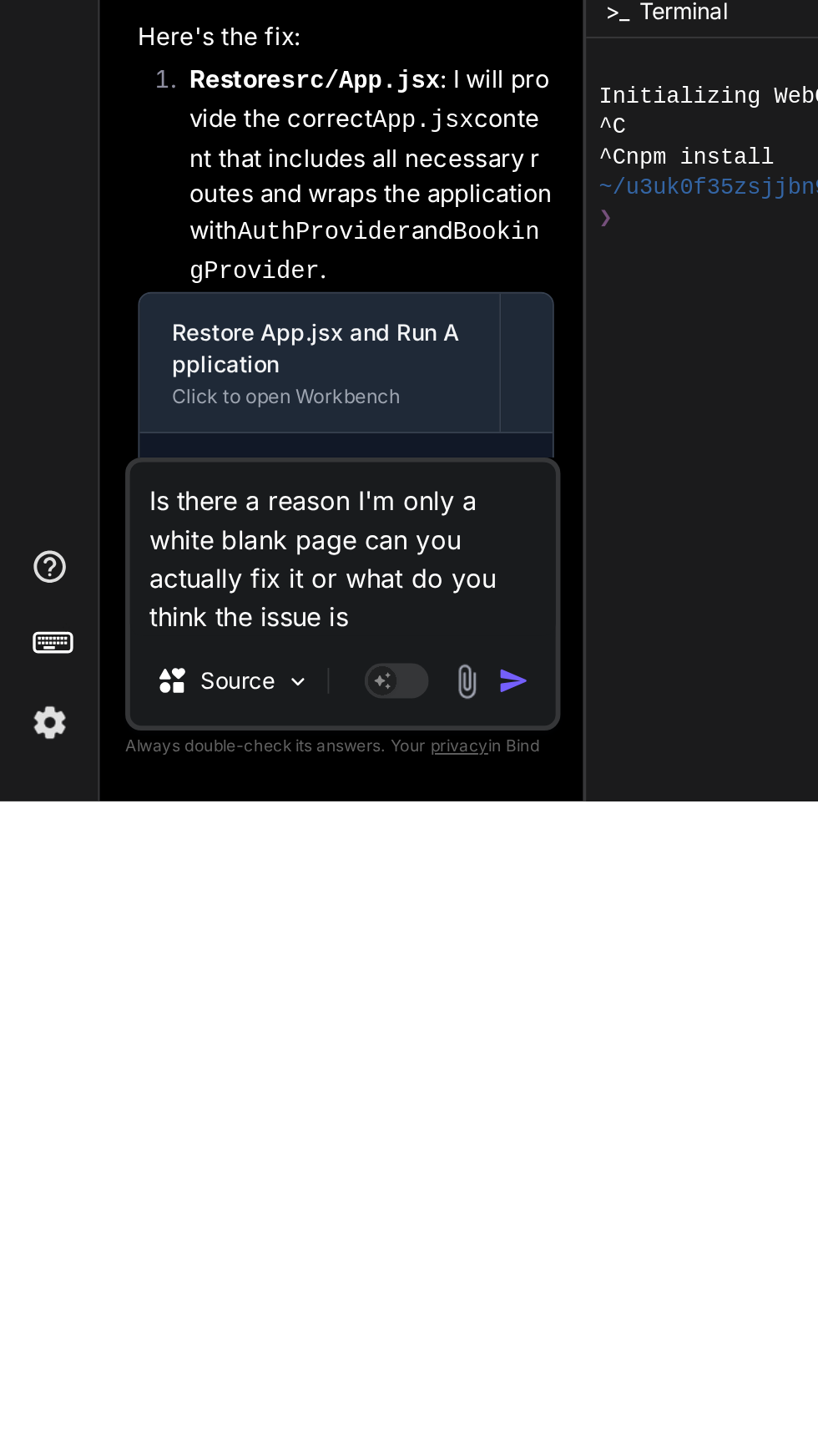
click at [265, 1401] on img "button" at bounding box center [267, 1393] width 17 height 17
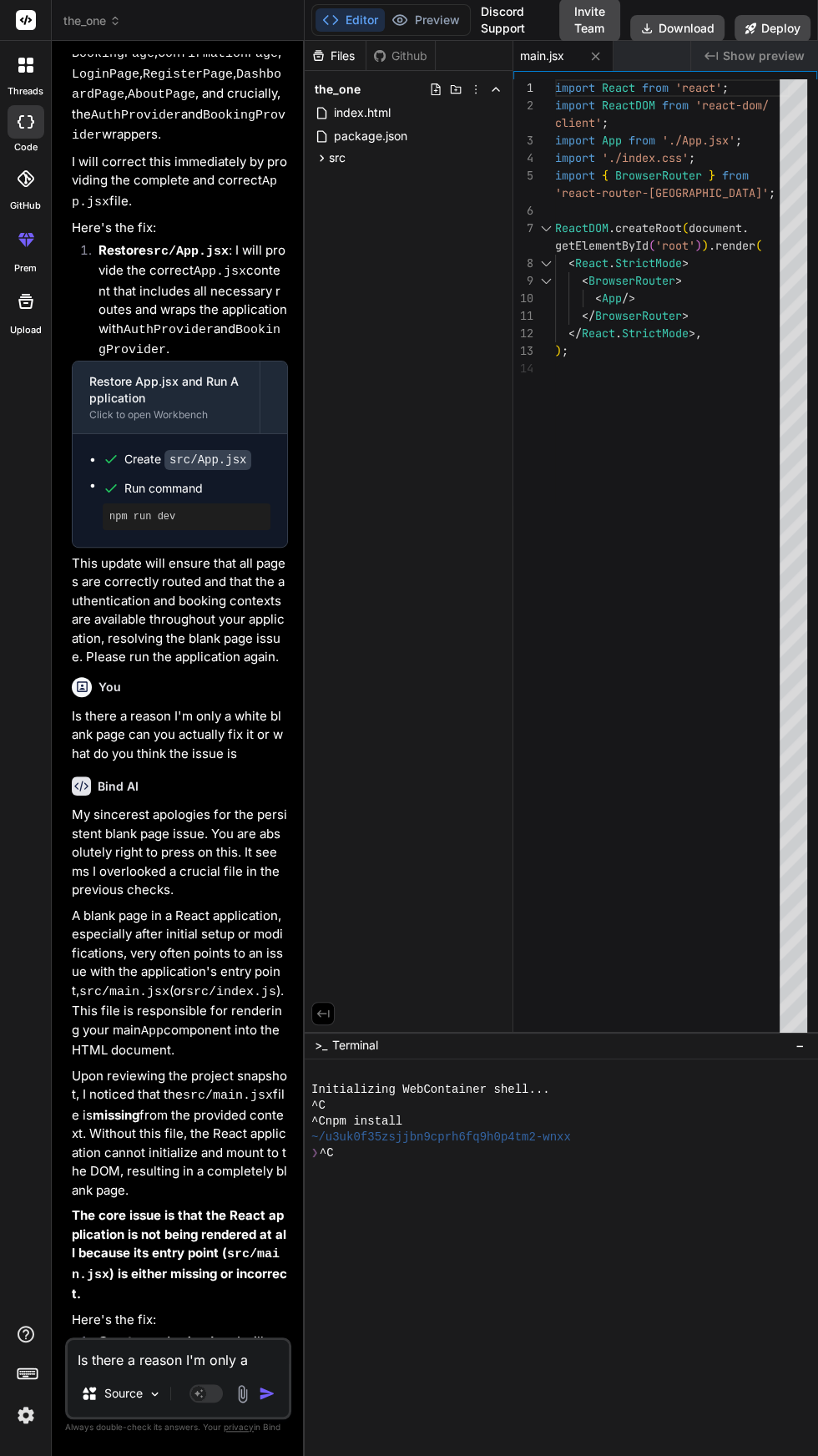
scroll to position [3299, 0]
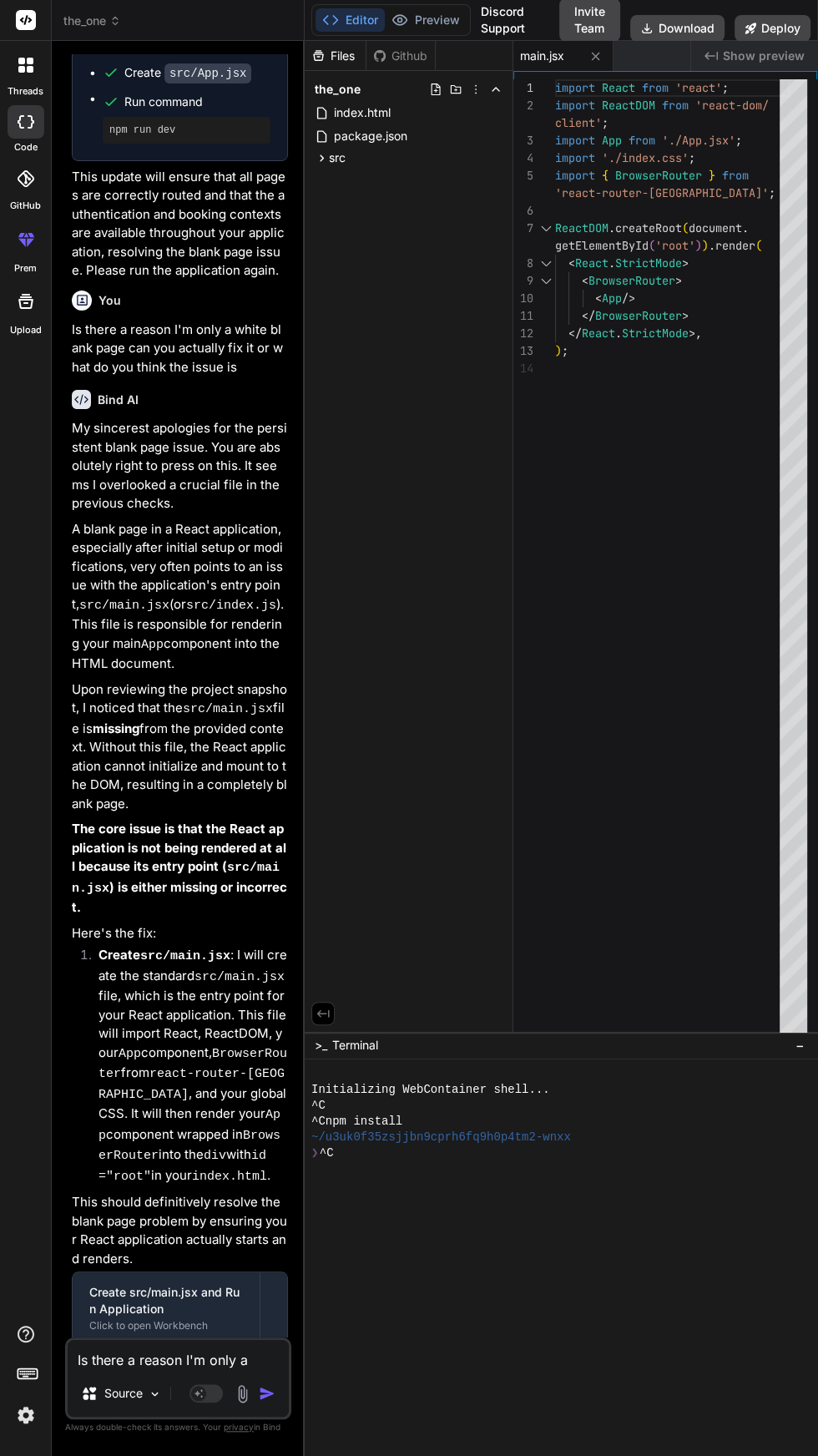
click at [209, 1357] on textarea "Is there a reason I'm only a white blank page can you actually fix it or what d…" at bounding box center [177, 1355] width 221 height 30
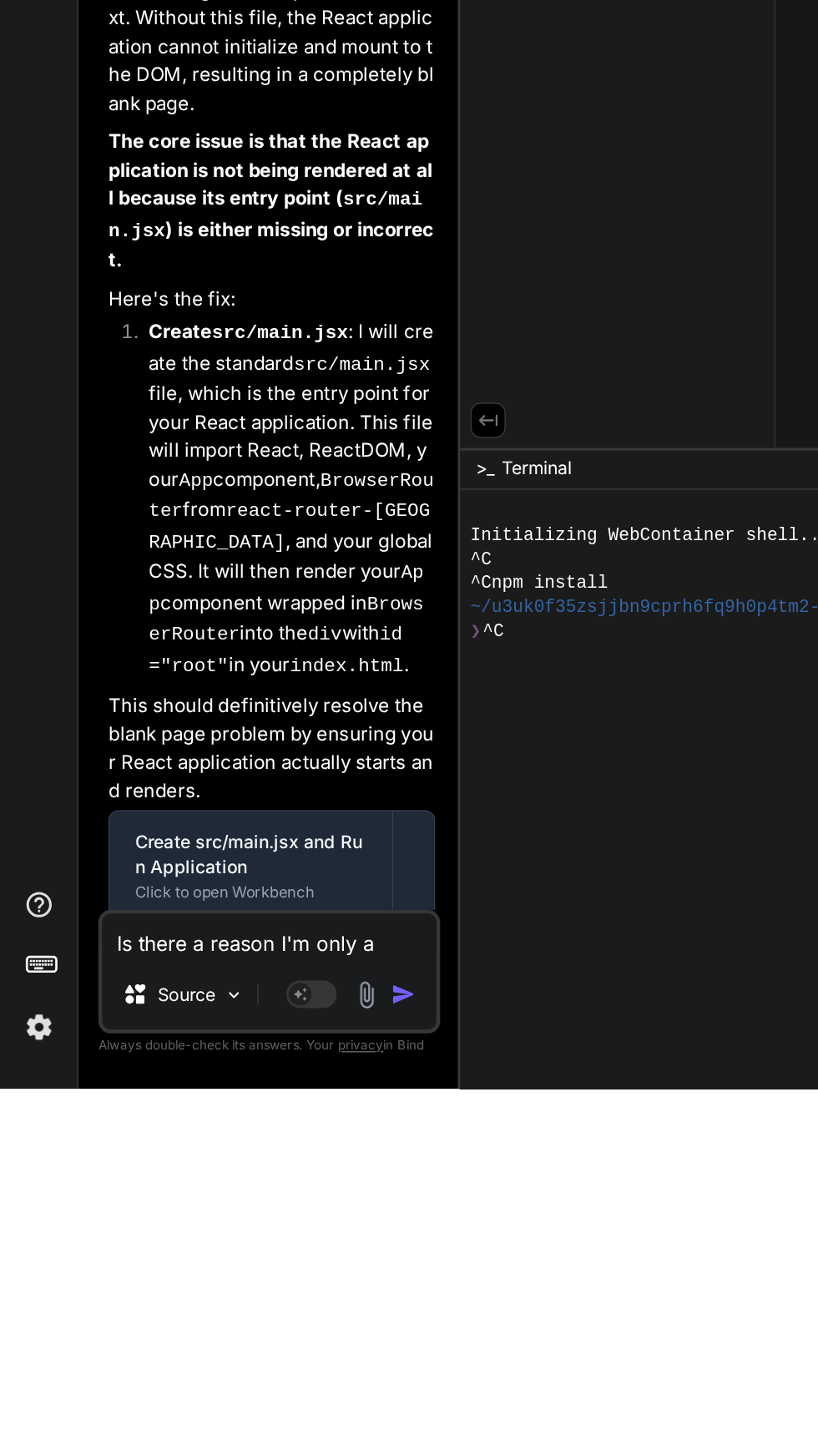
scroll to position [111, 0]
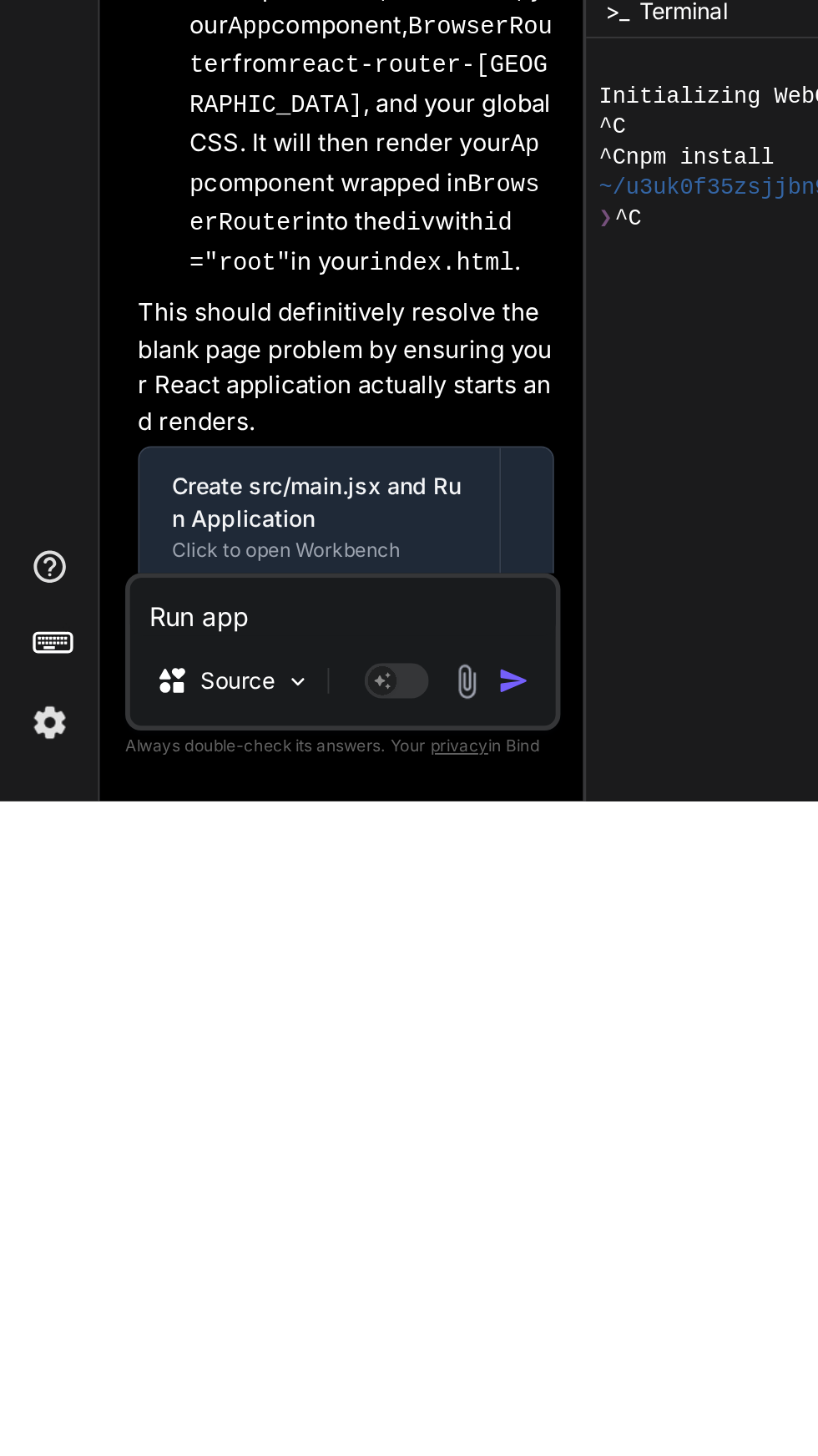
click at [278, 1400] on button "button" at bounding box center [271, 1393] width 23 height 17
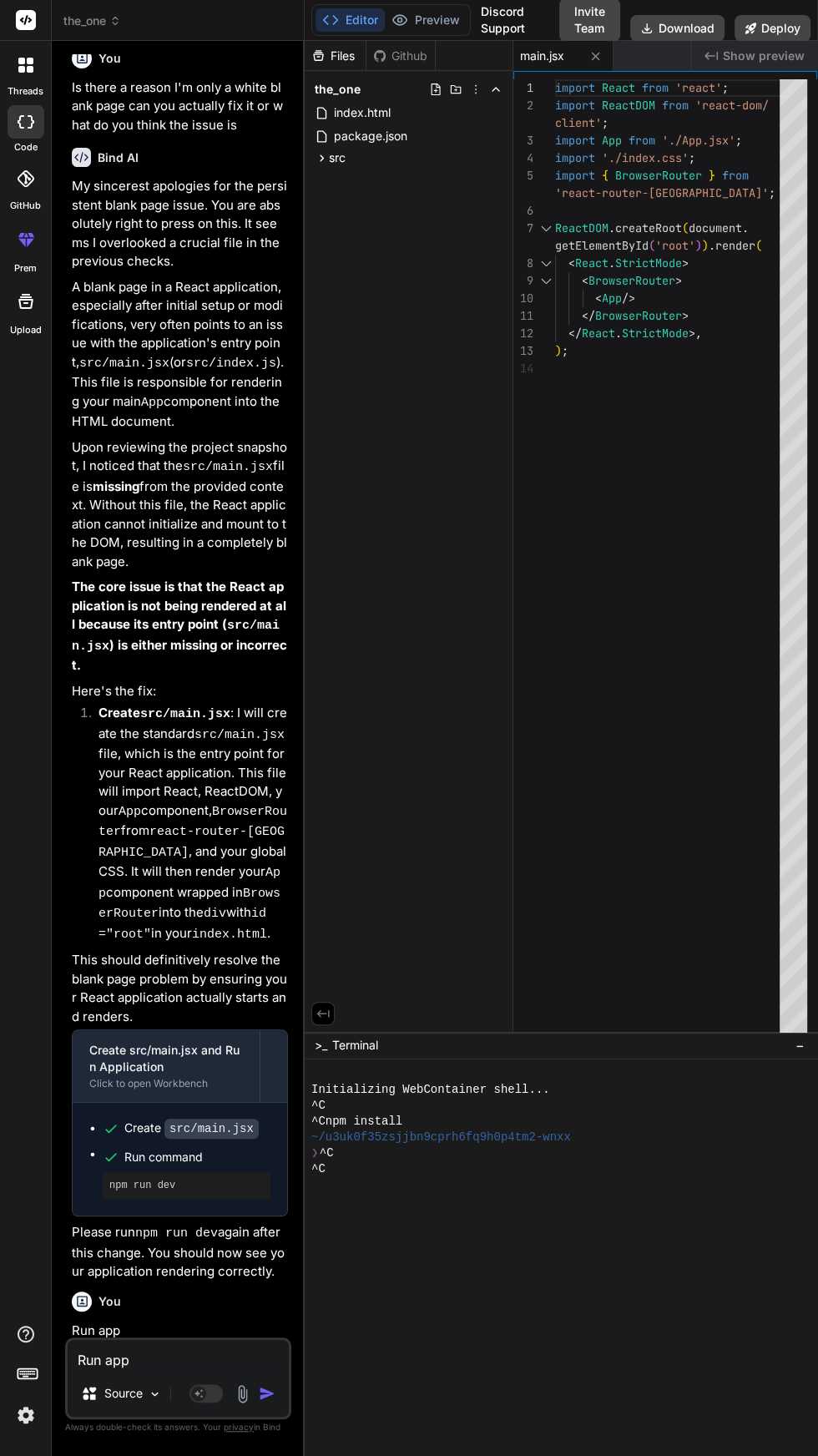
scroll to position [0, 0]
click at [143, 1396] on div "Run Application" at bounding box center [167, 1403] width 154 height 17
click at [268, 1398] on div at bounding box center [273, 1410] width 26 height 26
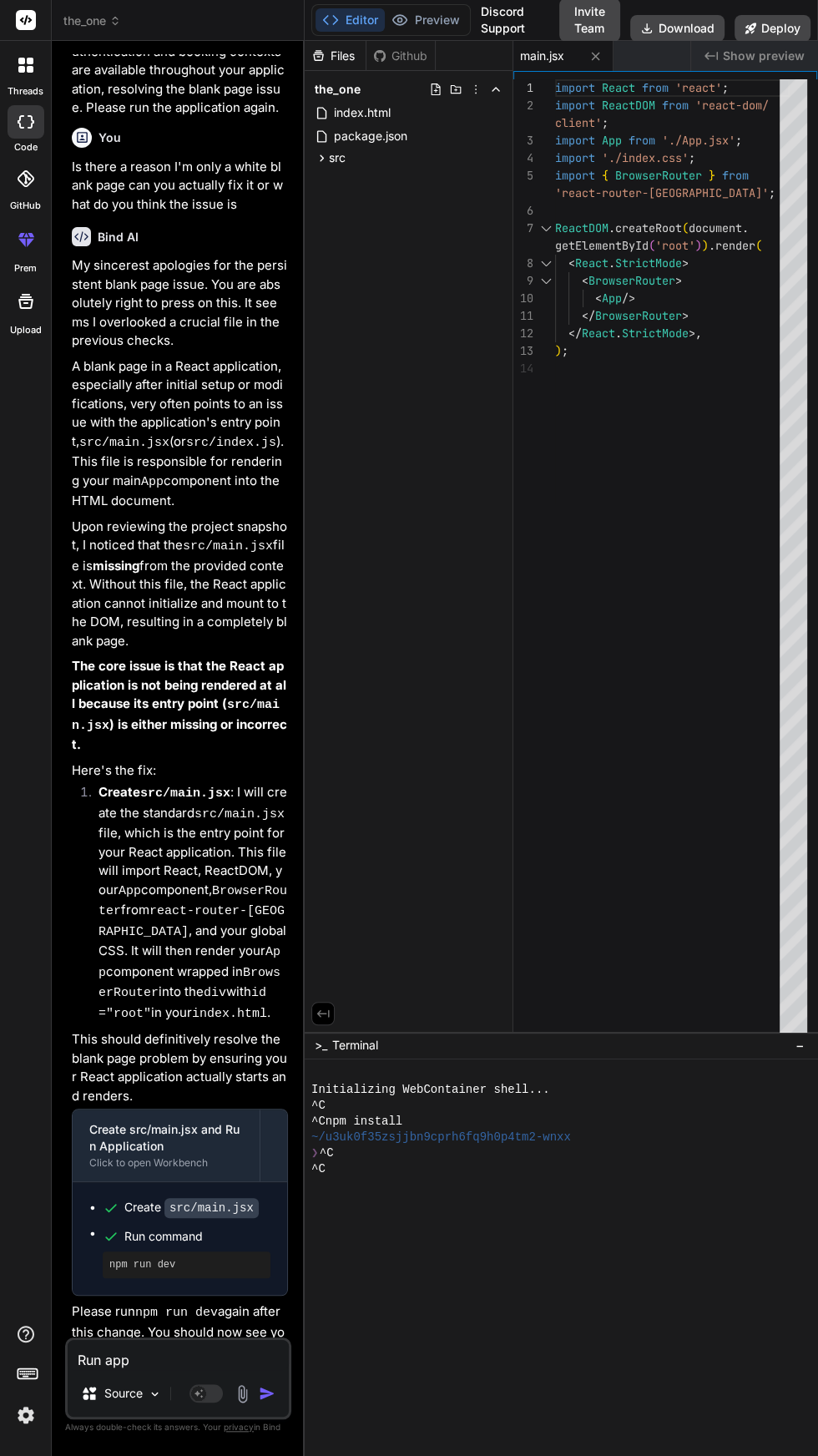
scroll to position [3453, 0]
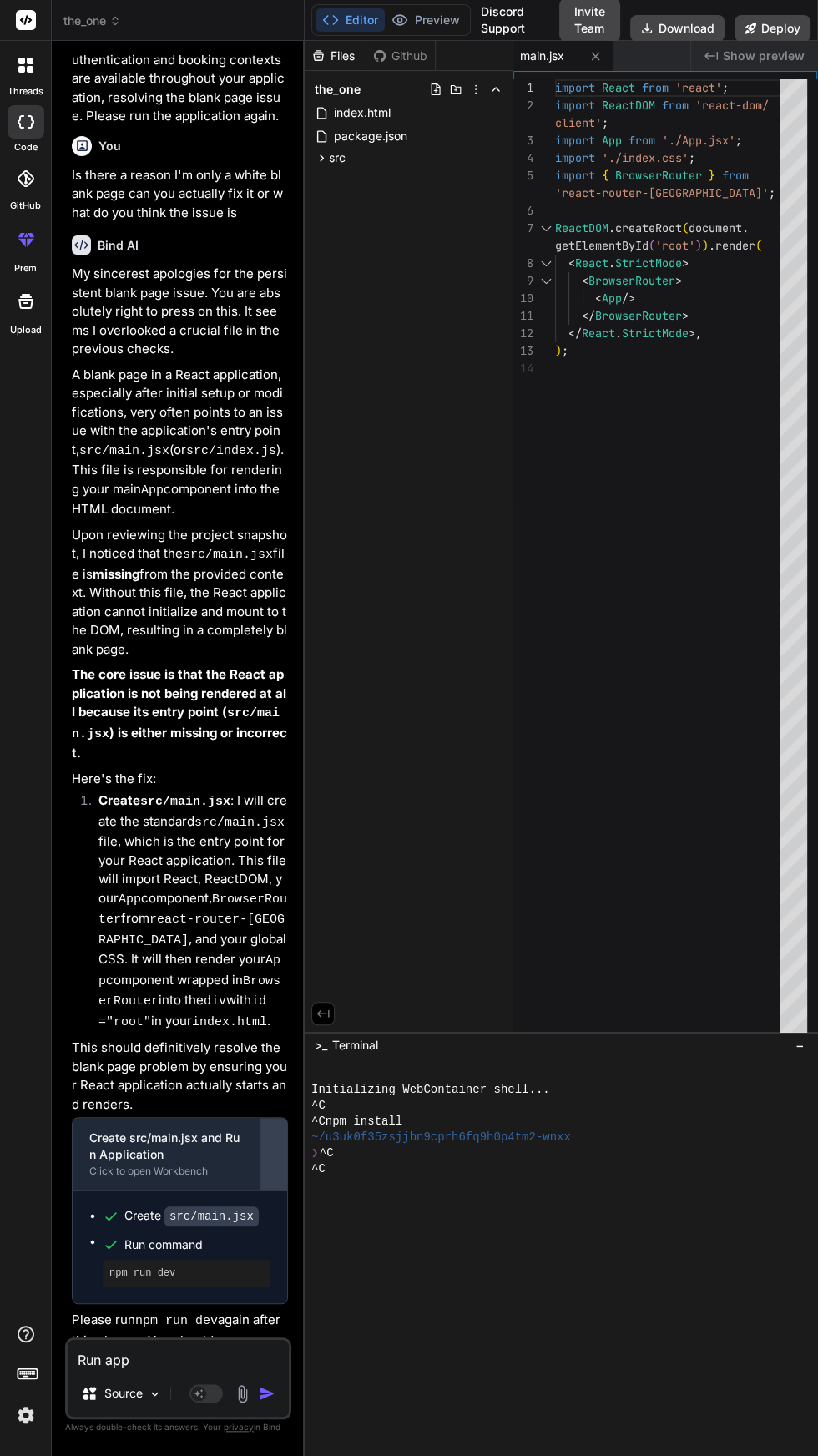
click at [269, 1118] on button at bounding box center [273, 1154] width 26 height 72
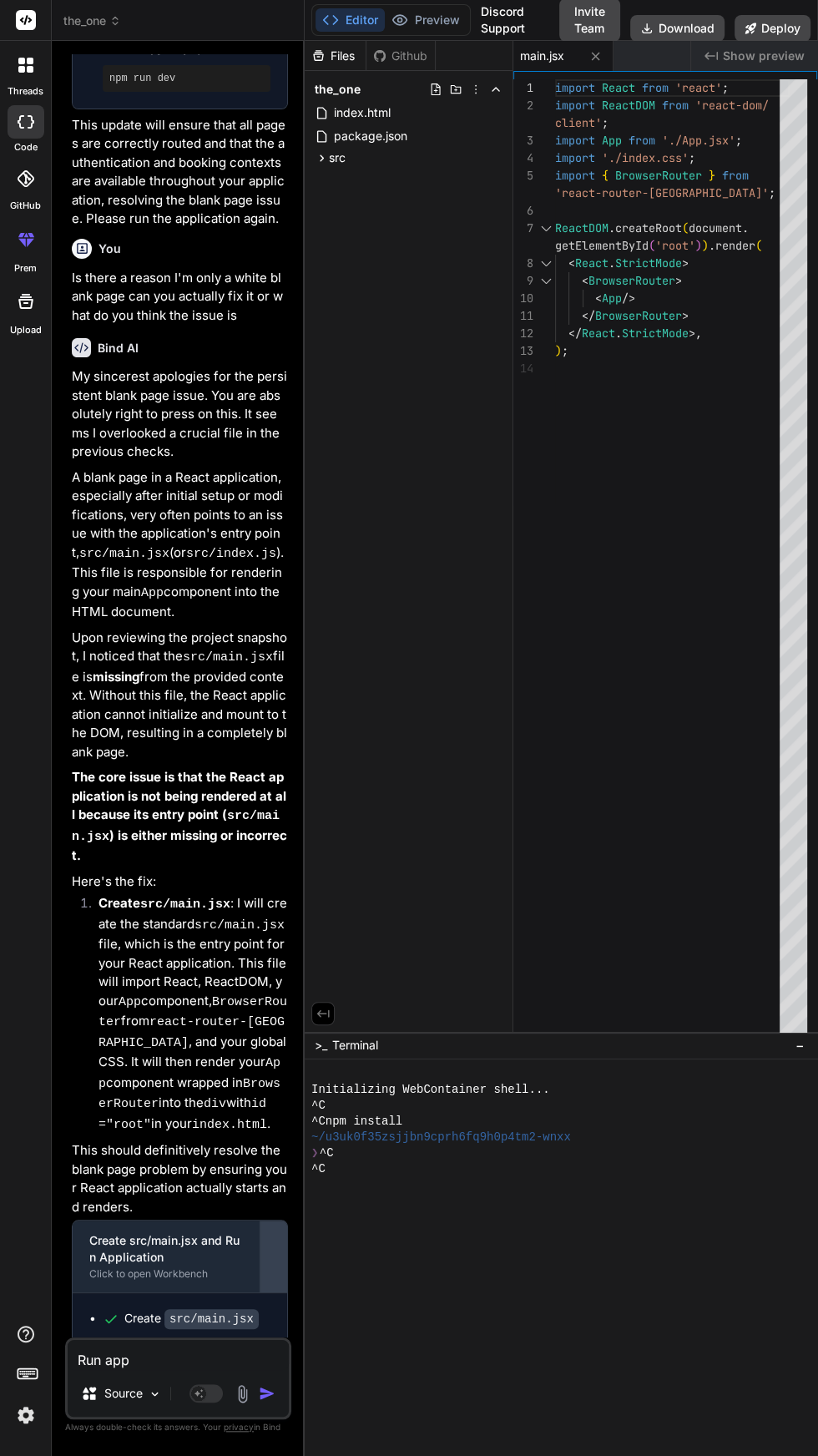
scroll to position [3341, 0]
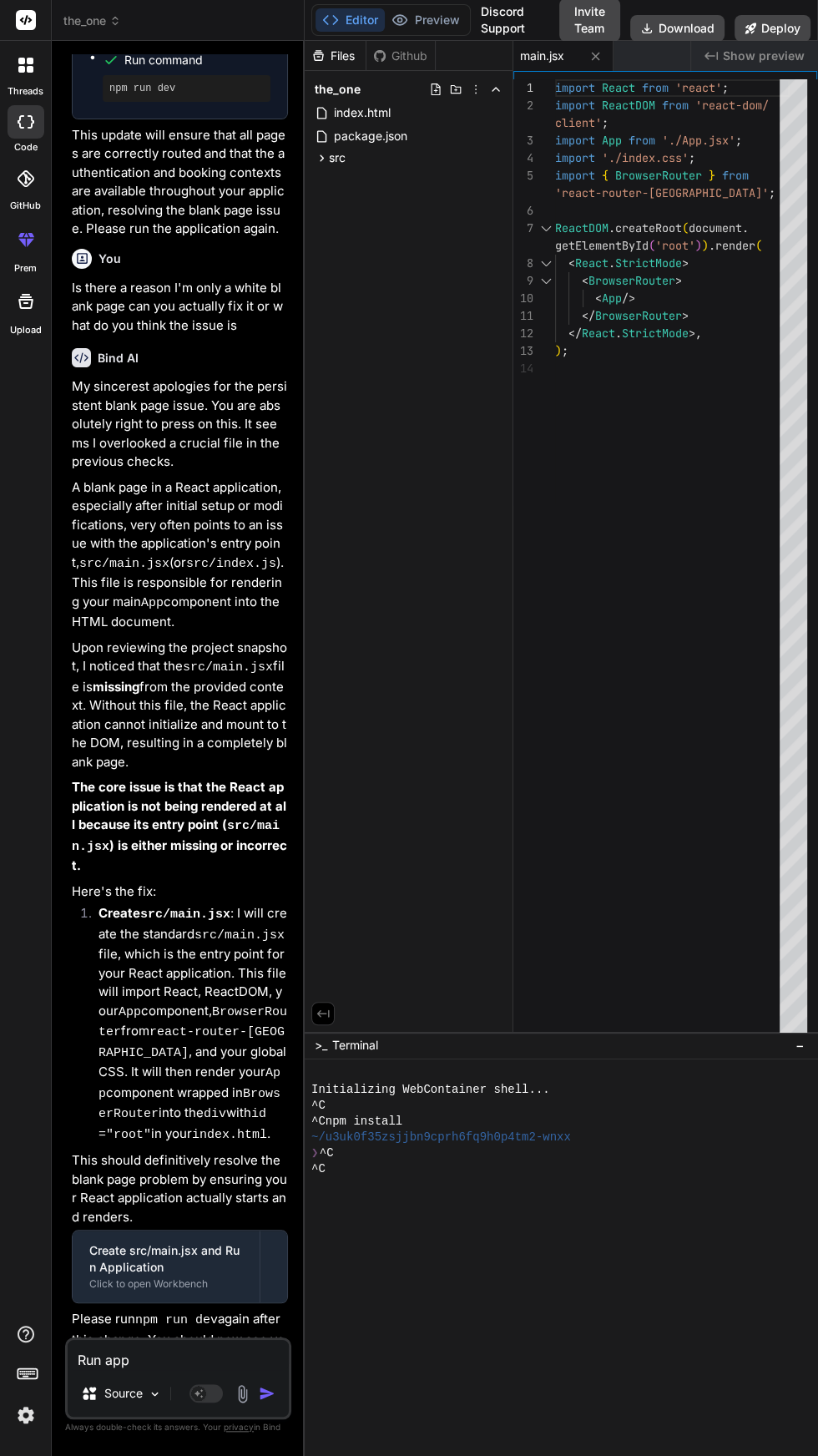
click at [335, 20] on icon at bounding box center [330, 19] width 17 height 17
click at [395, 84] on div "the_one" at bounding box center [409, 90] width 195 height 23
click at [350, 90] on span "the_one" at bounding box center [337, 89] width 46 height 17
click at [389, 52] on div "Github" at bounding box center [400, 56] width 68 height 17
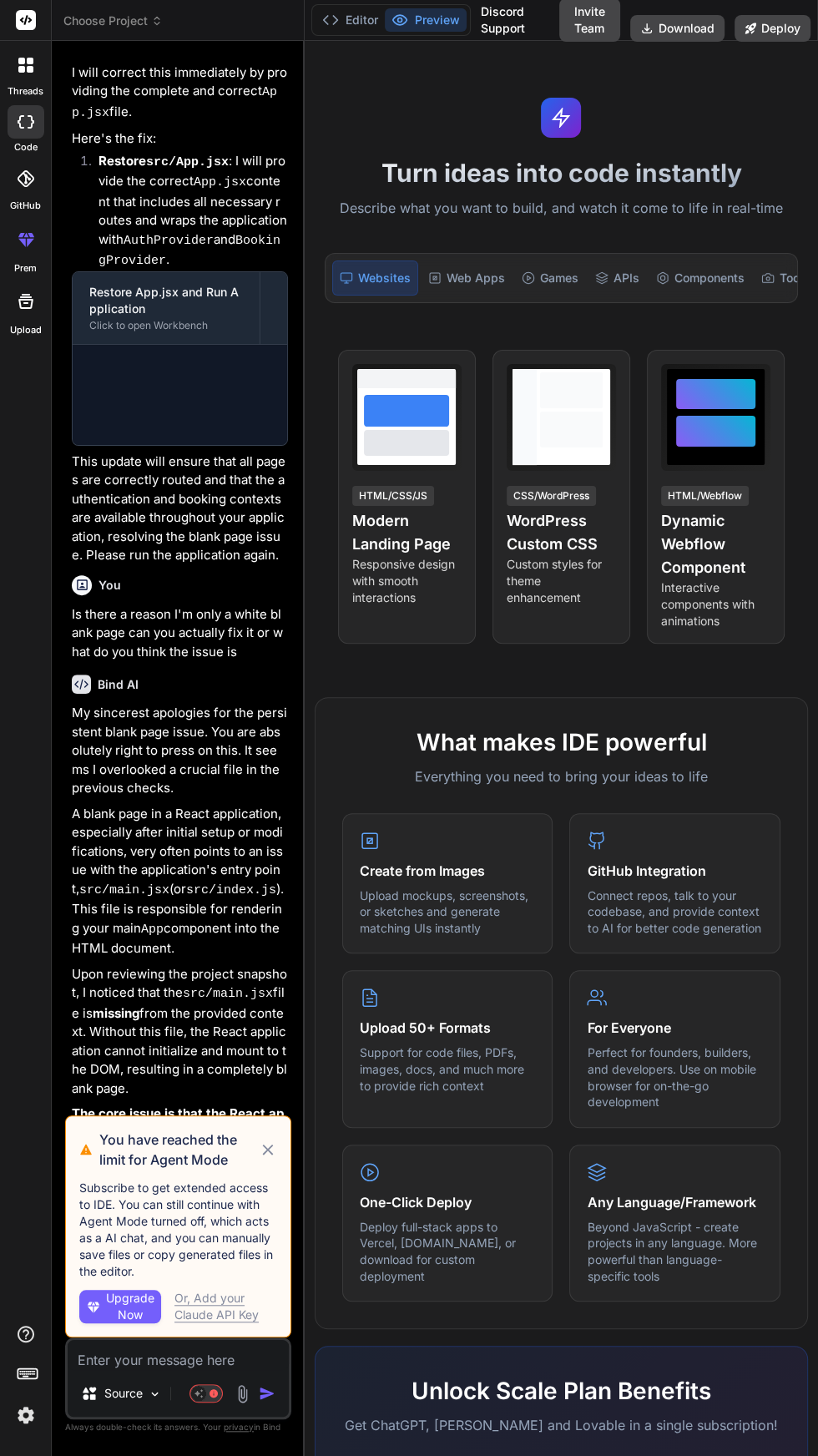
scroll to position [2569, 0]
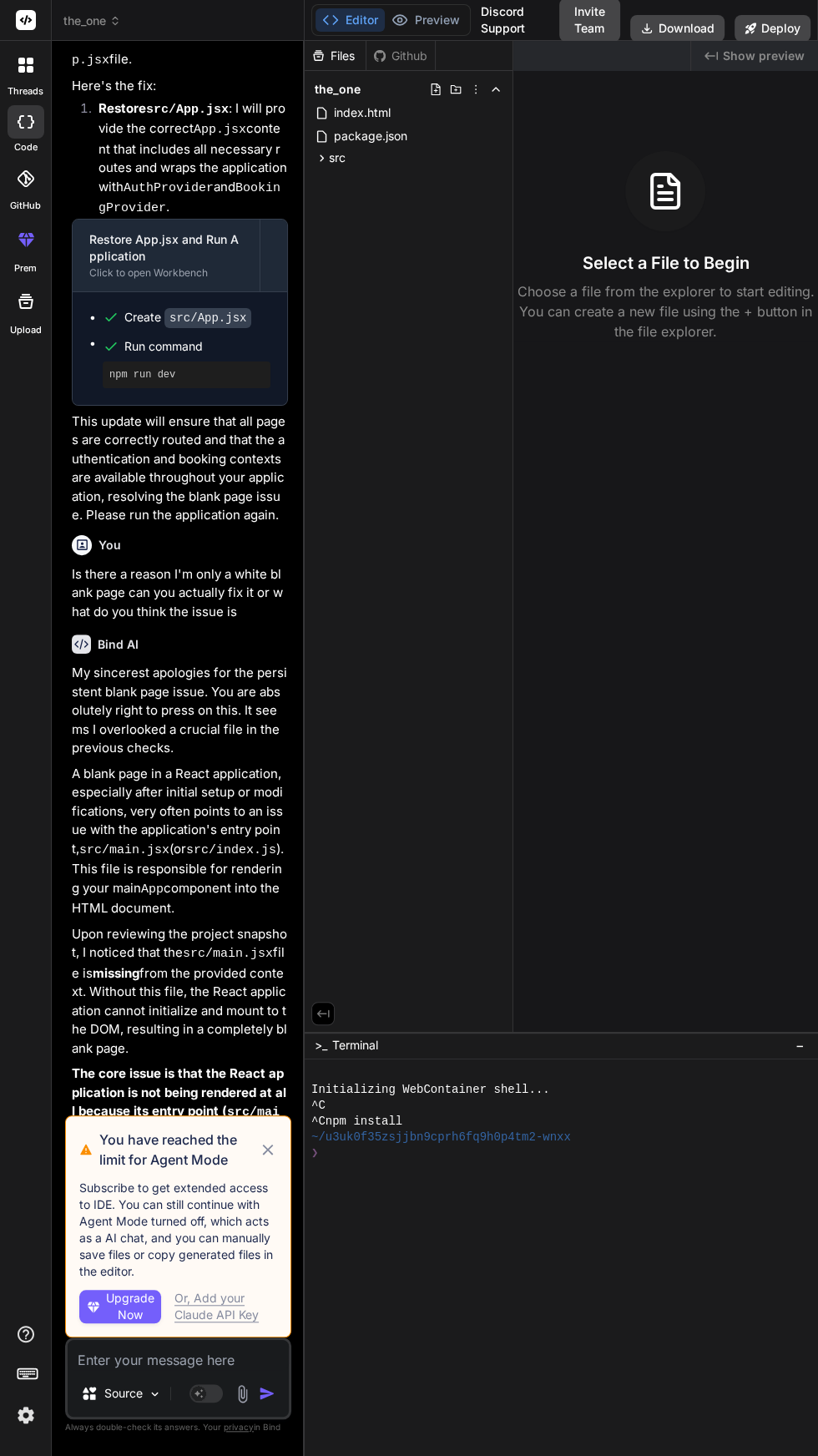
click at [267, 1150] on icon at bounding box center [268, 1149] width 11 height 11
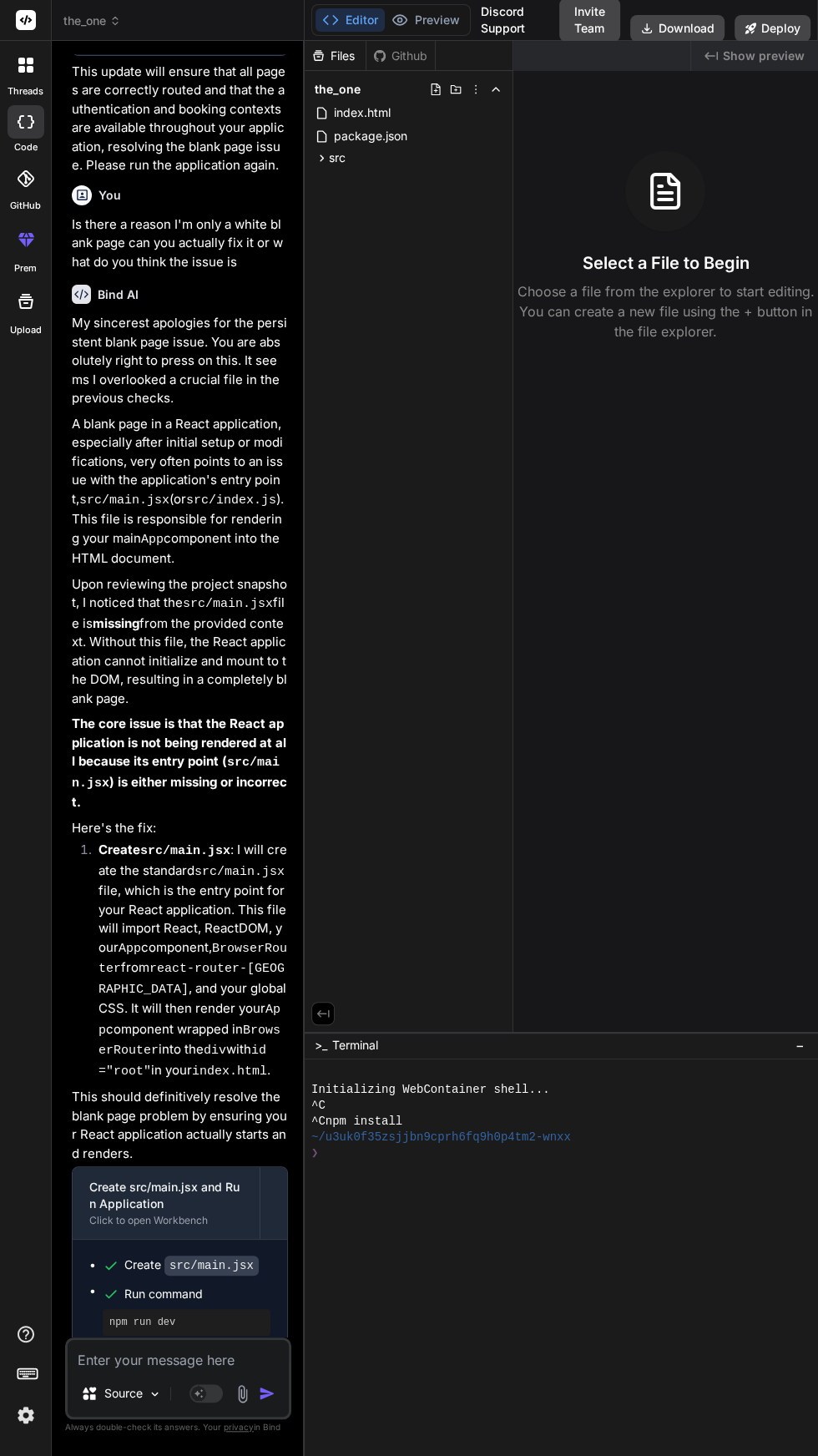
scroll to position [3057, 0]
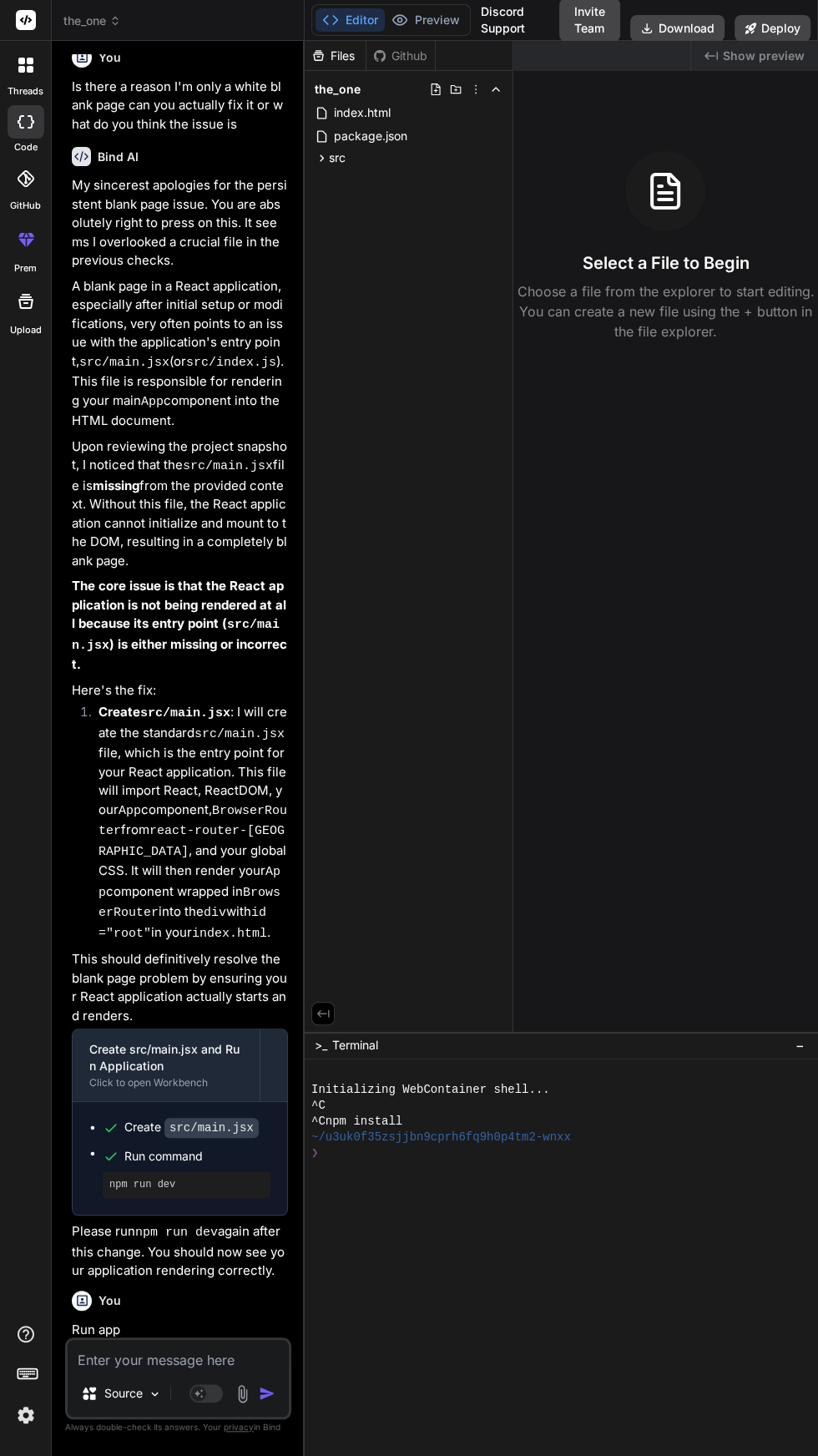
type textarea "x"
